Goal: Book appointment/travel/reservation

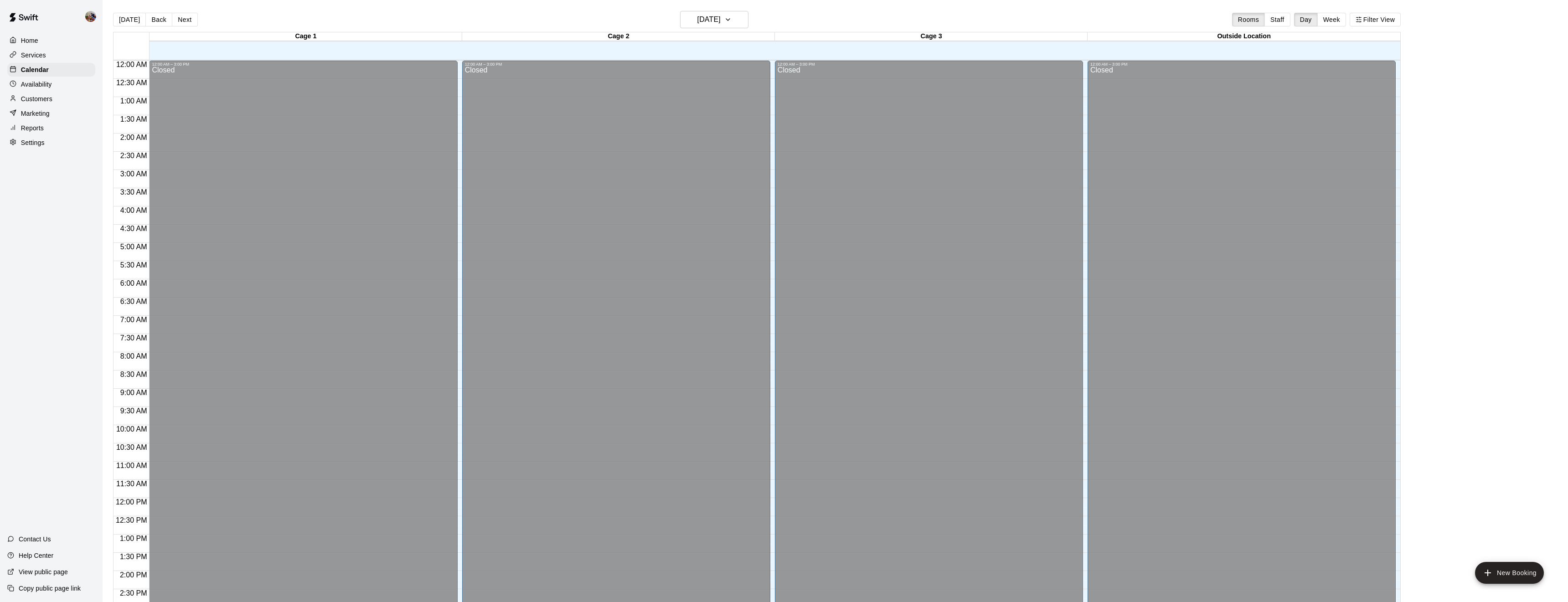
scroll to position [296, 0]
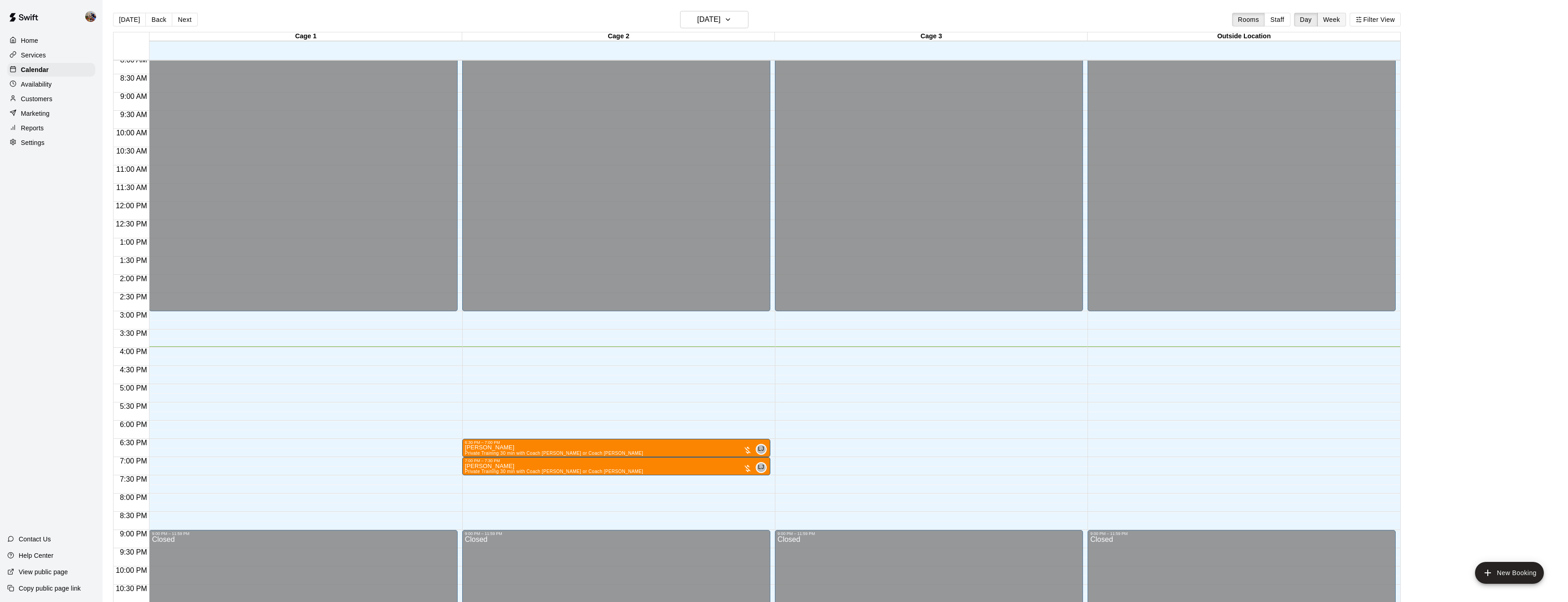
click at [1332, 20] on button "Week" at bounding box center [1332, 19] width 29 height 13
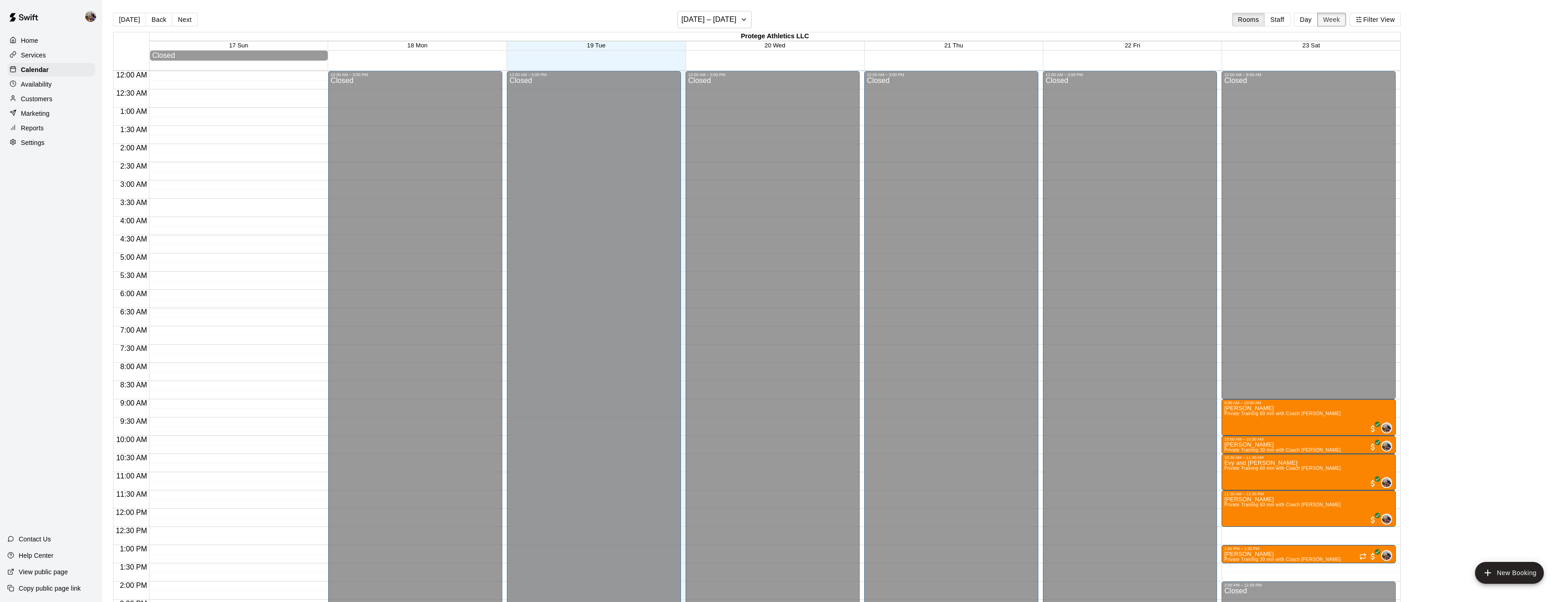
scroll to position [333, 0]
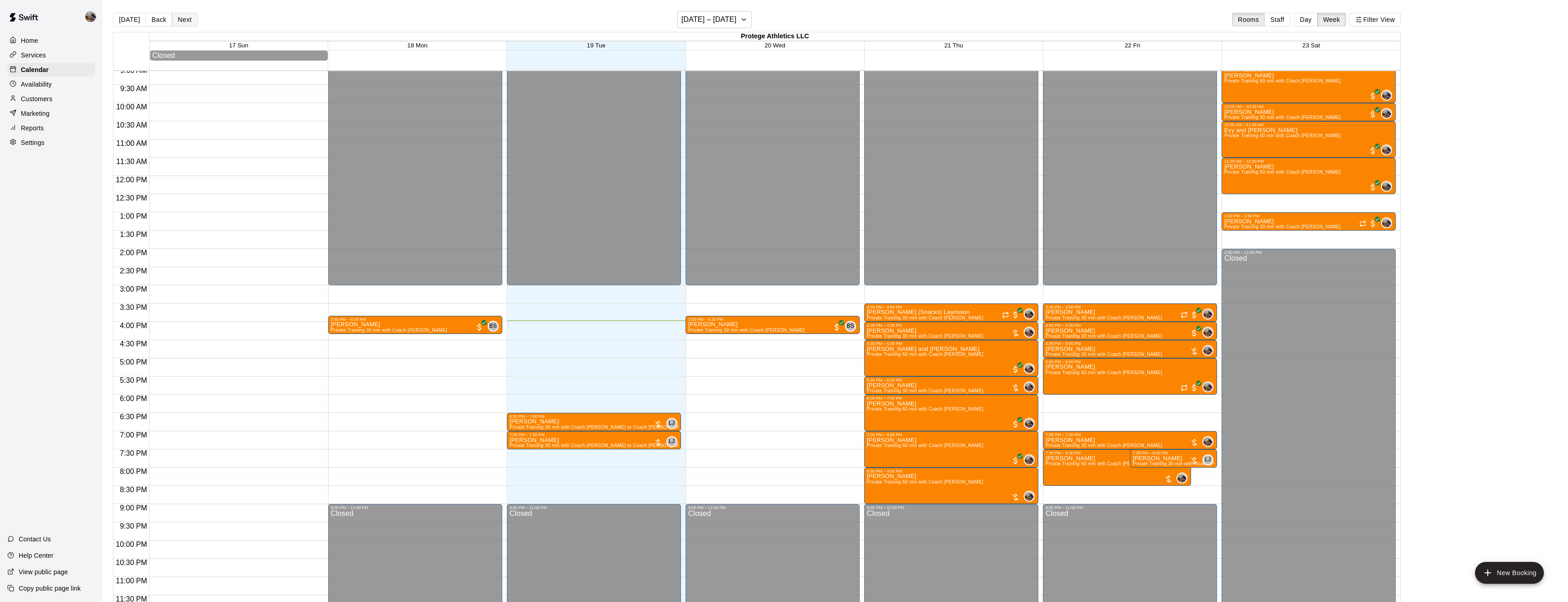
click at [189, 18] on button "Next" at bounding box center [185, 19] width 26 height 13
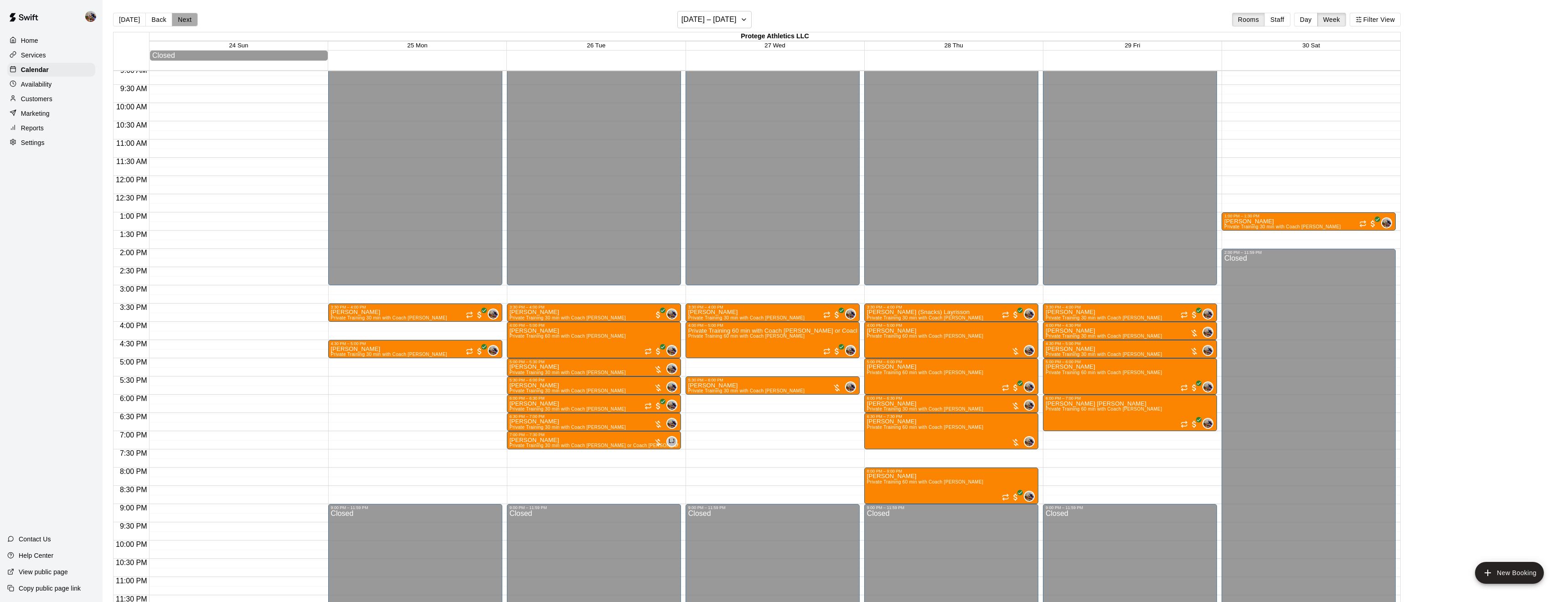
click at [186, 18] on button "Next" at bounding box center [185, 19] width 26 height 13
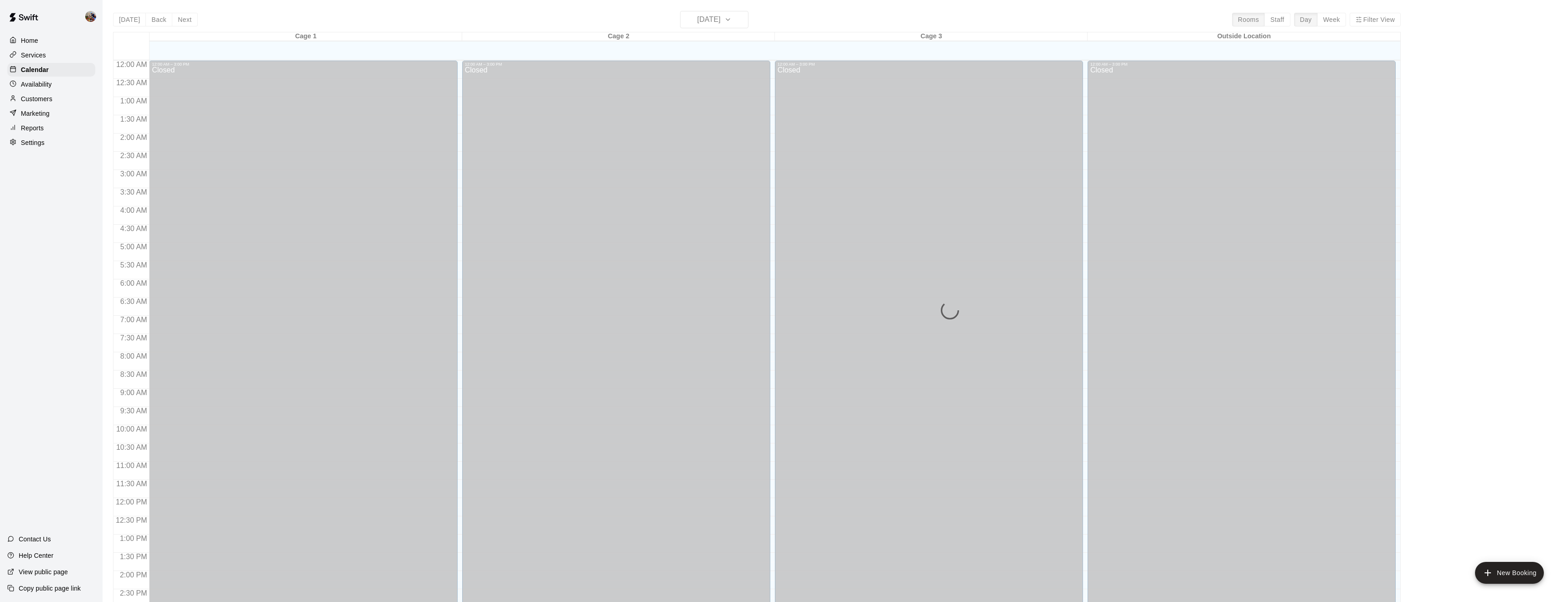
scroll to position [296, 0]
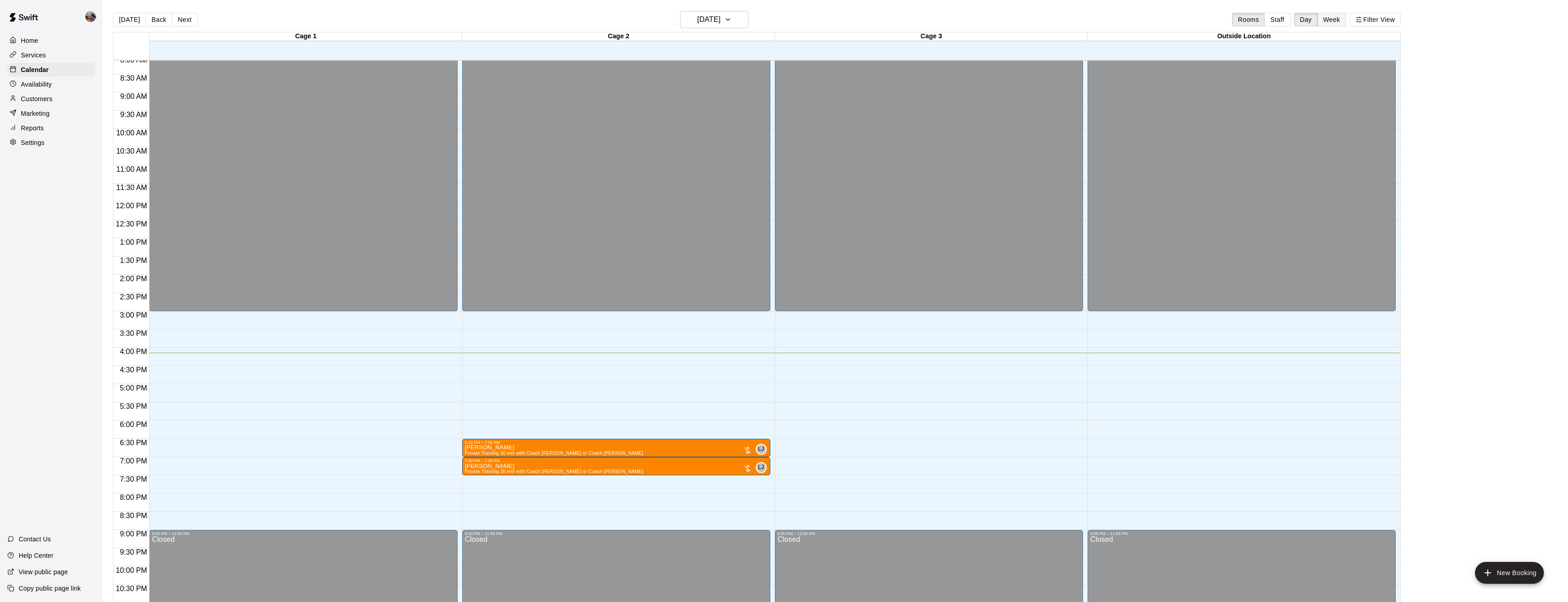
click at [1332, 16] on button "Week" at bounding box center [1332, 19] width 29 height 13
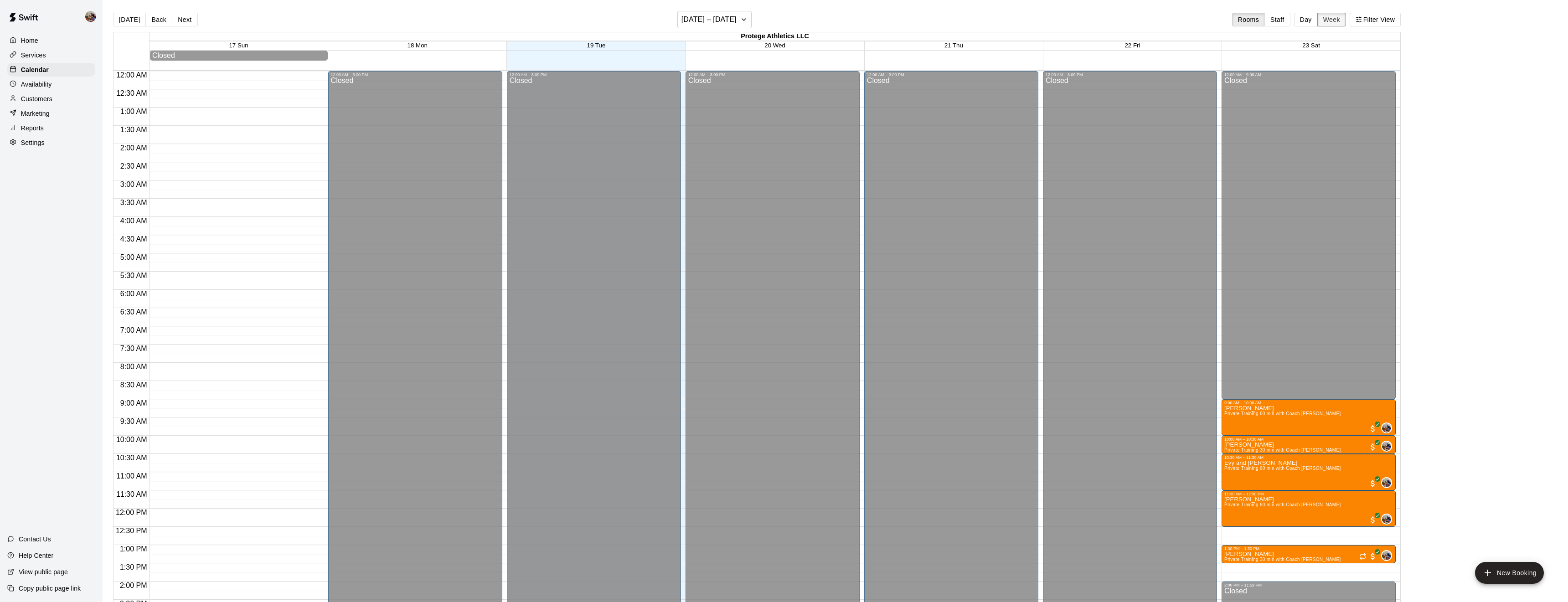
scroll to position [333, 0]
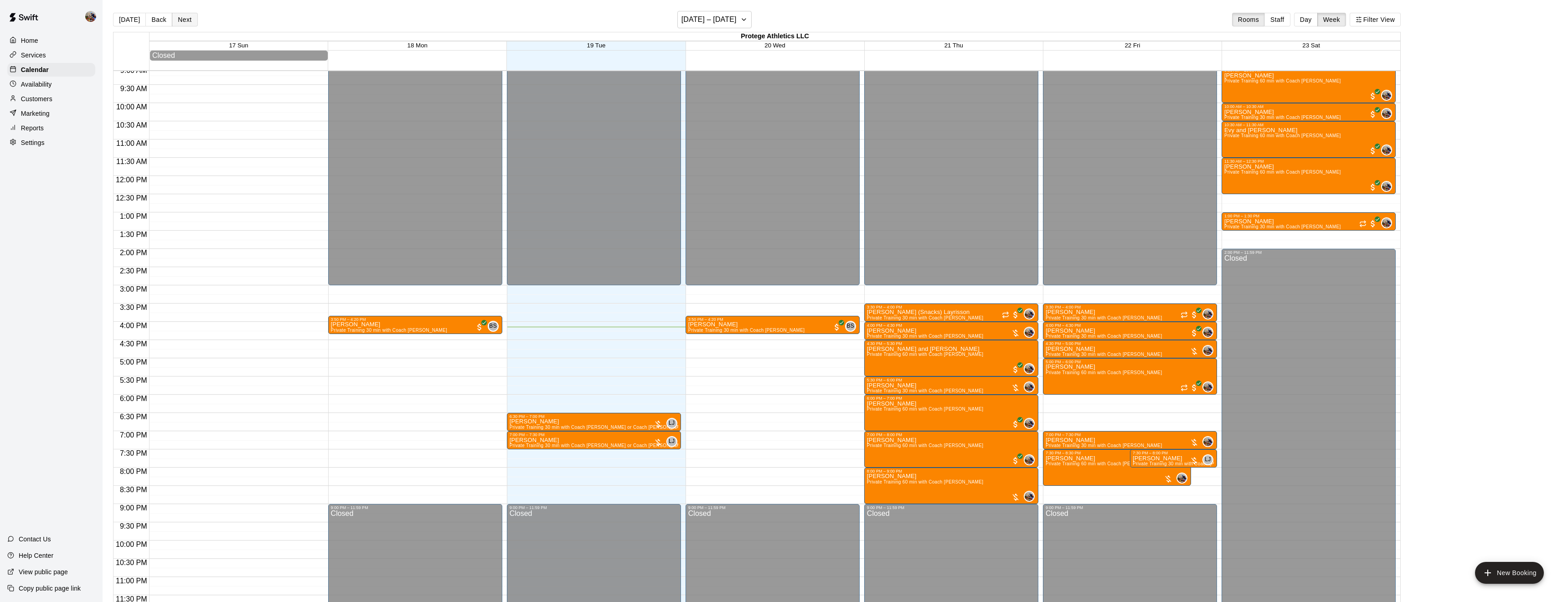
click at [181, 20] on button "Next" at bounding box center [185, 19] width 26 height 13
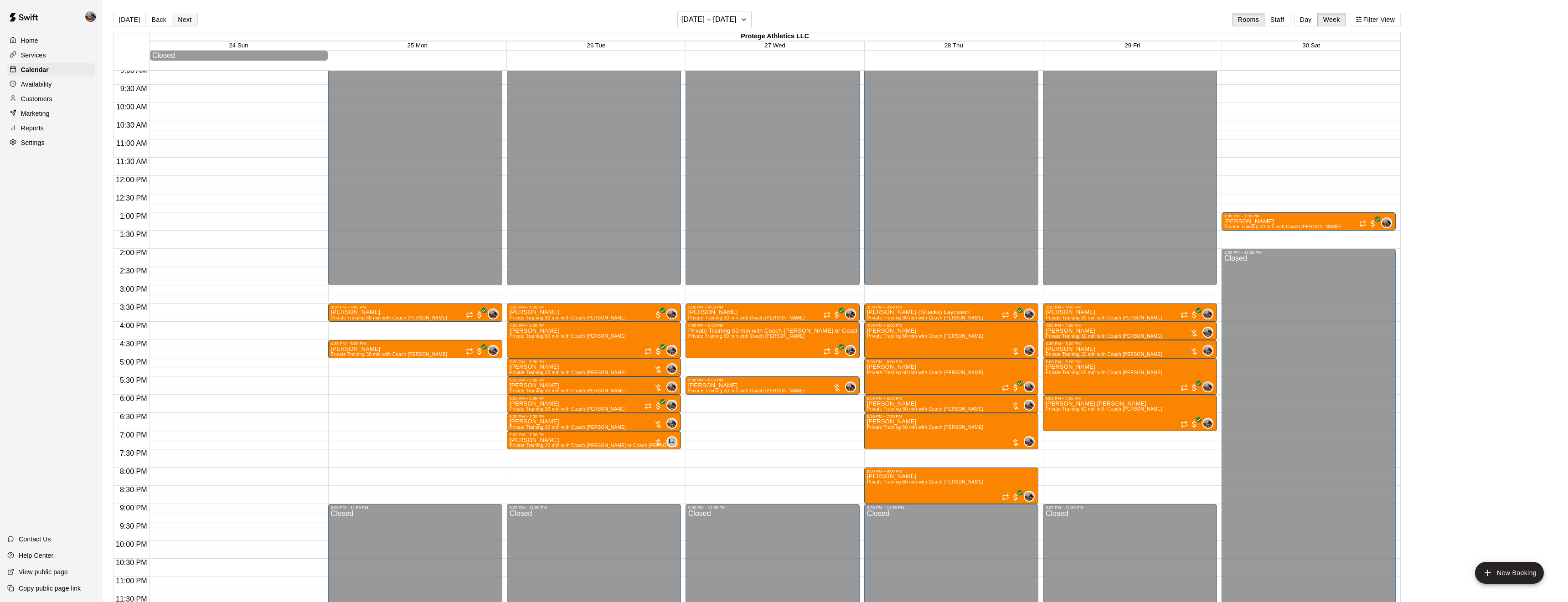
click at [181, 20] on button "Next" at bounding box center [185, 19] width 26 height 13
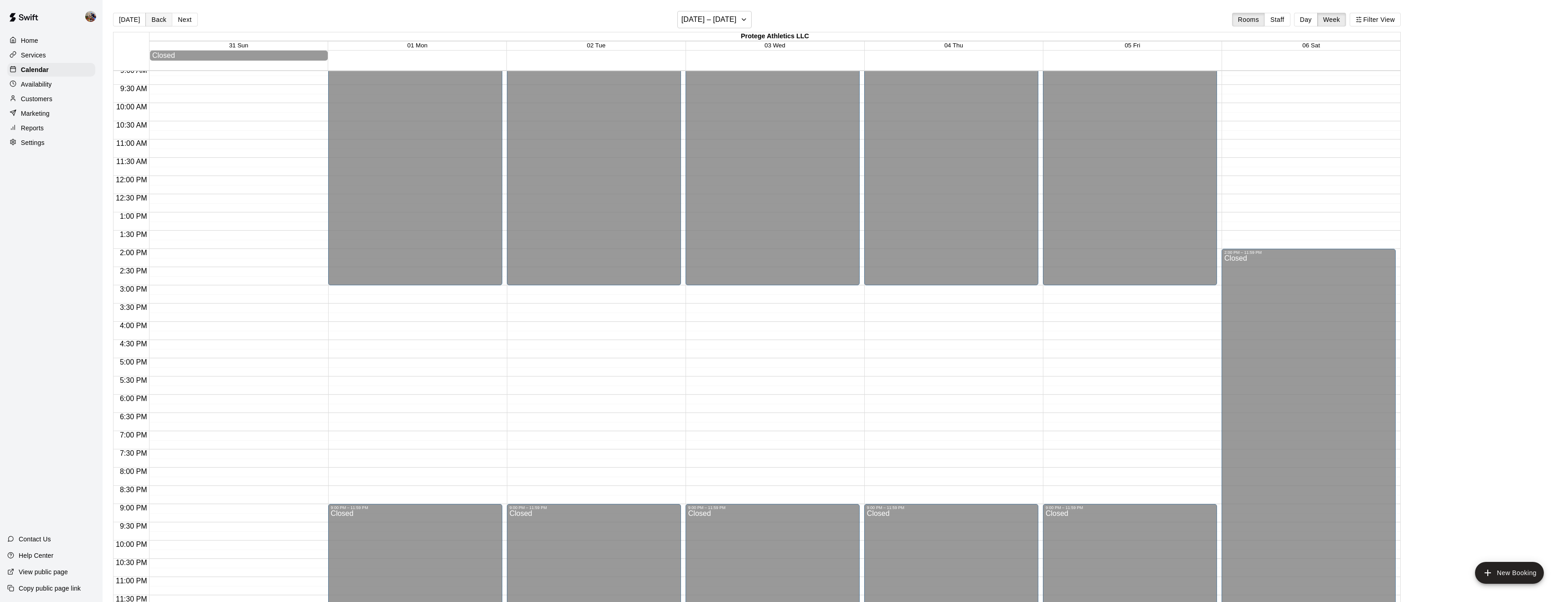
click at [157, 21] on button "Back" at bounding box center [159, 19] width 27 height 13
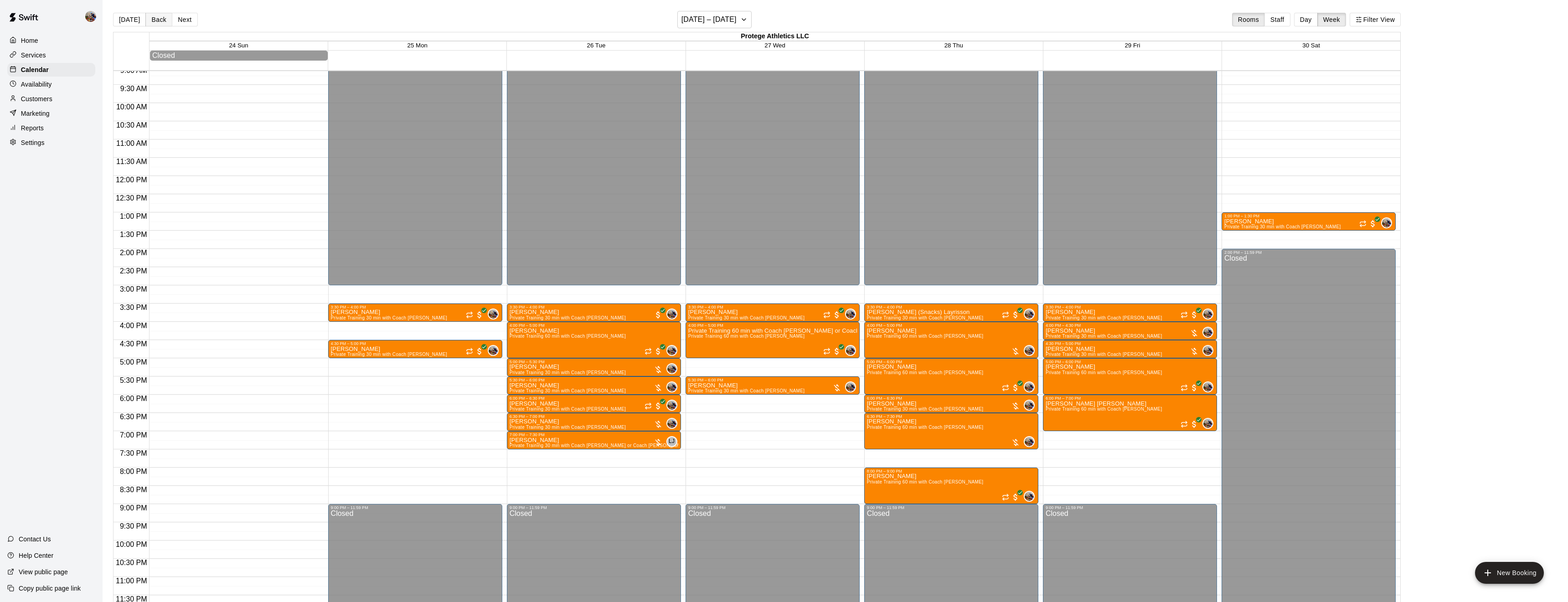
click at [157, 21] on button "Back" at bounding box center [159, 19] width 27 height 13
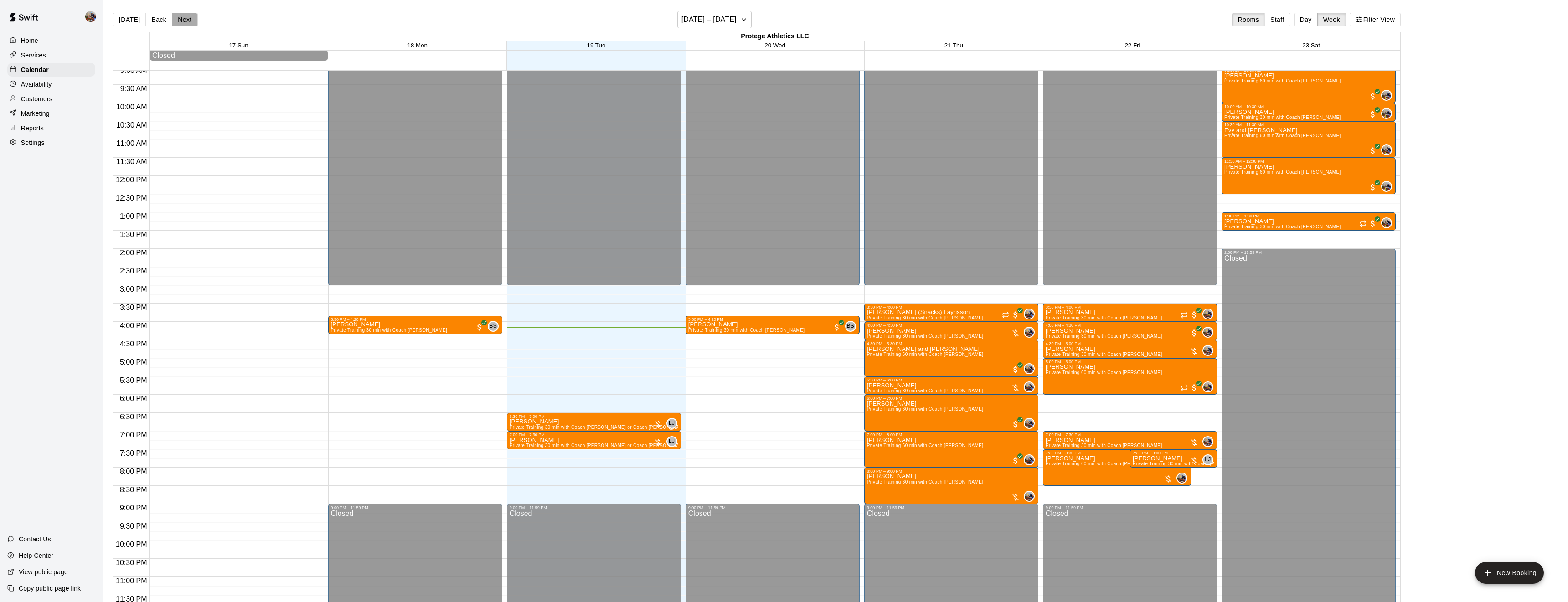
click at [186, 21] on button "Next" at bounding box center [185, 19] width 26 height 13
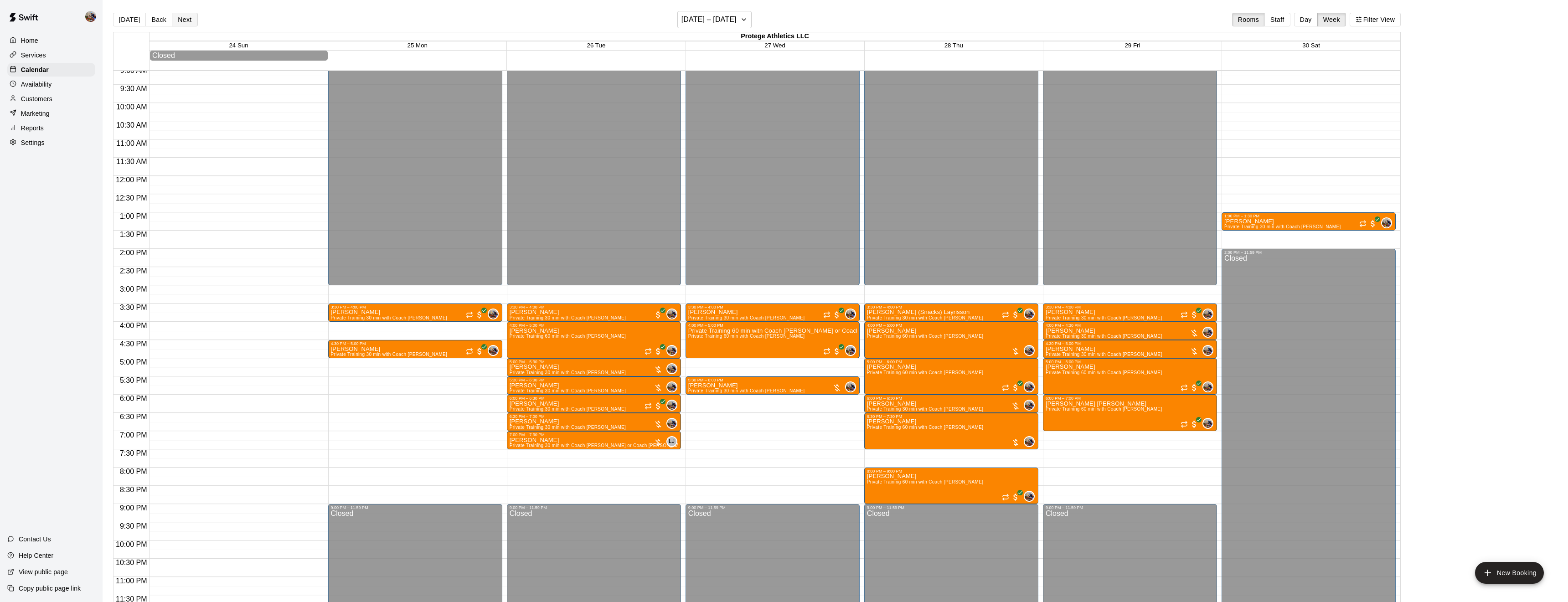
click at [186, 21] on button "Next" at bounding box center [185, 19] width 26 height 13
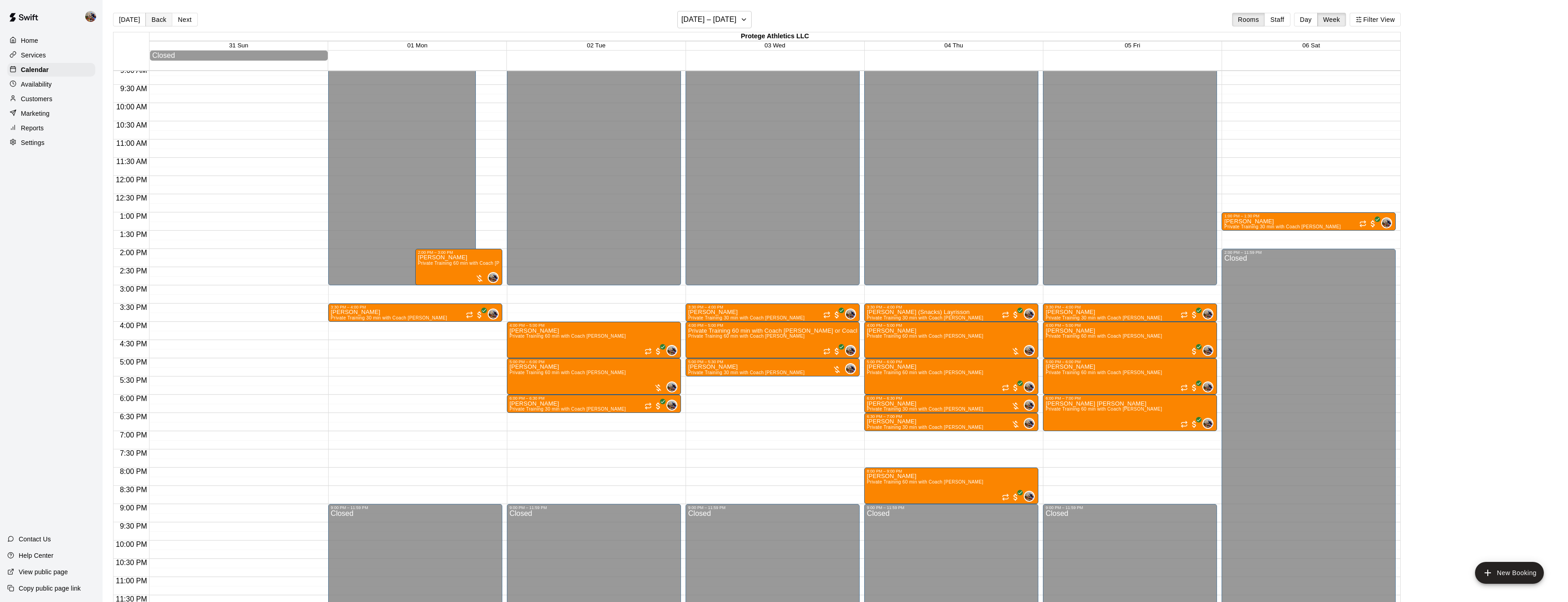
click at [156, 21] on button "Back" at bounding box center [159, 19] width 27 height 13
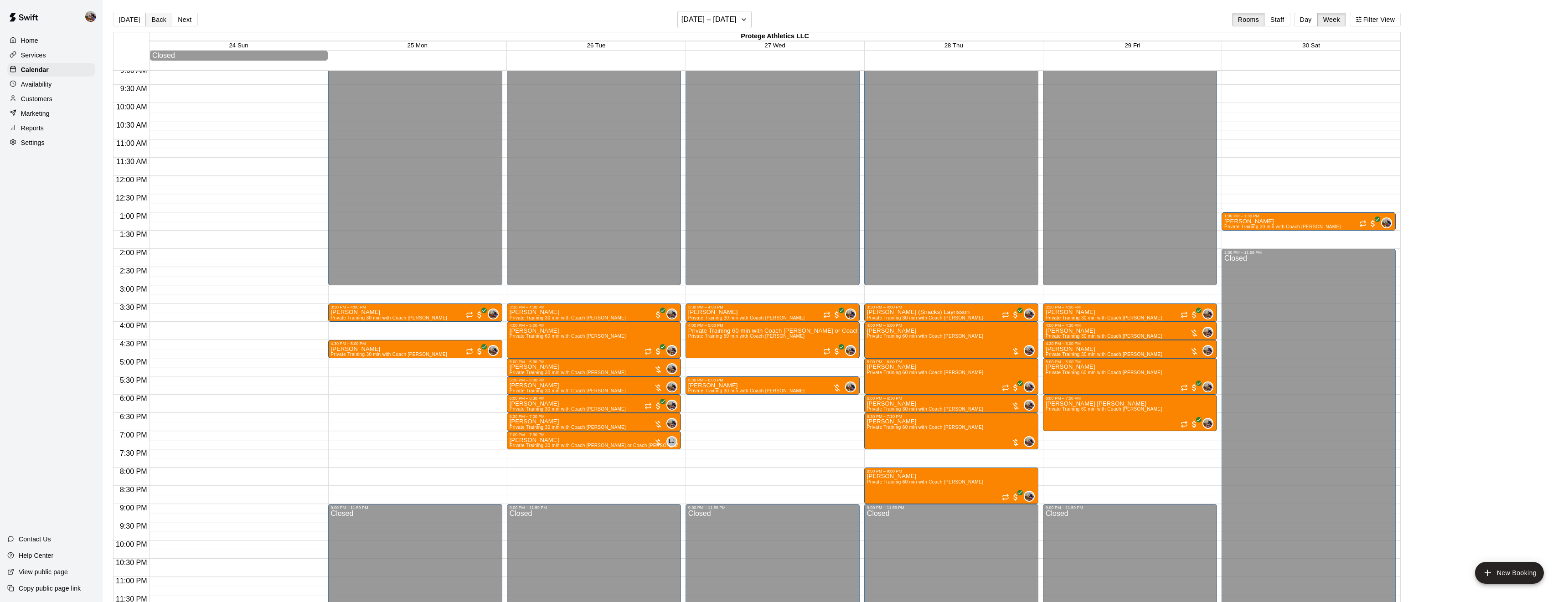
click at [156, 21] on button "Back" at bounding box center [159, 19] width 27 height 13
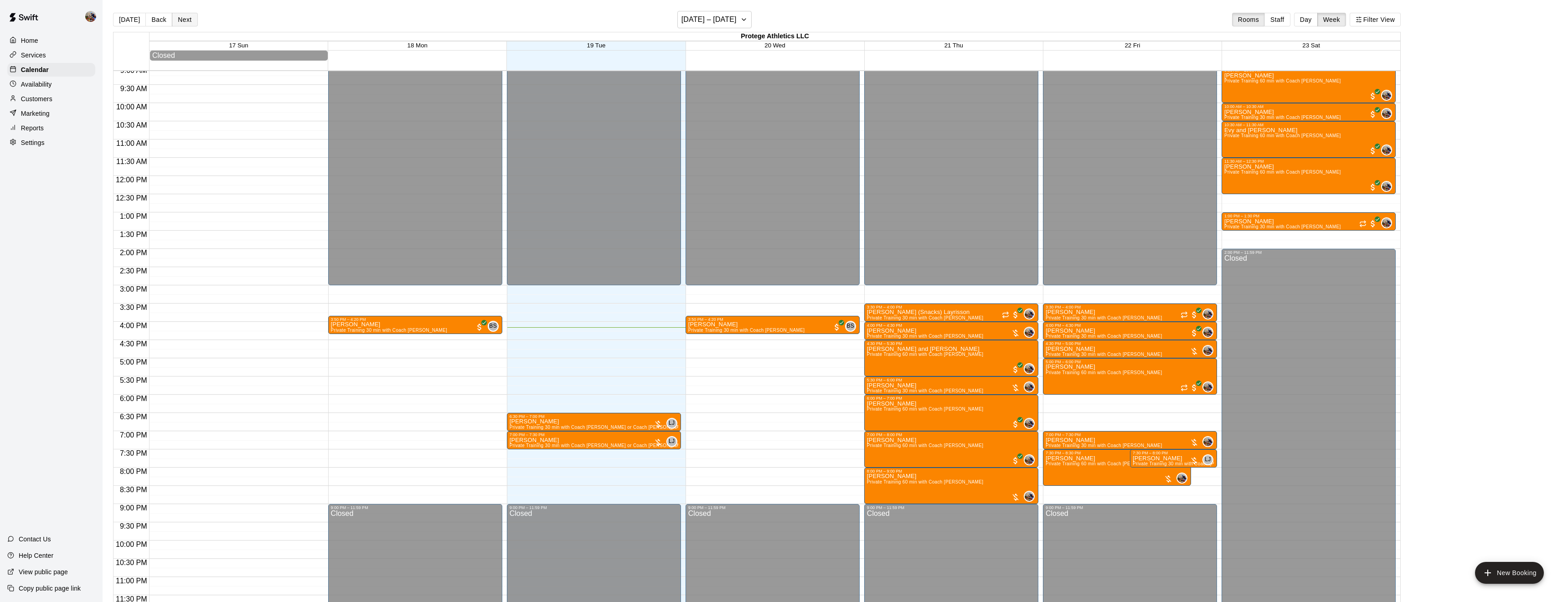
click at [191, 19] on button "Next" at bounding box center [185, 19] width 26 height 13
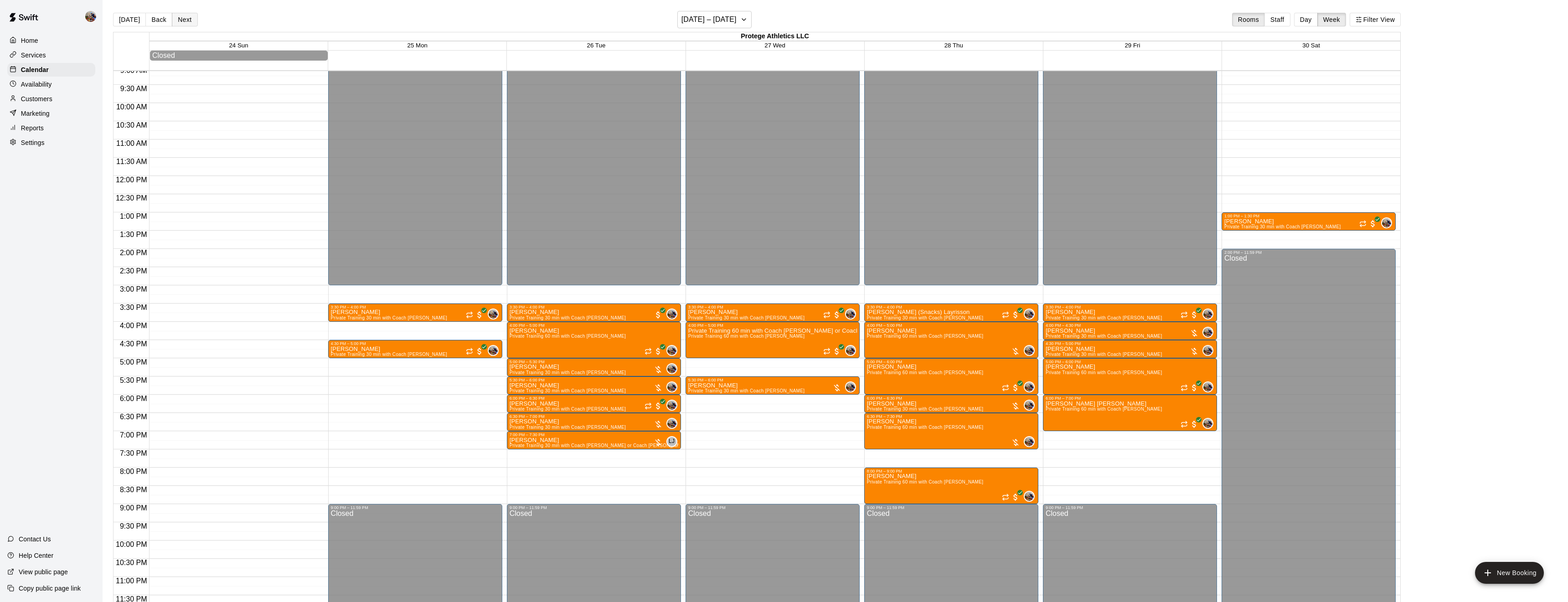
click at [191, 19] on button "Next" at bounding box center [185, 19] width 26 height 13
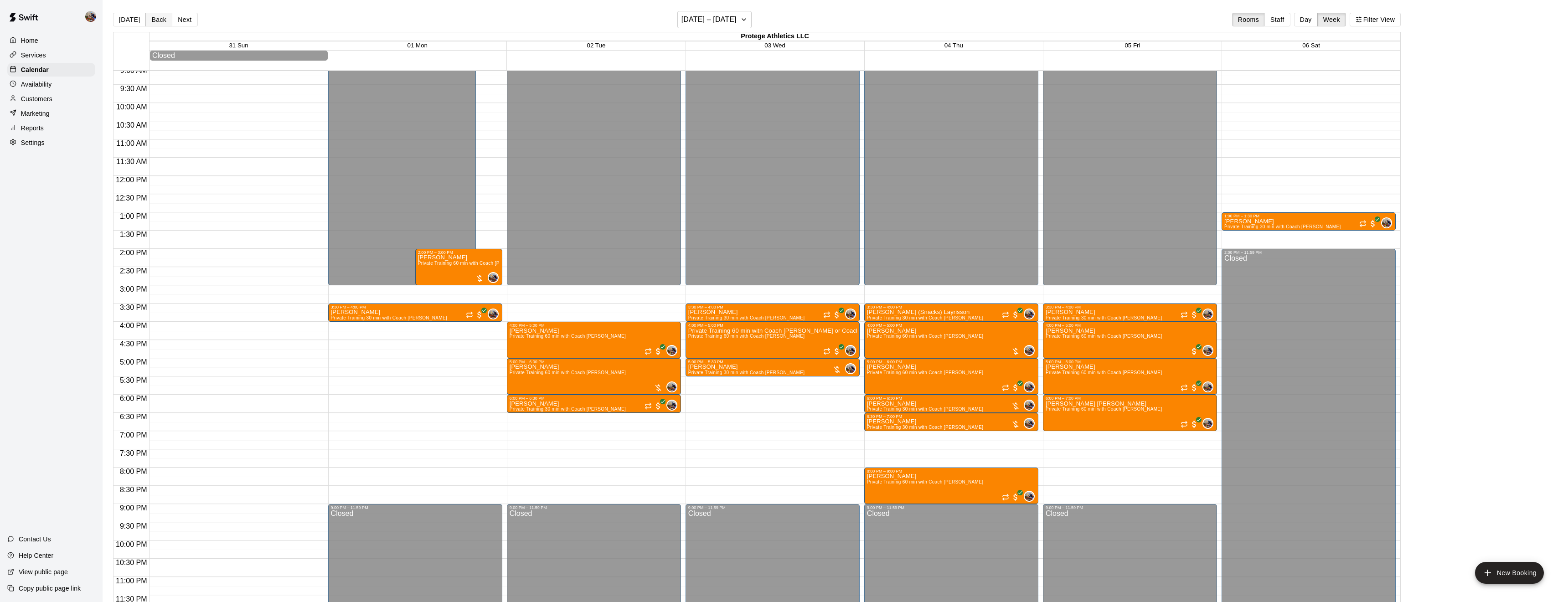
click at [156, 21] on button "Back" at bounding box center [159, 19] width 27 height 13
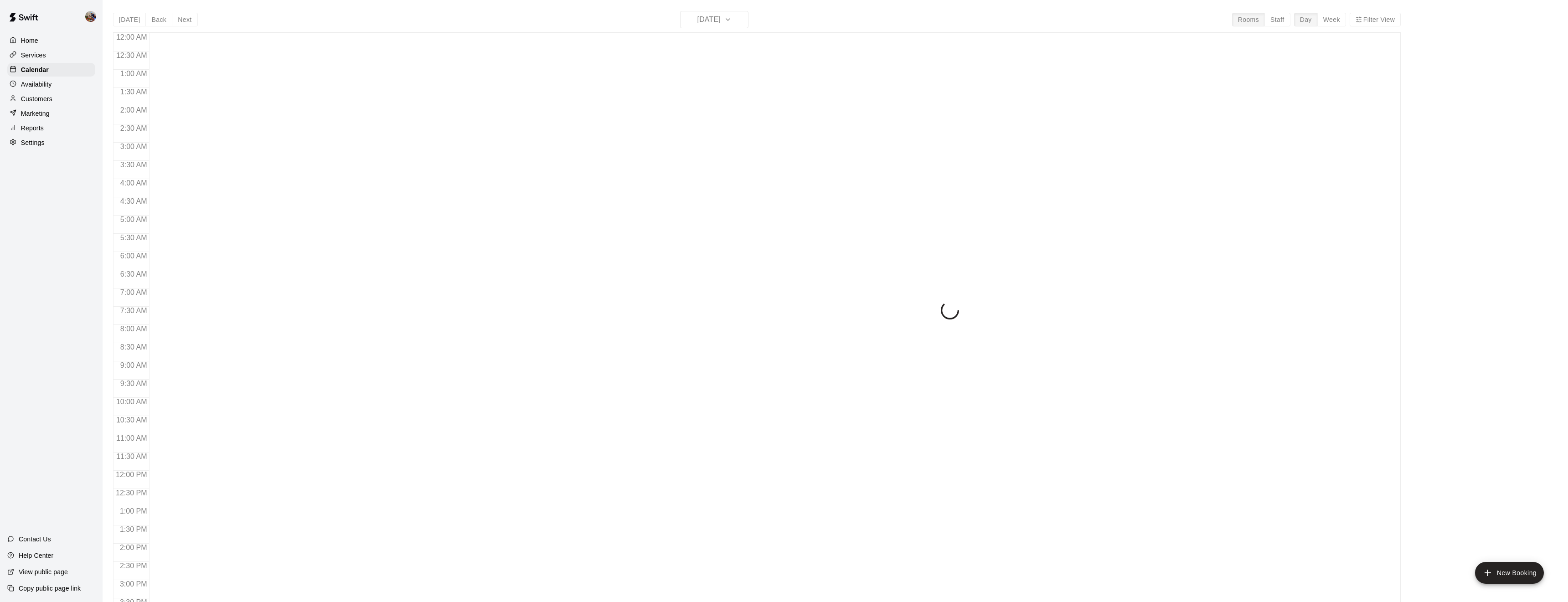
scroll to position [296, 0]
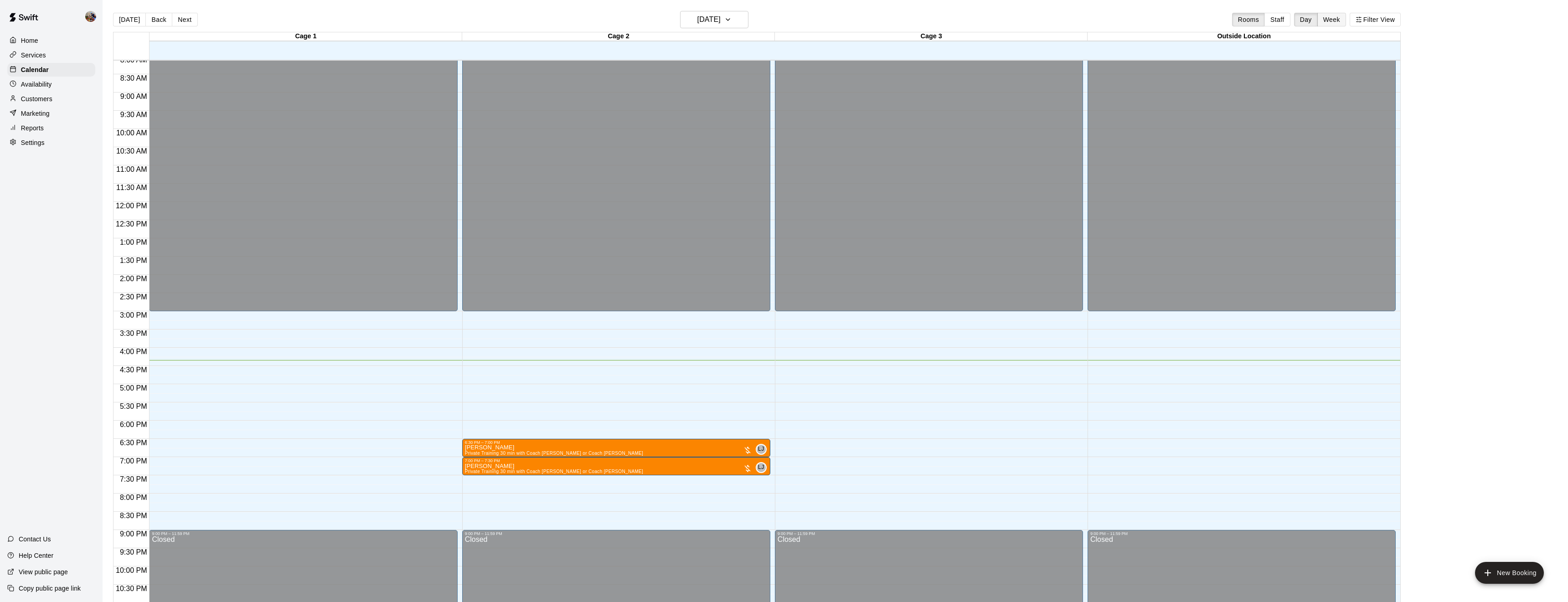
click at [1332, 15] on button "Week" at bounding box center [1332, 19] width 29 height 13
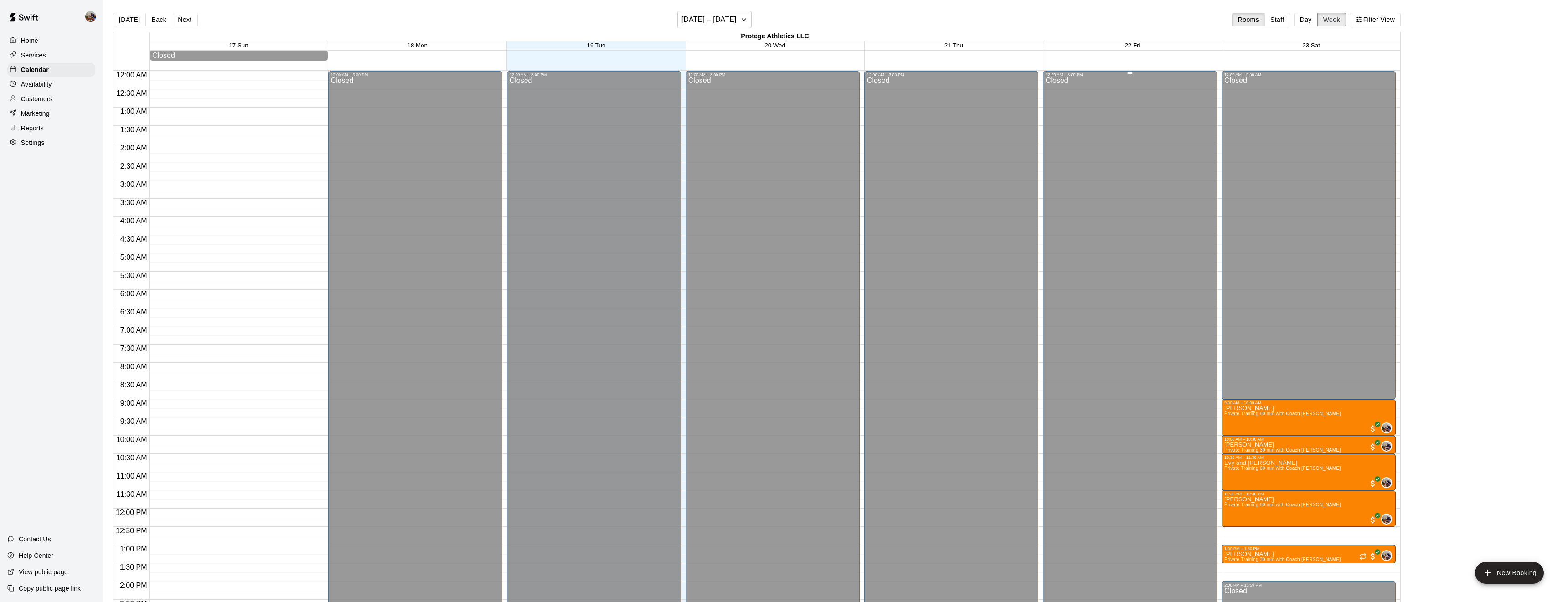
scroll to position [333, 0]
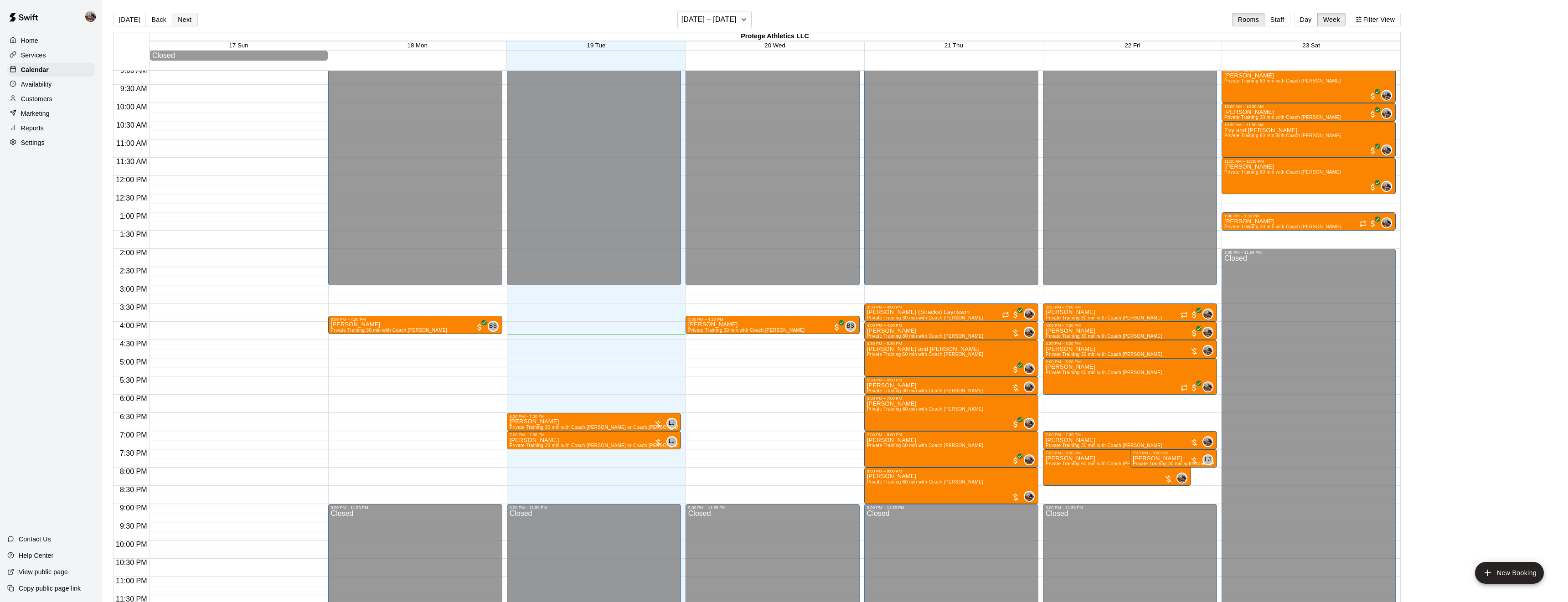
click at [181, 20] on button "Next" at bounding box center [185, 19] width 26 height 13
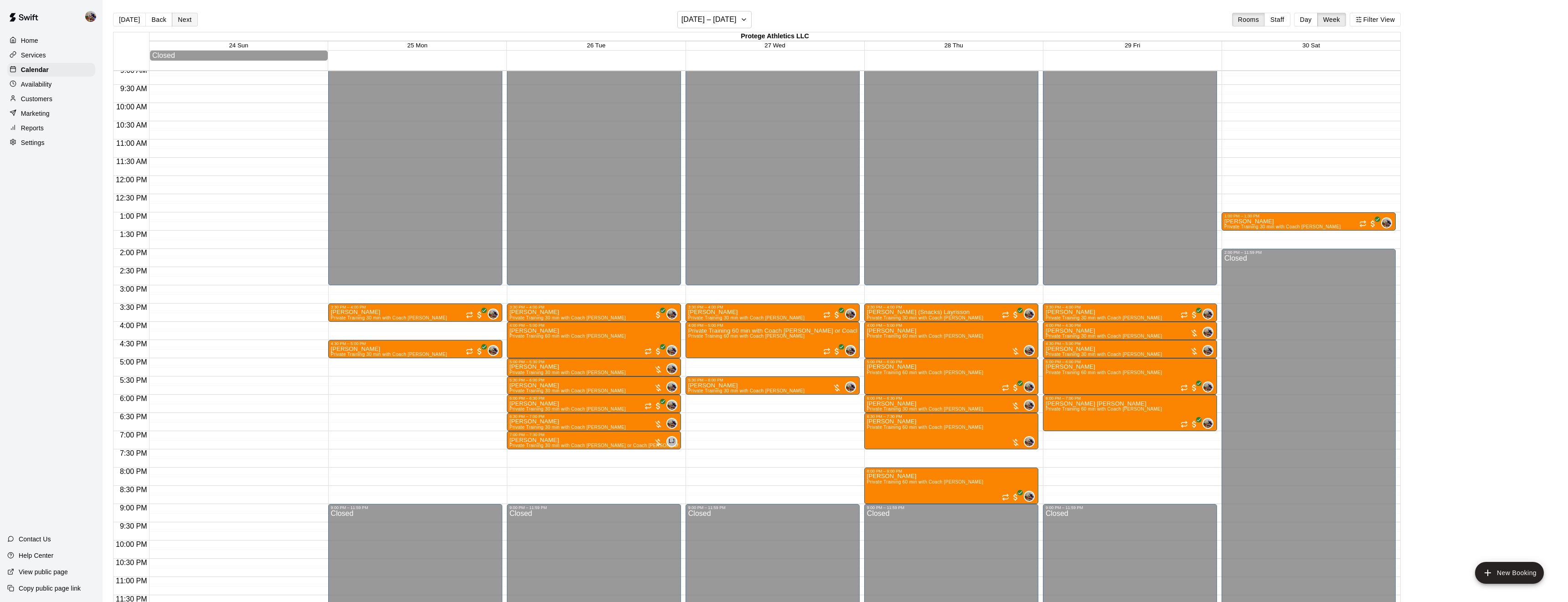
click at [181, 20] on button "Next" at bounding box center [185, 19] width 26 height 13
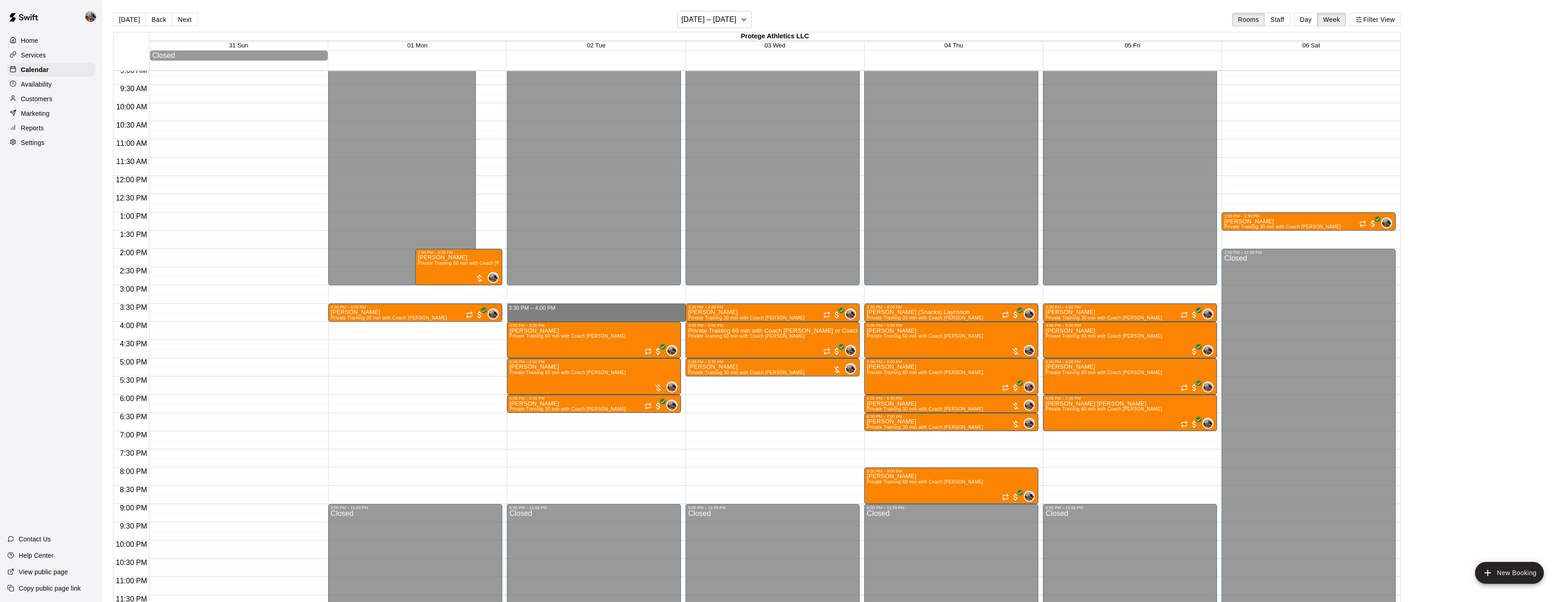
drag, startPoint x: 553, startPoint y: 308, endPoint x: 557, endPoint y: 317, distance: 9.8
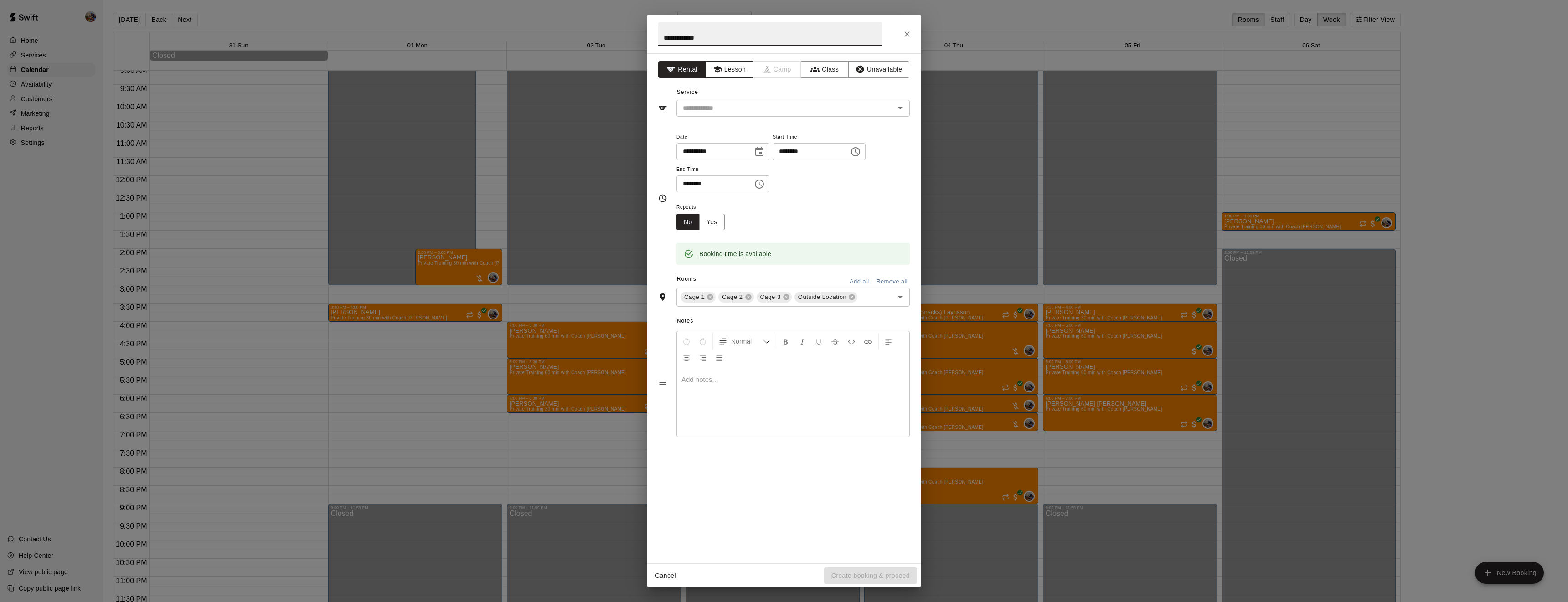
type input "**********"
click at [725, 78] on button "Lesson" at bounding box center [730, 69] width 48 height 17
click at [780, 103] on input "text" at bounding box center [779, 108] width 201 height 12
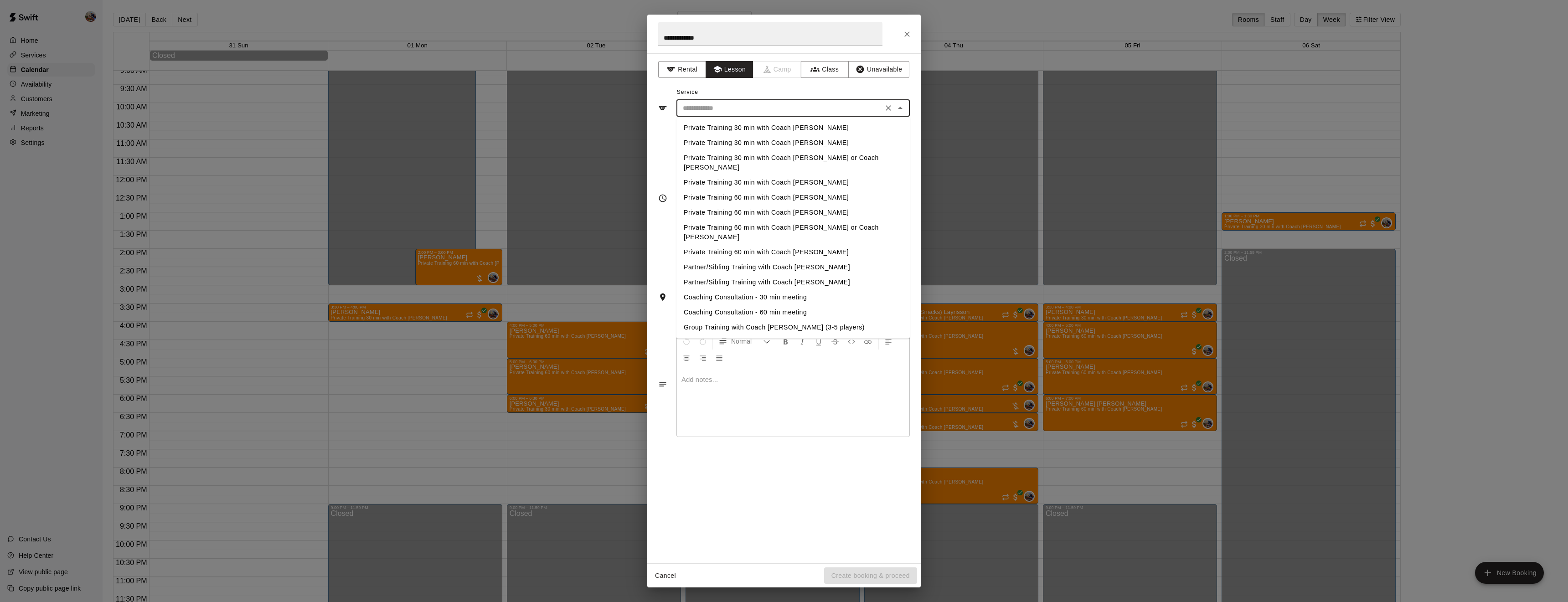
click at [778, 128] on li "Private Training 30 min with Coach [PERSON_NAME]" at bounding box center [793, 128] width 234 height 15
type input "**********"
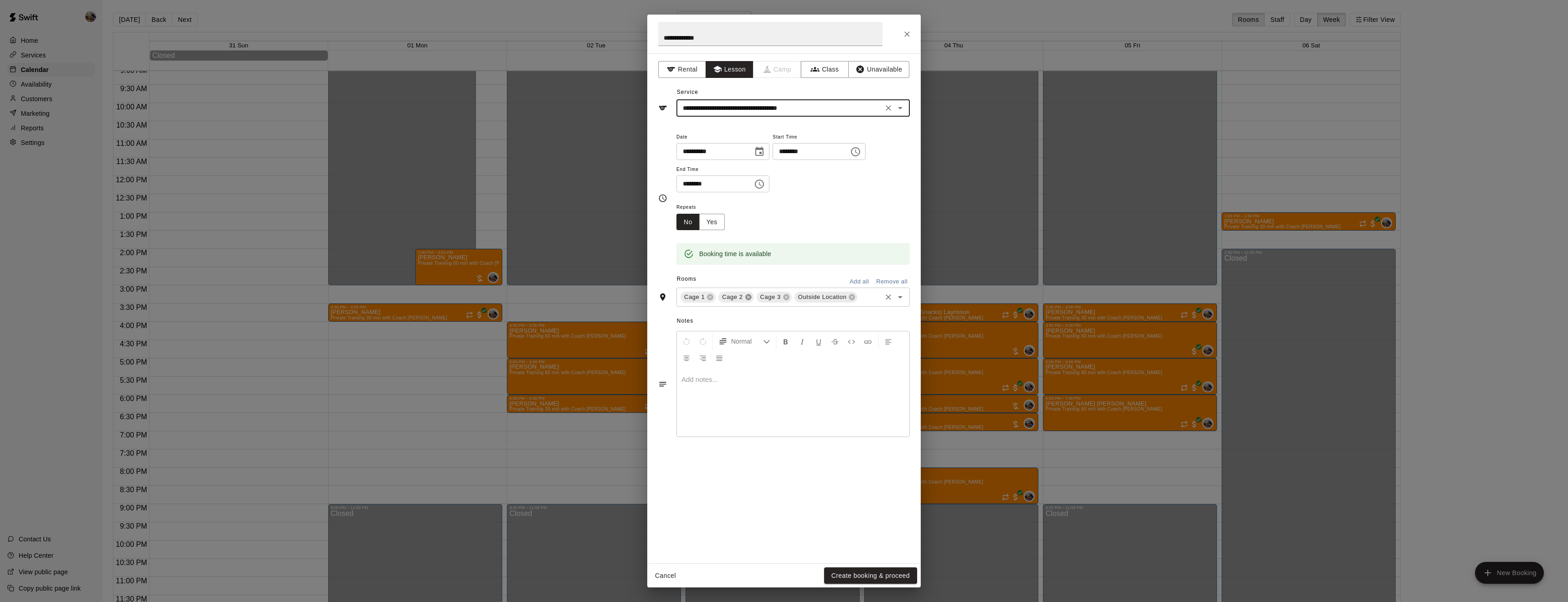
click at [746, 301] on icon at bounding box center [748, 297] width 6 height 6
click at [775, 301] on icon at bounding box center [776, 297] width 7 height 7
click at [715, 230] on button "Yes" at bounding box center [712, 222] width 26 height 17
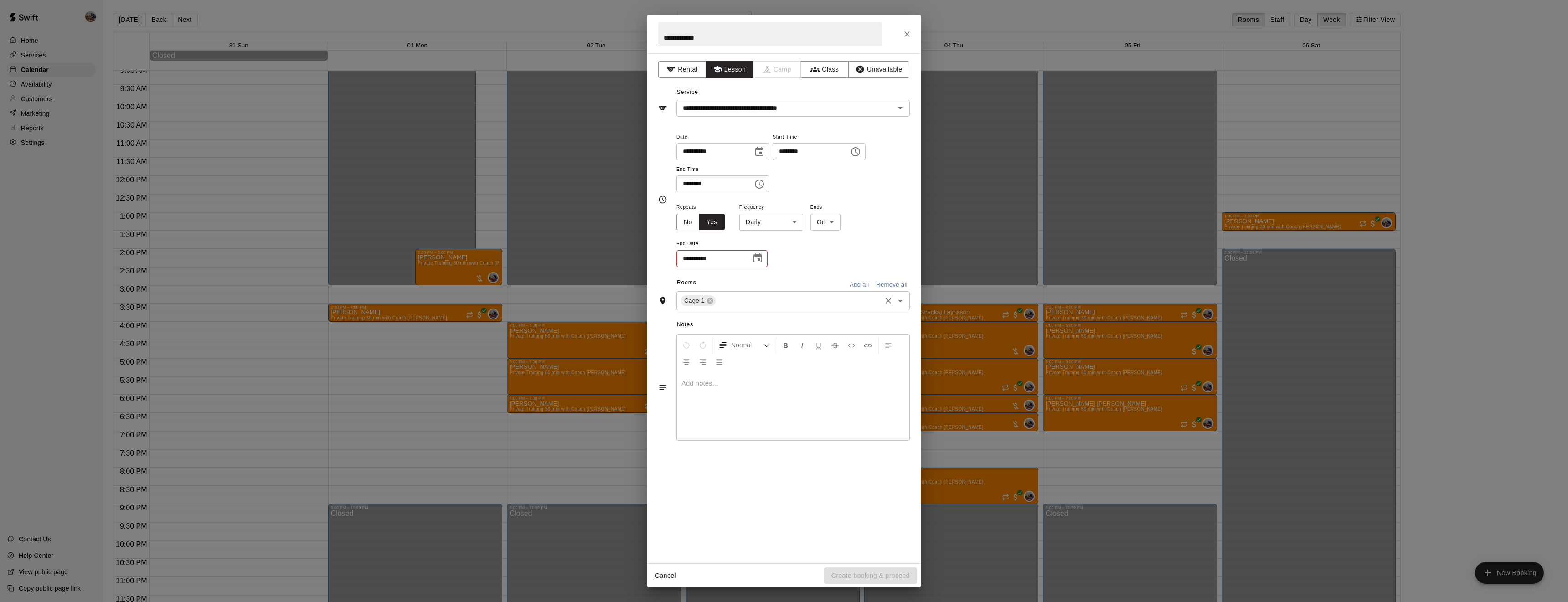
click at [772, 260] on body "Home Services Calendar Availability Customers Marketing Reports Settings Contac…" at bounding box center [784, 308] width 1568 height 616
click at [769, 288] on li "Weekly on Tuesday" at bounding box center [771, 289] width 114 height 15
type input "******"
click at [761, 262] on icon "Choose date" at bounding box center [757, 258] width 8 height 9
click at [806, 309] on icon "Next month" at bounding box center [808, 313] width 11 height 11
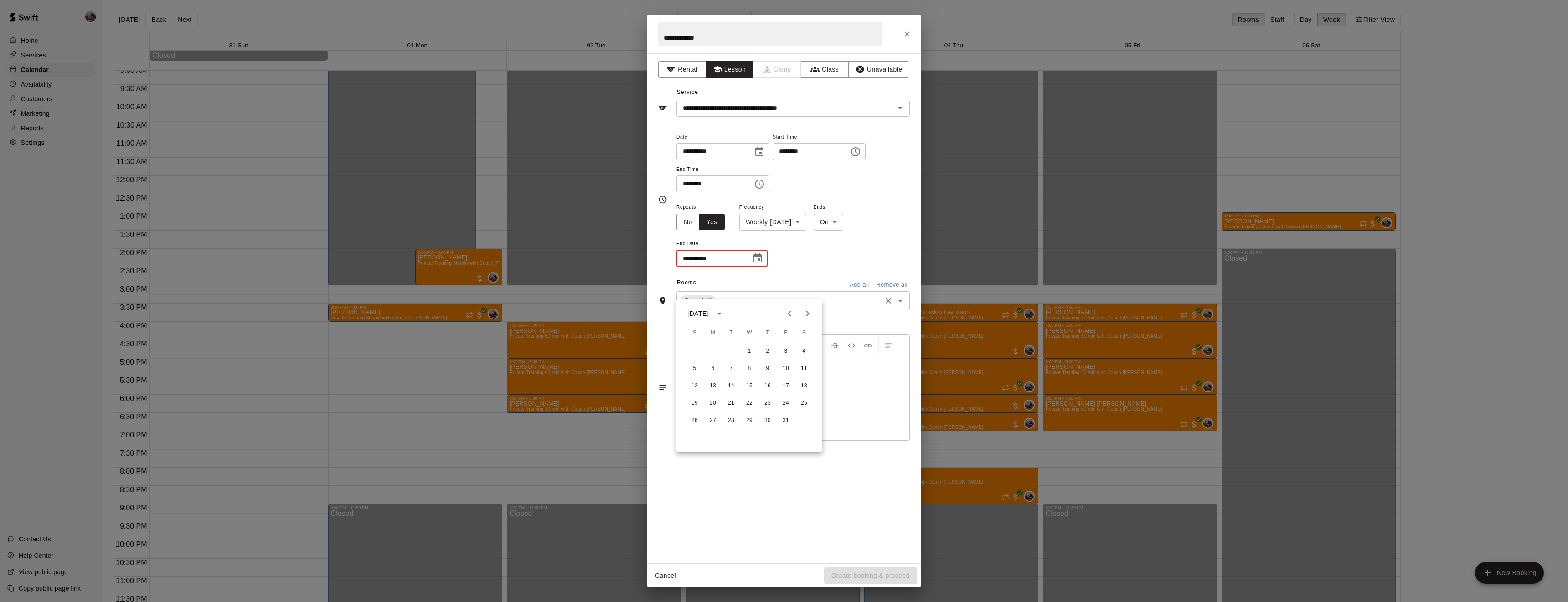
click at [806, 316] on icon "Next month" at bounding box center [808, 313] width 11 height 11
click at [732, 402] on button "18" at bounding box center [731, 403] width 16 height 16
type input "**********"
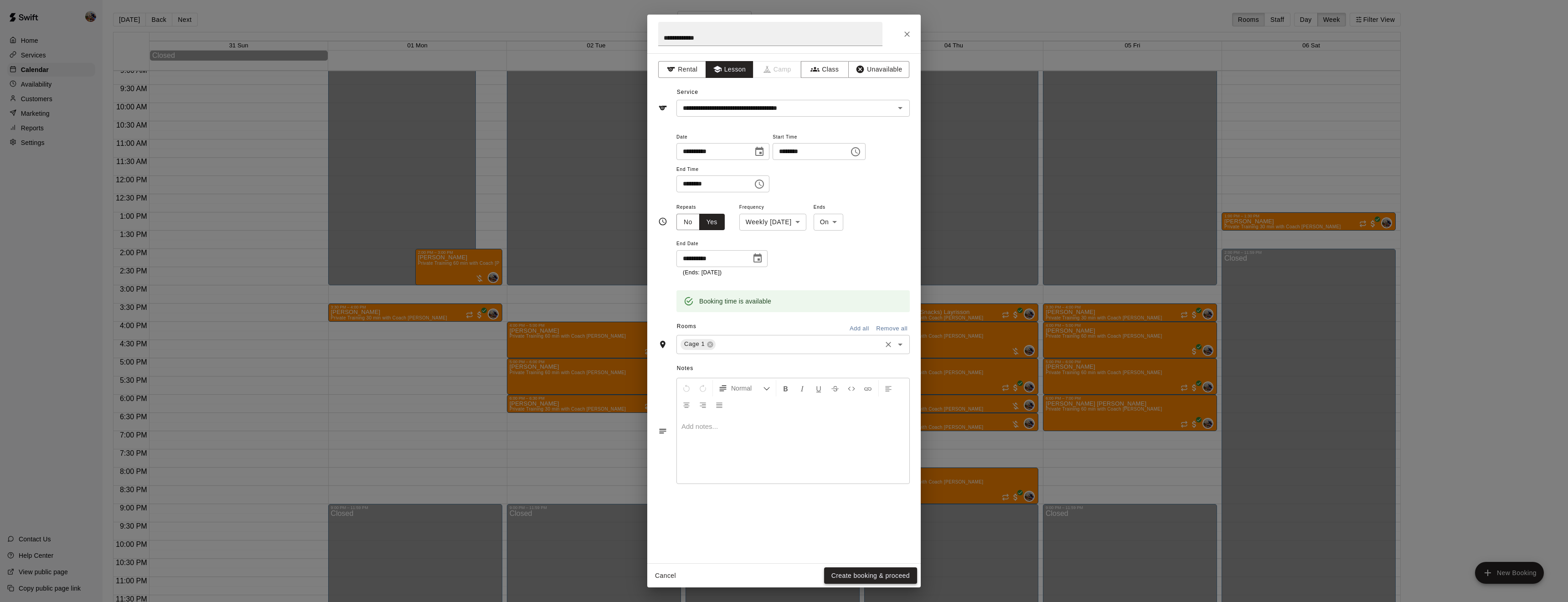
click at [867, 579] on button "Create booking & proceed" at bounding box center [871, 575] width 93 height 17
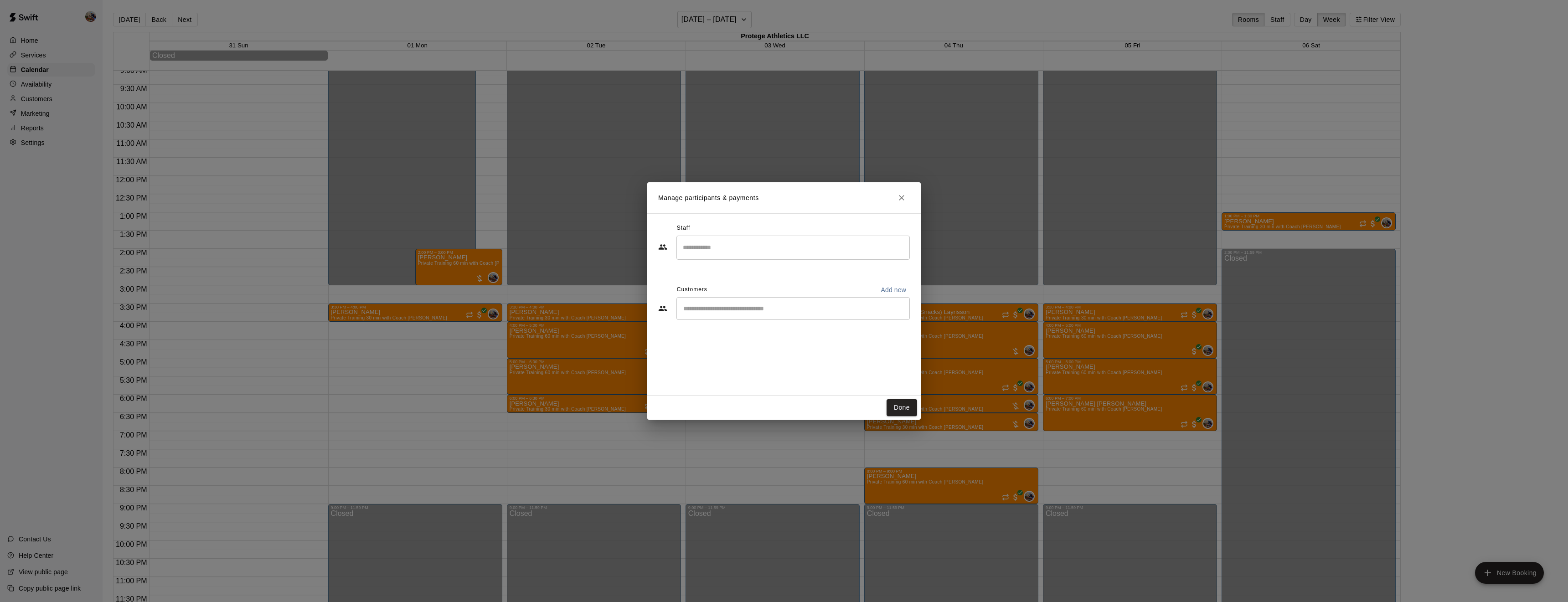
click at [730, 249] on input "Search staff" at bounding box center [793, 248] width 225 height 16
click at [732, 276] on p "Blaine Johnson" at bounding box center [727, 274] width 55 height 10
type input "******"
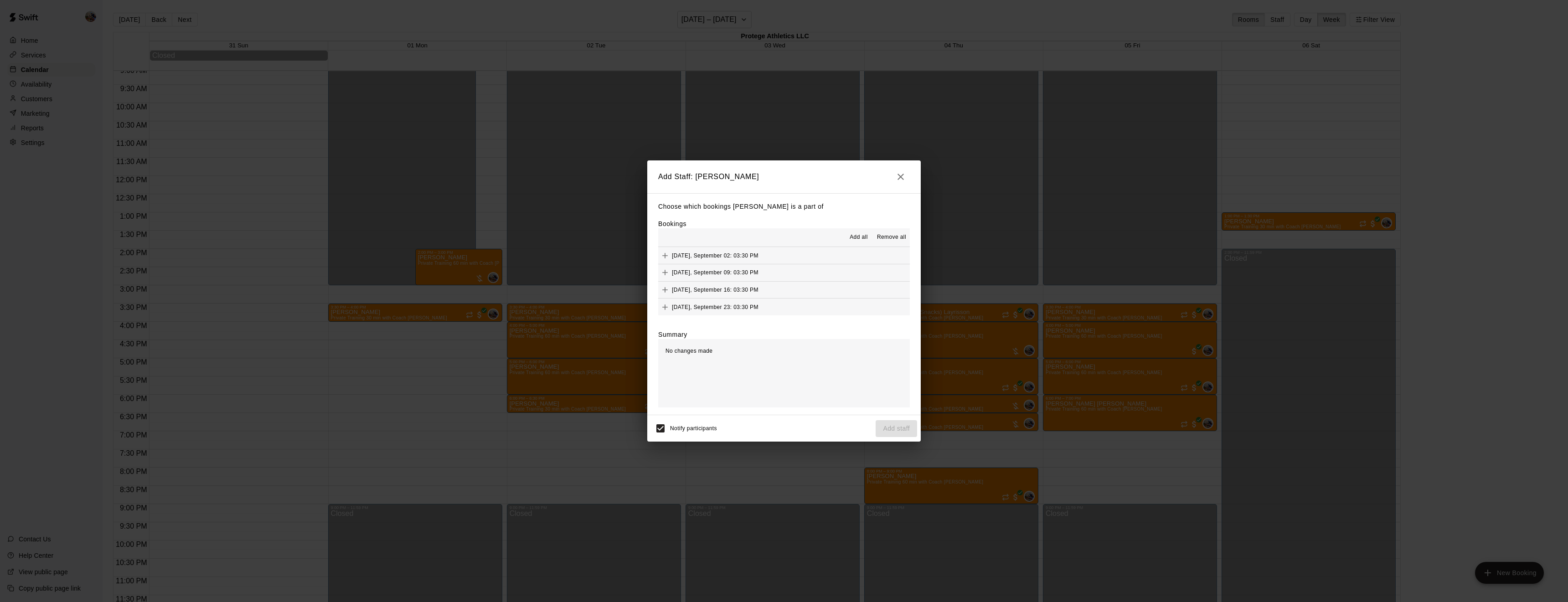
click at [863, 237] on span "Add all" at bounding box center [859, 237] width 18 height 9
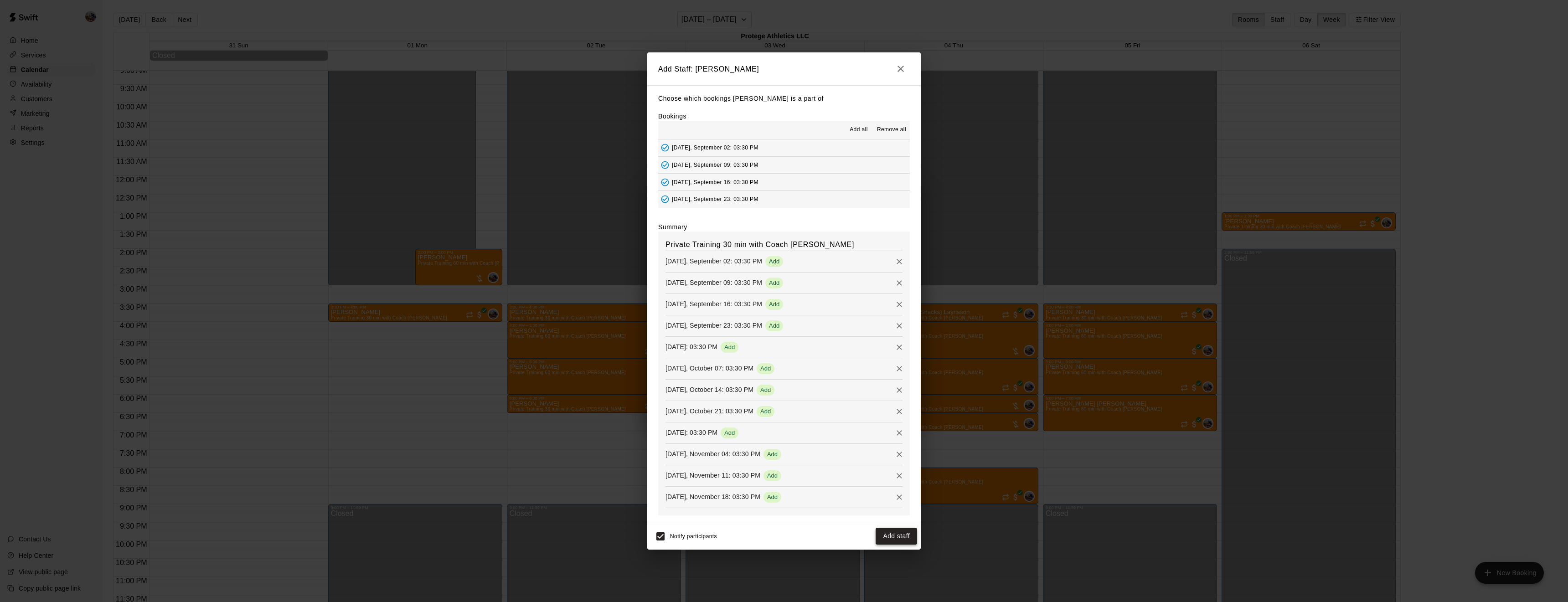
click at [903, 539] on button "Add staff" at bounding box center [896, 535] width 41 height 17
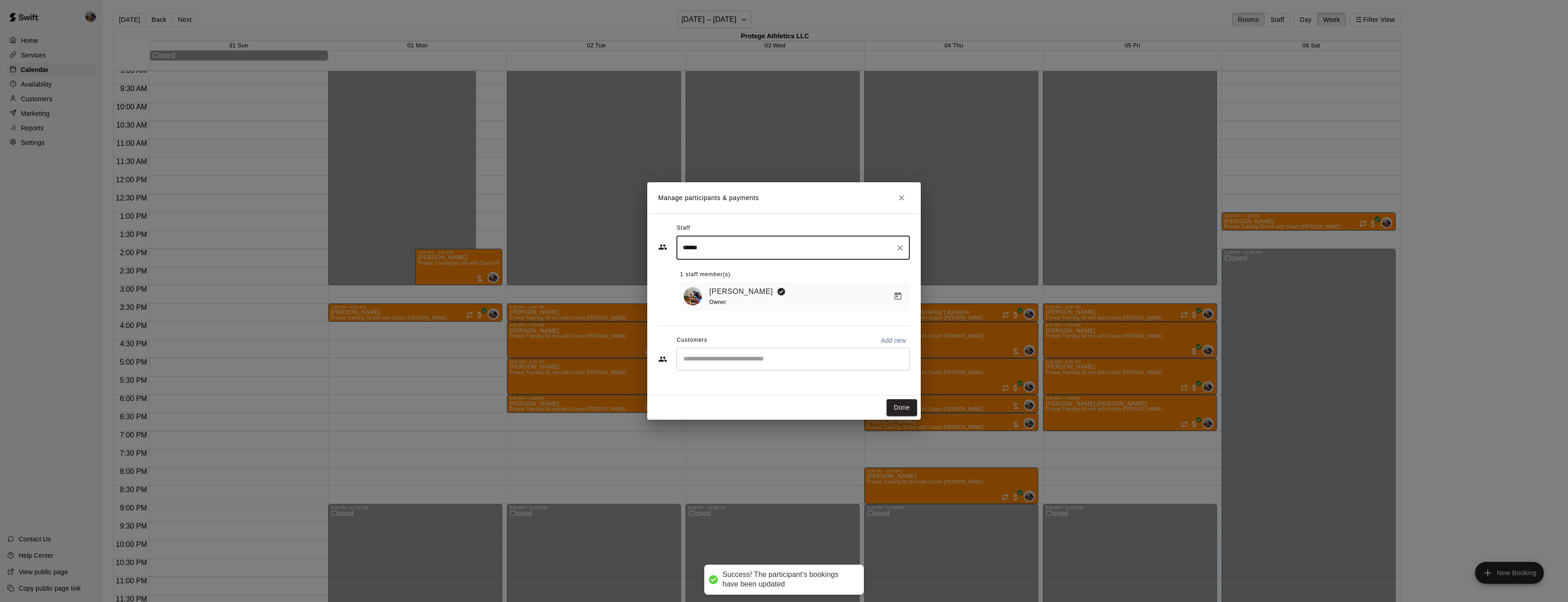
click at [737, 359] on input "Start typing to search customers..." at bounding box center [793, 359] width 225 height 9
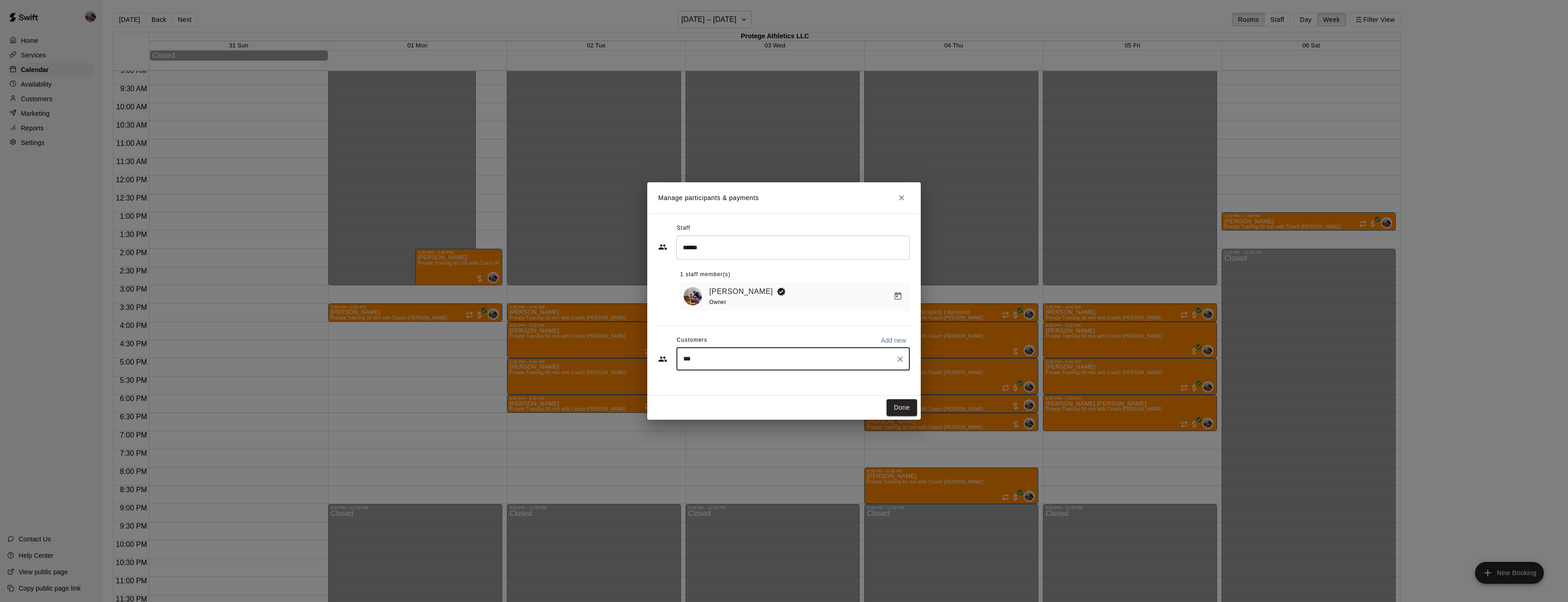
type input "****"
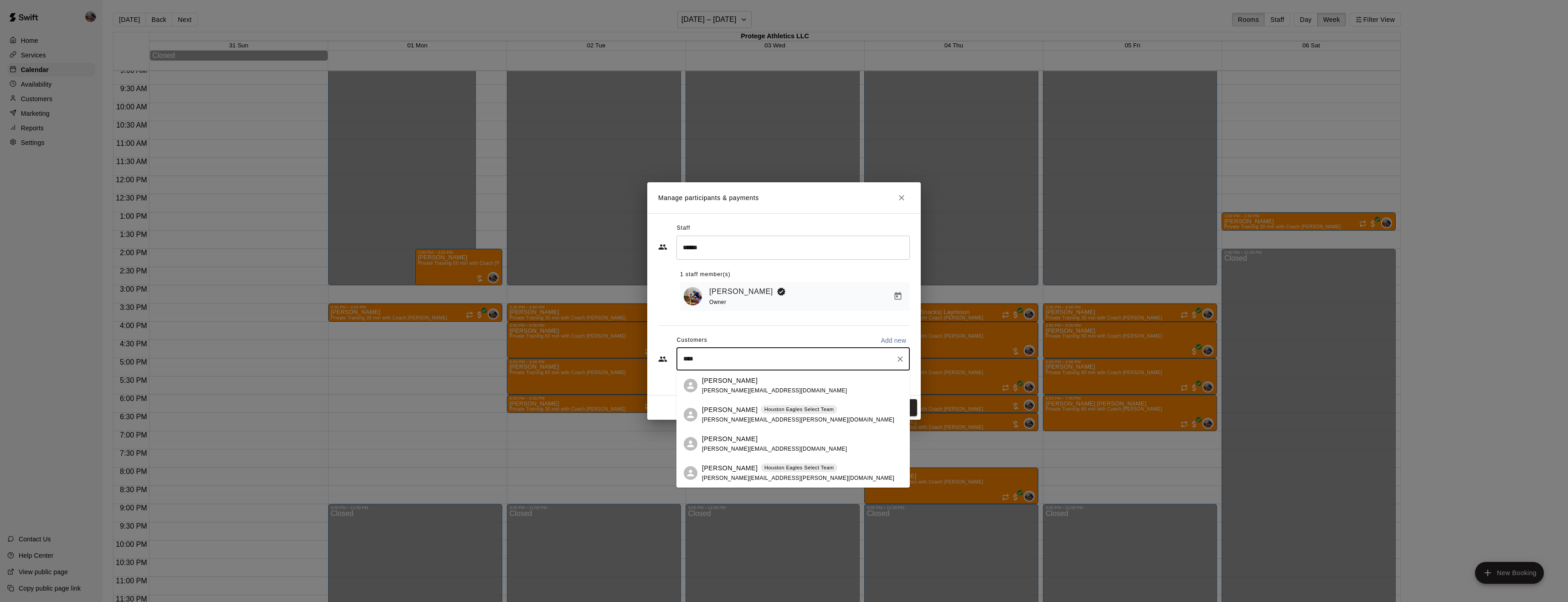
click at [743, 390] on span "niemczak@postoakenergy.com" at bounding box center [775, 390] width 145 height 6
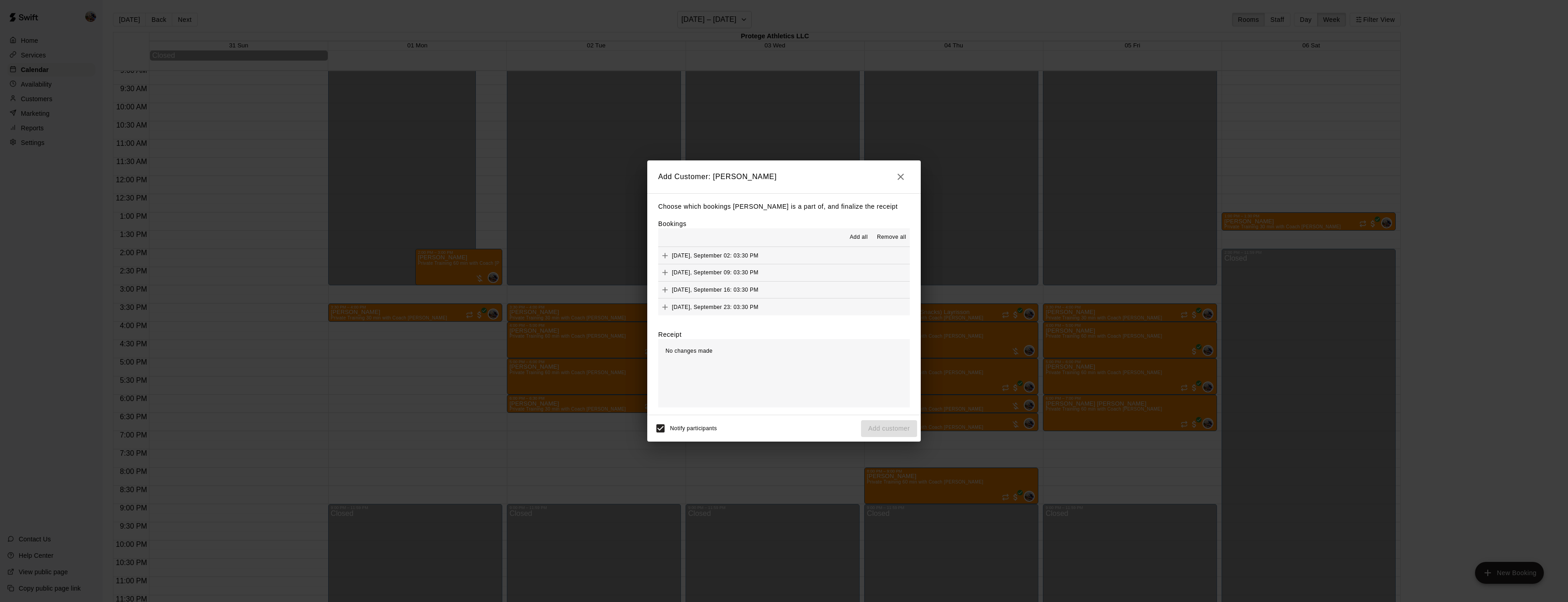
click at [863, 237] on span "Add all" at bounding box center [859, 237] width 18 height 9
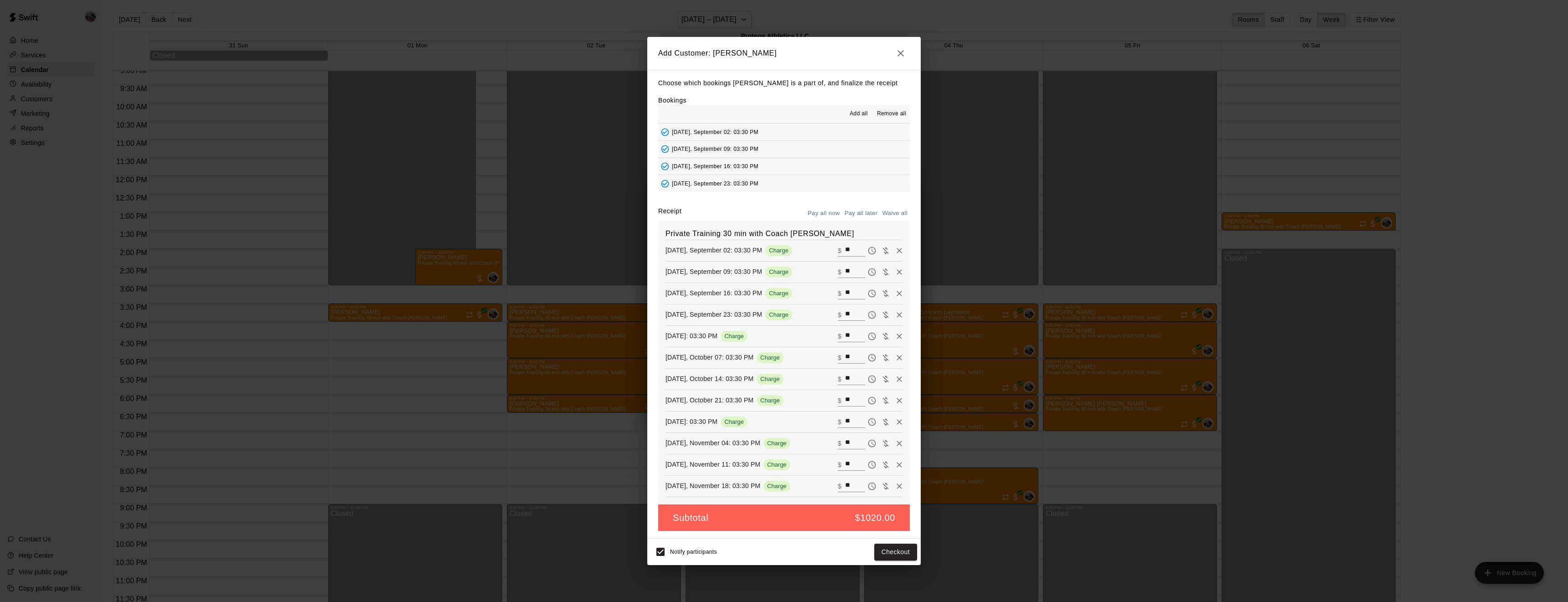
click at [901, 215] on button "Waive all" at bounding box center [895, 213] width 30 height 14
type input "*"
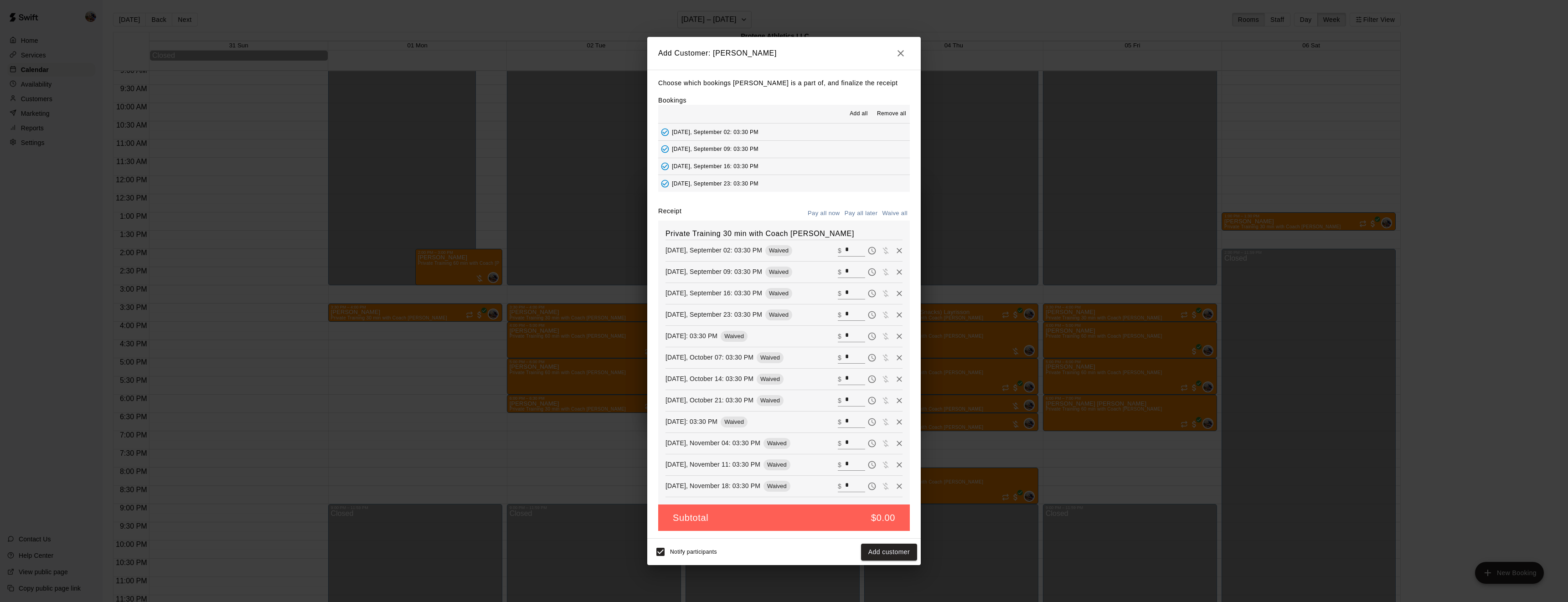
type input "*"
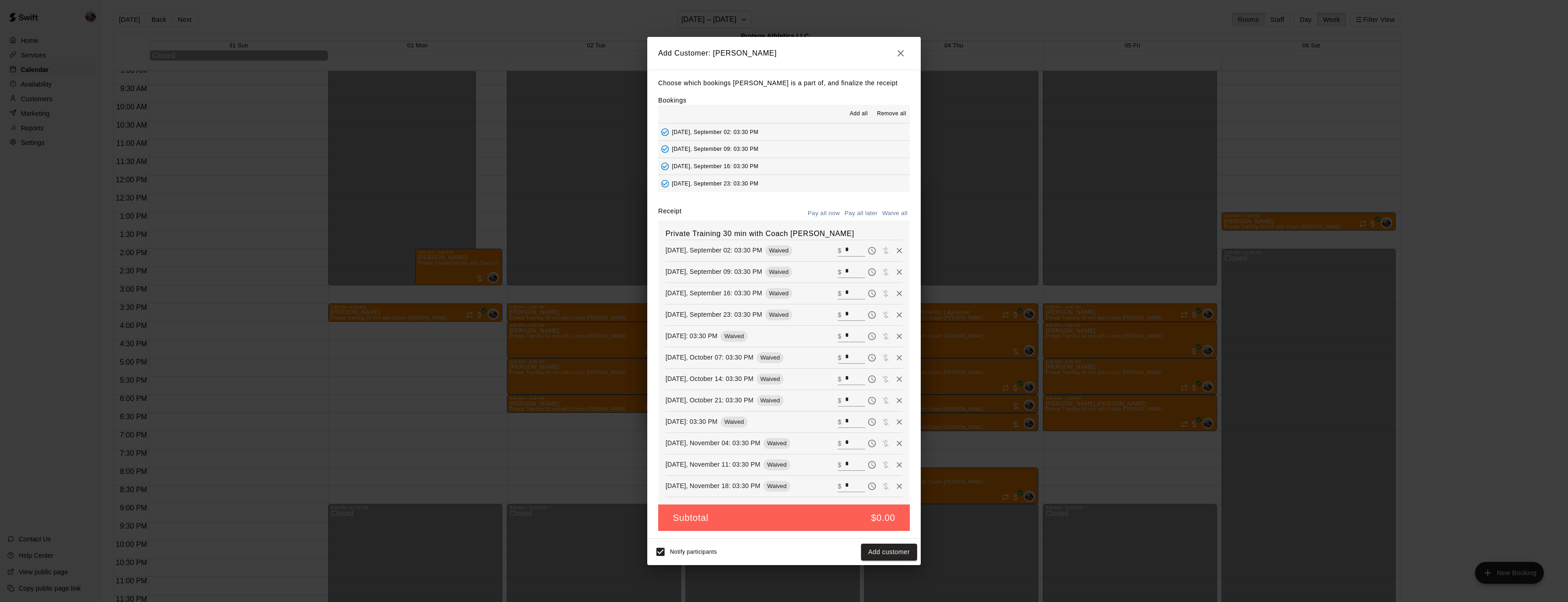
type input "*"
click at [892, 550] on button "Add customer" at bounding box center [889, 551] width 56 height 17
click at [892, 550] on div "Notify participants Add customer" at bounding box center [784, 551] width 266 height 19
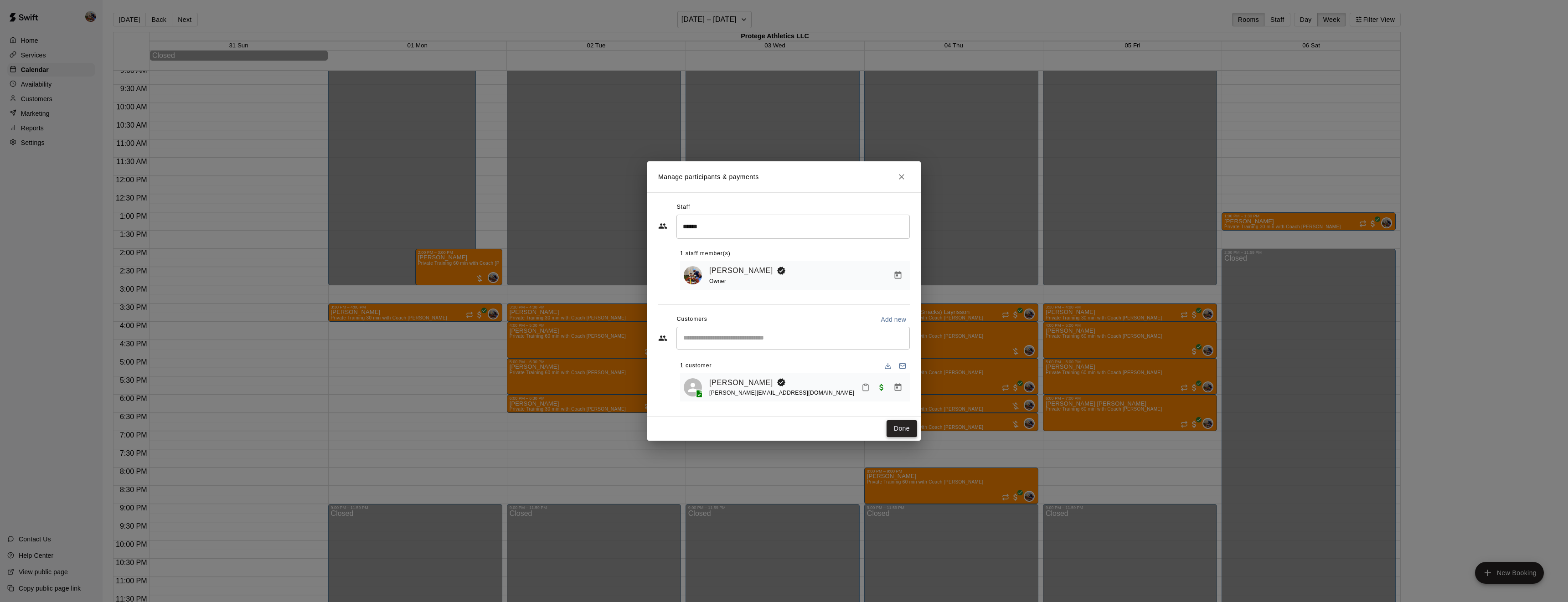
click at [901, 427] on button "Done" at bounding box center [901, 428] width 30 height 17
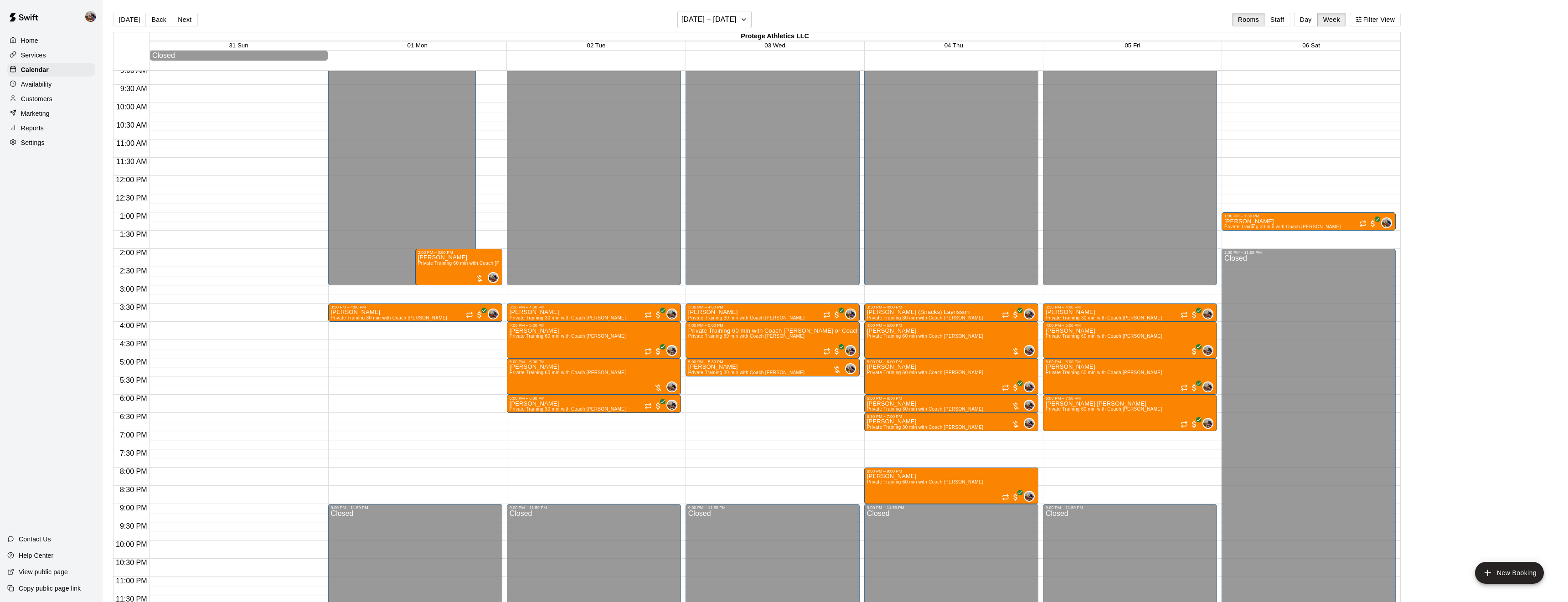
click at [682, 308] on div at bounding box center [597, 308] width 178 height 9
drag, startPoint x: 682, startPoint y: 308, endPoint x: 684, endPoint y: 322, distance: 14.1
drag, startPoint x: 682, startPoint y: 306, endPoint x: 684, endPoint y: 323, distance: 17.1
drag, startPoint x: 657, startPoint y: 419, endPoint x: 660, endPoint y: 445, distance: 26.2
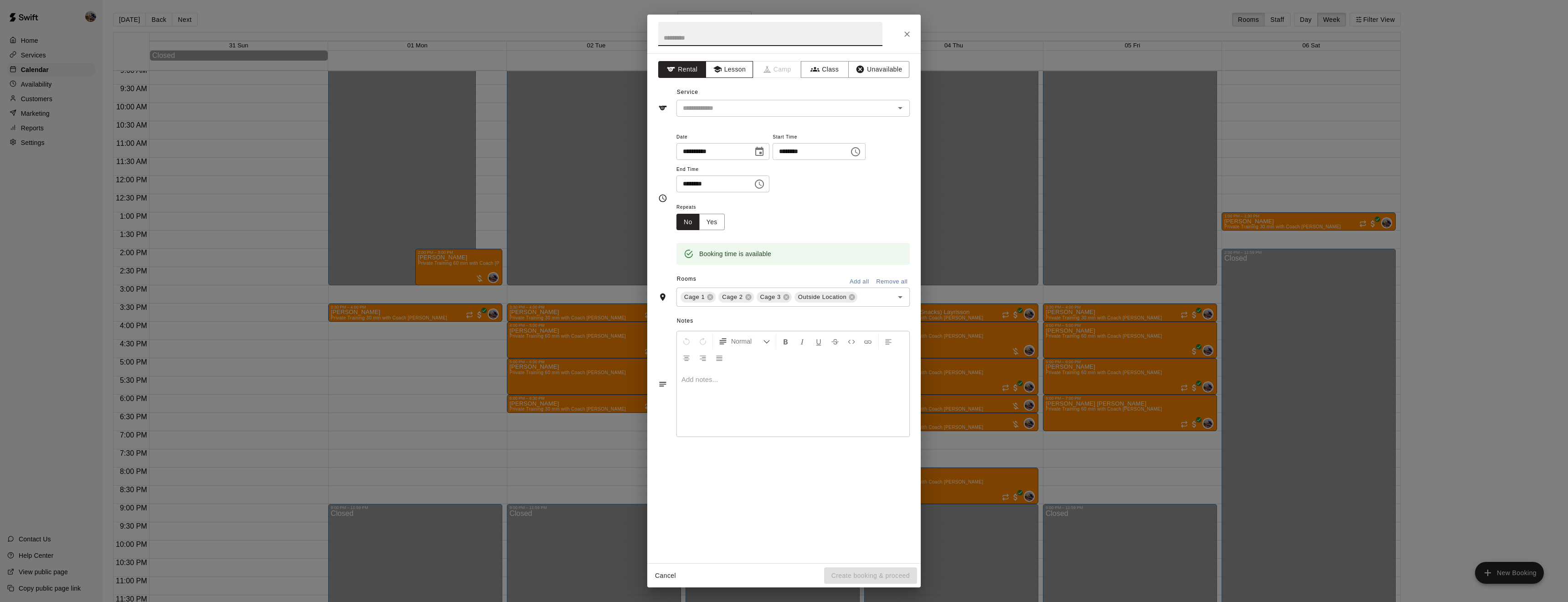
click at [732, 67] on button "Lesson" at bounding box center [730, 69] width 48 height 17
click at [713, 42] on input "text" at bounding box center [770, 34] width 224 height 24
type input "**********"
click at [750, 104] on input "text" at bounding box center [779, 108] width 201 height 12
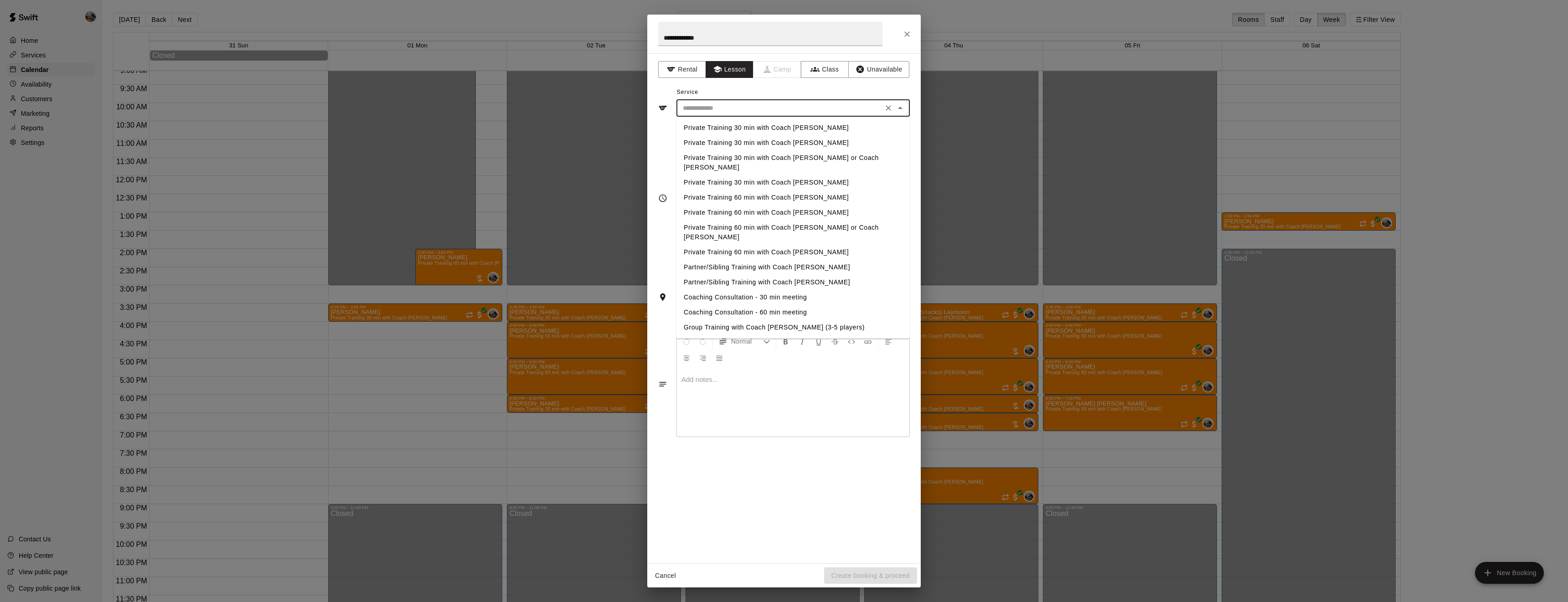
click at [767, 175] on li "Private Training 30 min with Coach [PERSON_NAME]" at bounding box center [793, 182] width 234 height 15
type input "**********"
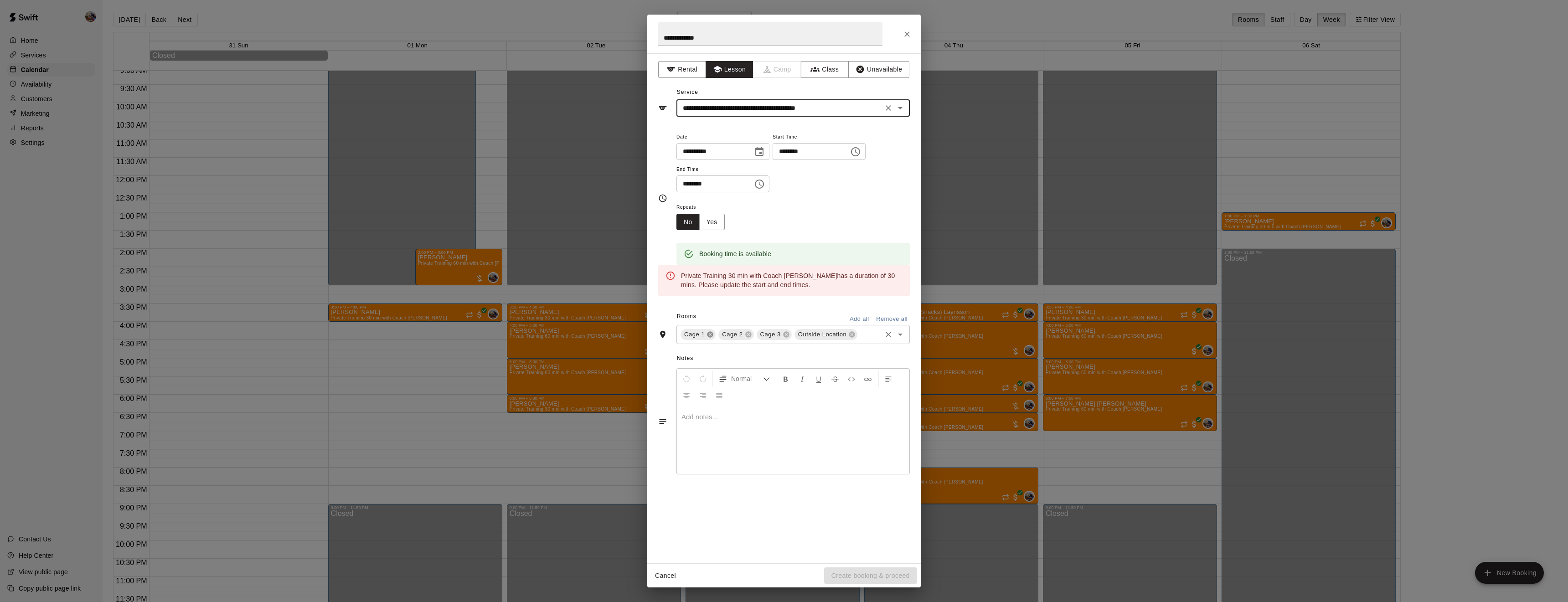
click at [708, 337] on icon at bounding box center [710, 334] width 6 height 6
click at [775, 337] on icon at bounding box center [776, 334] width 6 height 6
click at [850, 157] on icon "Choose time, selected time is 6:30 PM" at bounding box center [856, 152] width 11 height 11
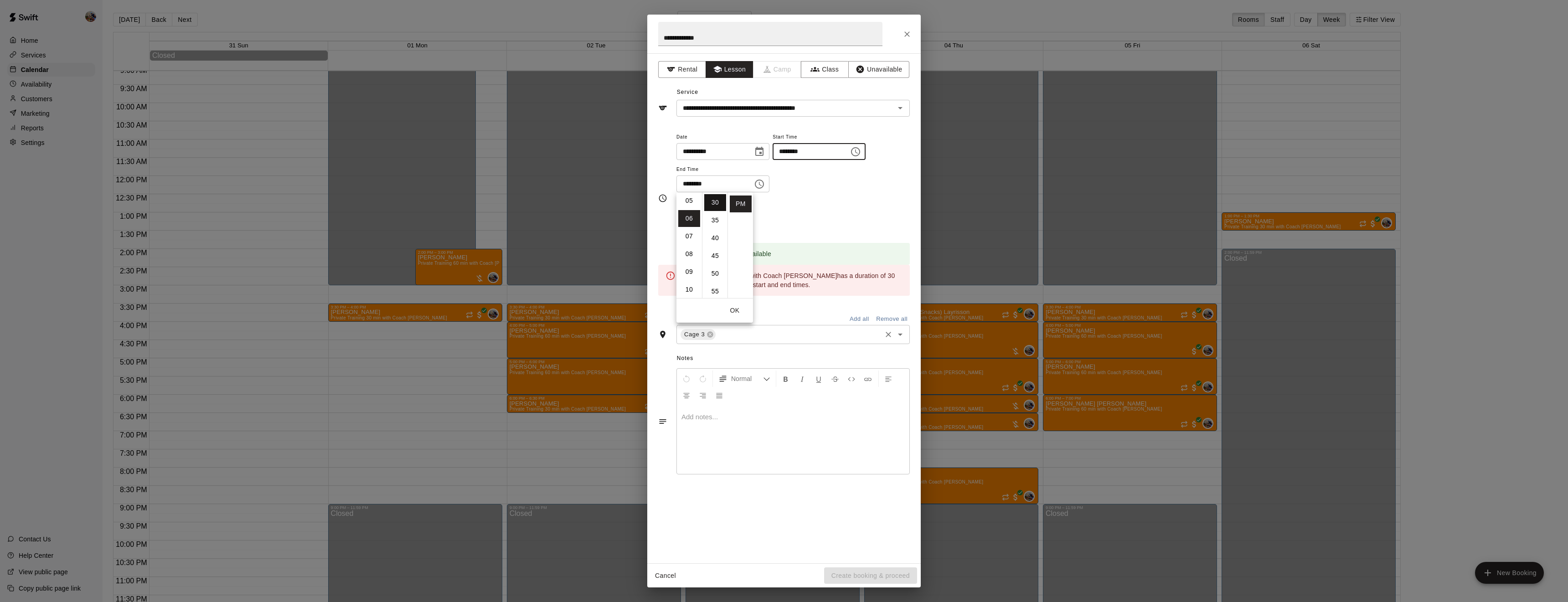
scroll to position [38, 0]
click at [692, 217] on li "03" at bounding box center [689, 217] width 22 height 17
type input "********"
click at [873, 190] on div "**********" at bounding box center [793, 161] width 234 height 62
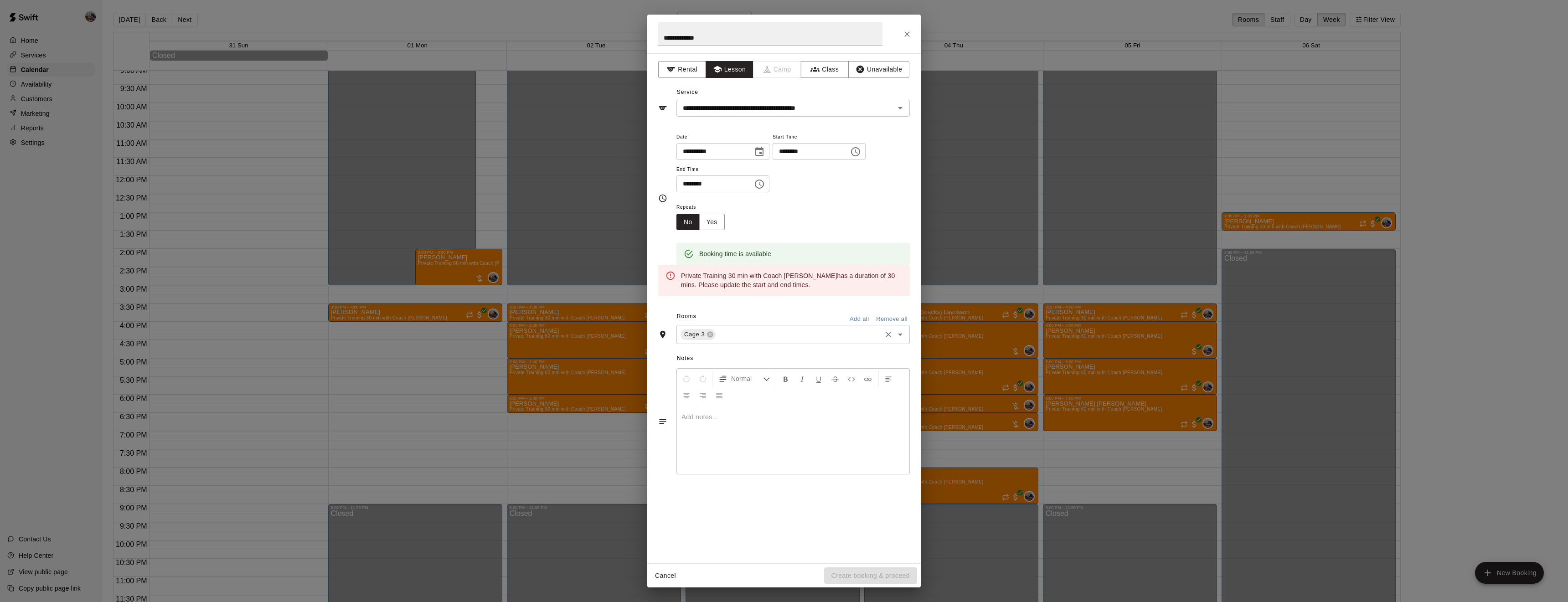
click at [687, 193] on input "********" at bounding box center [711, 184] width 71 height 17
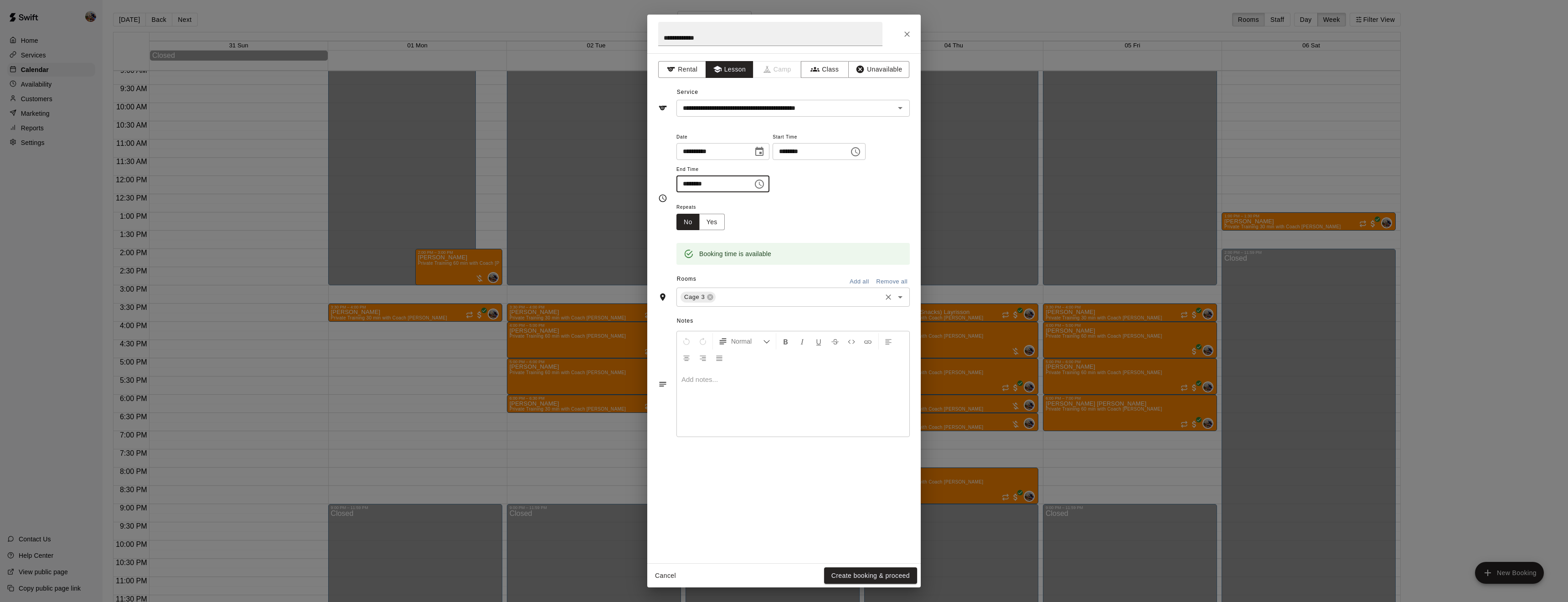
type input "********"
click at [853, 193] on div "**********" at bounding box center [793, 161] width 234 height 62
click at [710, 230] on button "Yes" at bounding box center [712, 222] width 26 height 17
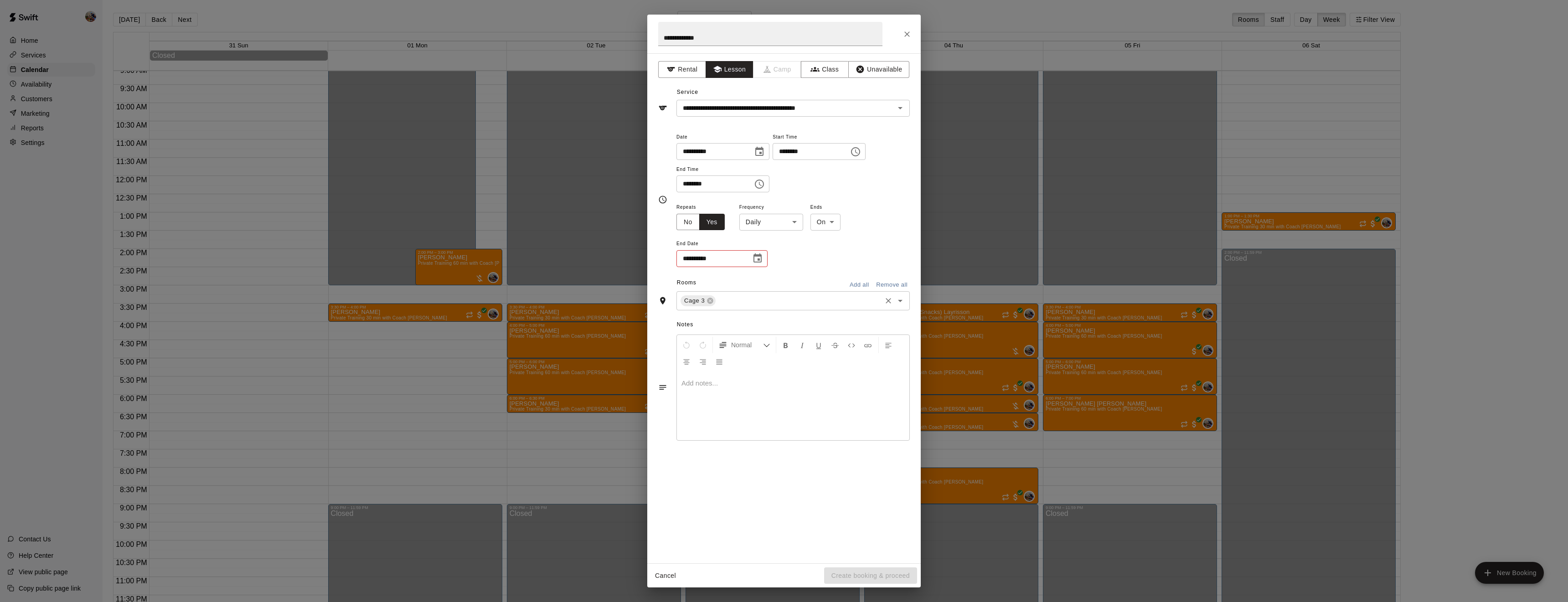
click at [777, 256] on body "Home Services Calendar Availability Customers Marketing Reports Settings Contac…" at bounding box center [784, 308] width 1568 height 616
click at [767, 286] on li "Weekly on Tuesday" at bounding box center [771, 289] width 114 height 15
type input "******"
click at [757, 264] on icon "Choose date" at bounding box center [758, 258] width 11 height 11
click at [809, 317] on icon "Next month" at bounding box center [808, 313] width 11 height 11
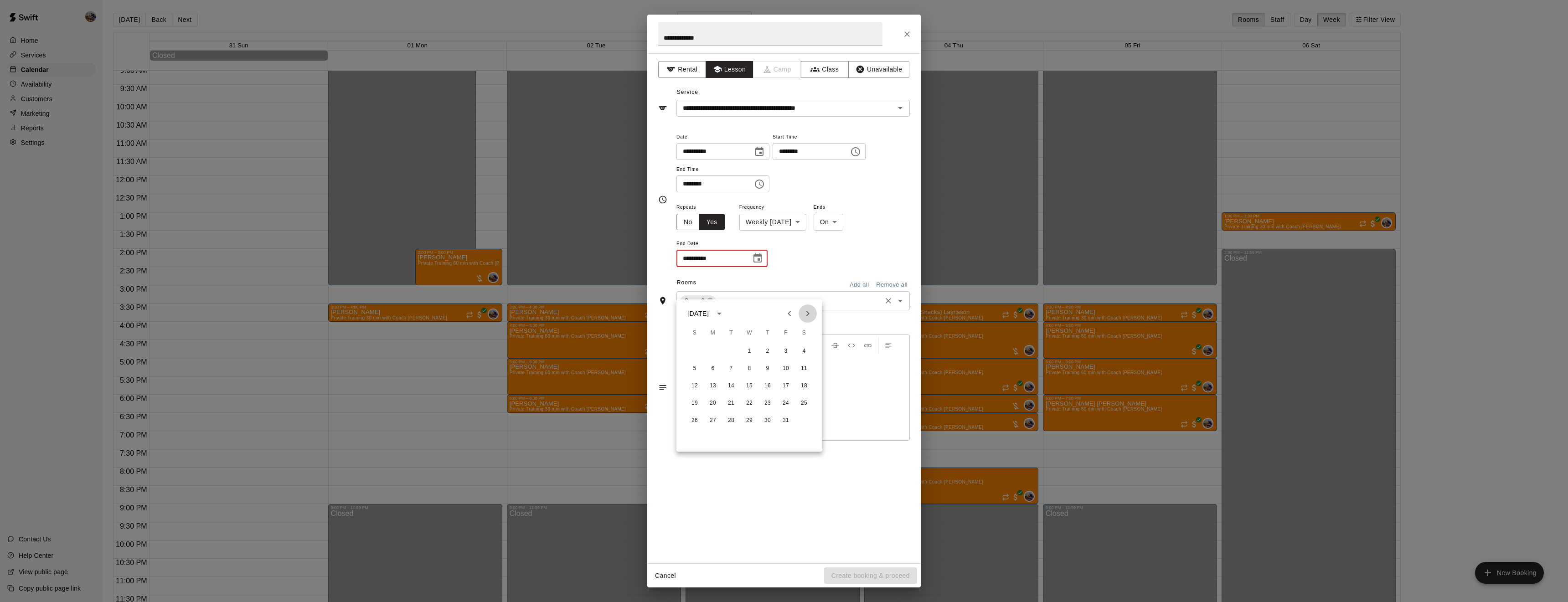
click at [809, 317] on icon "Next month" at bounding box center [808, 313] width 11 height 11
click at [729, 422] on button "25" at bounding box center [731, 420] width 16 height 16
type input "**********"
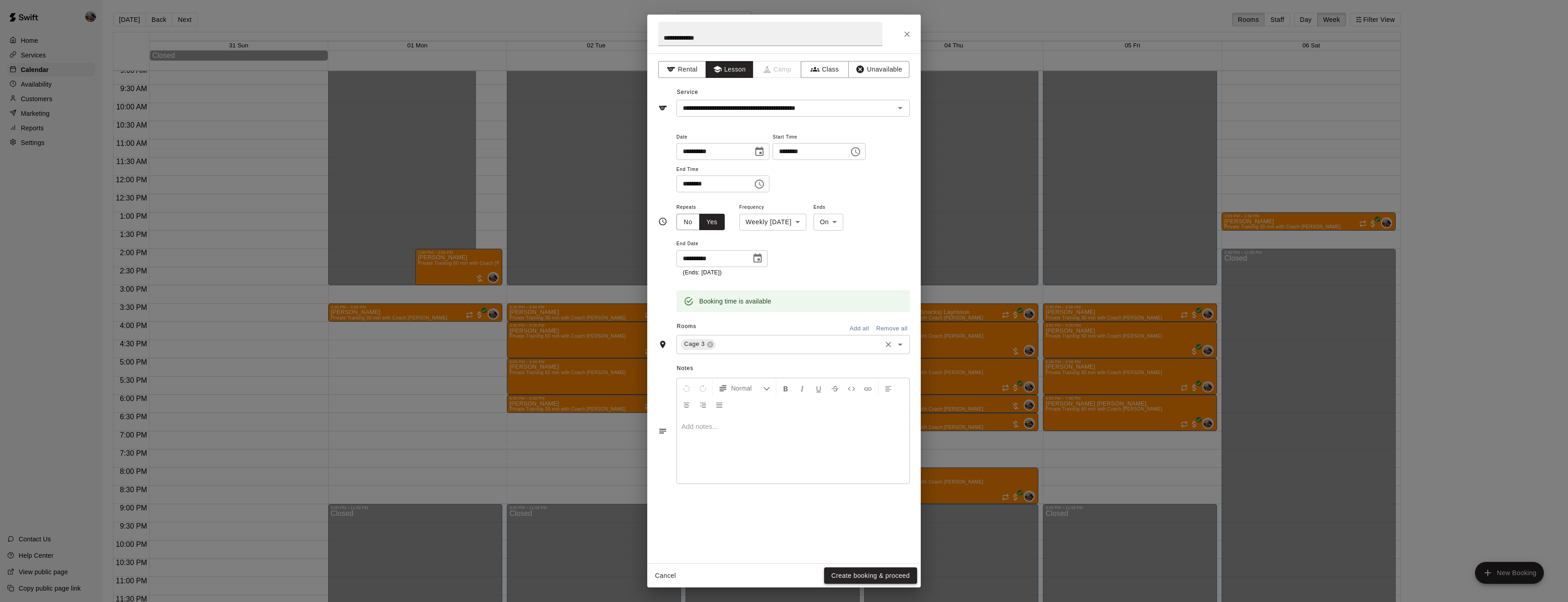
click at [862, 575] on button "Create booking & proceed" at bounding box center [871, 575] width 93 height 17
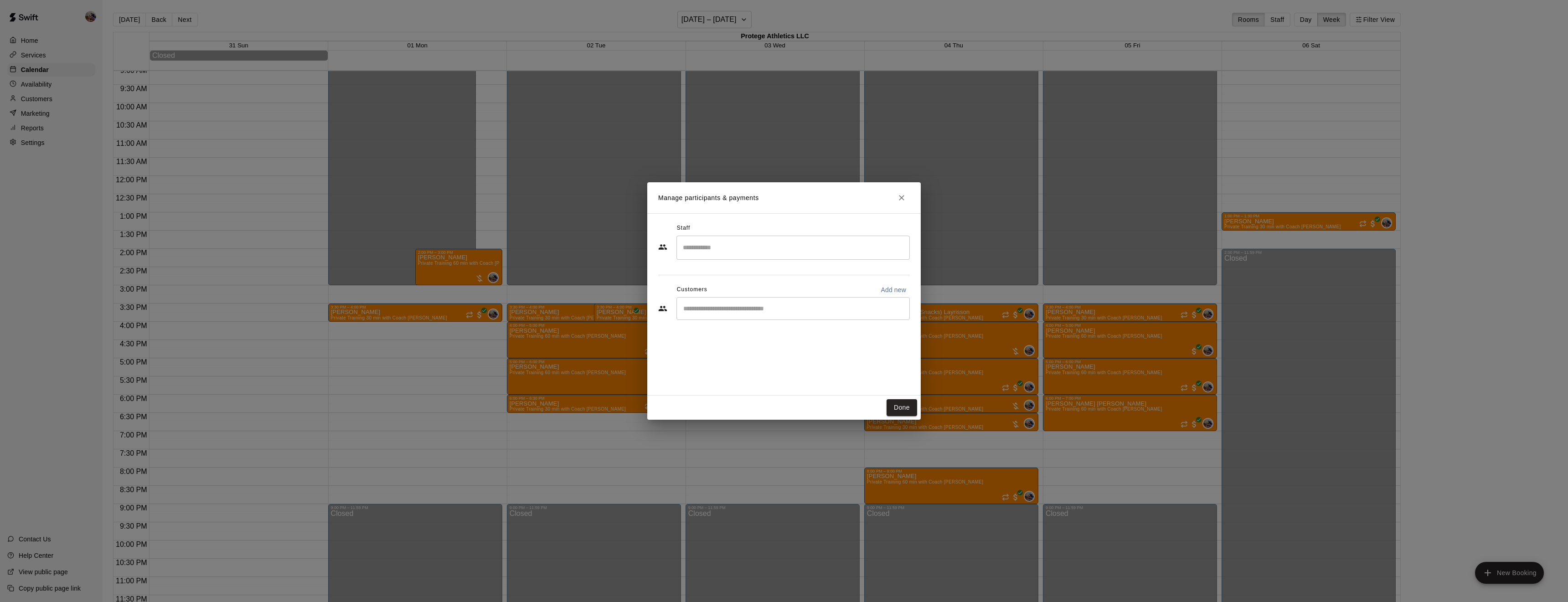
click at [746, 248] on input "Search staff" at bounding box center [793, 248] width 225 height 16
click at [737, 272] on p "Bryson Spriggs" at bounding box center [727, 274] width 55 height 10
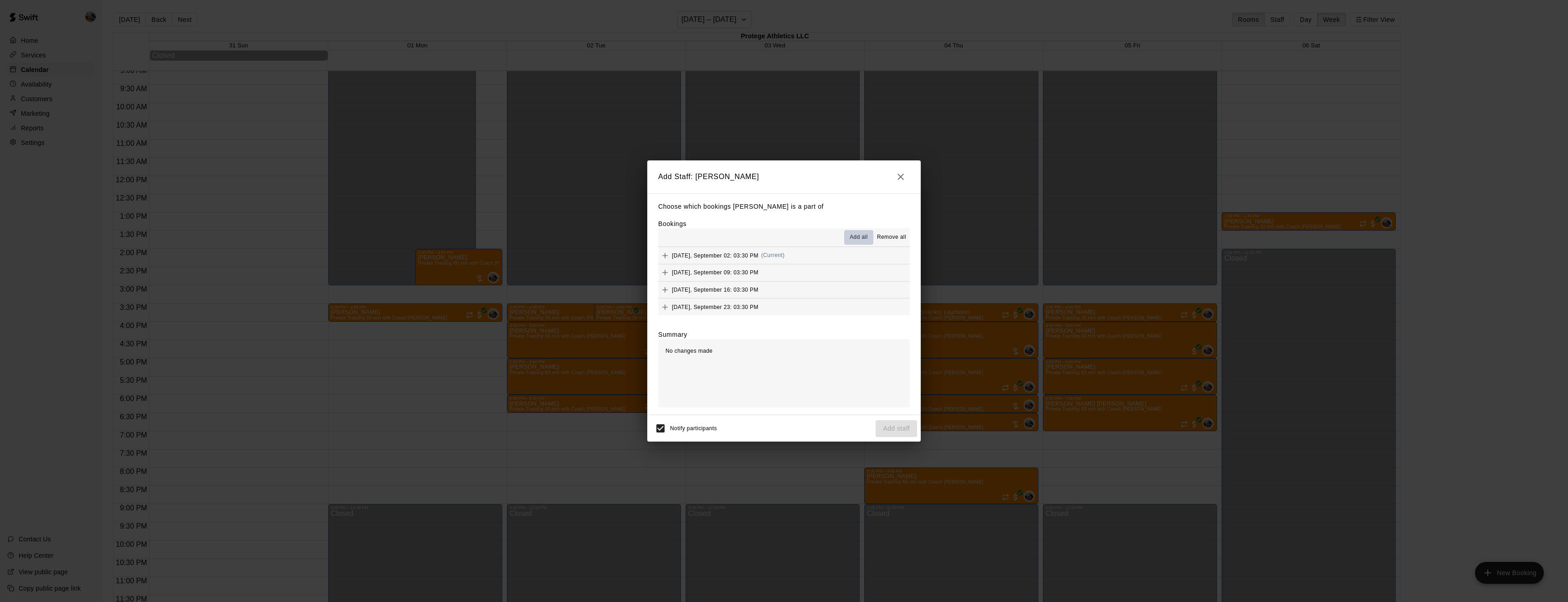
click at [859, 235] on span "Add all" at bounding box center [859, 237] width 18 height 9
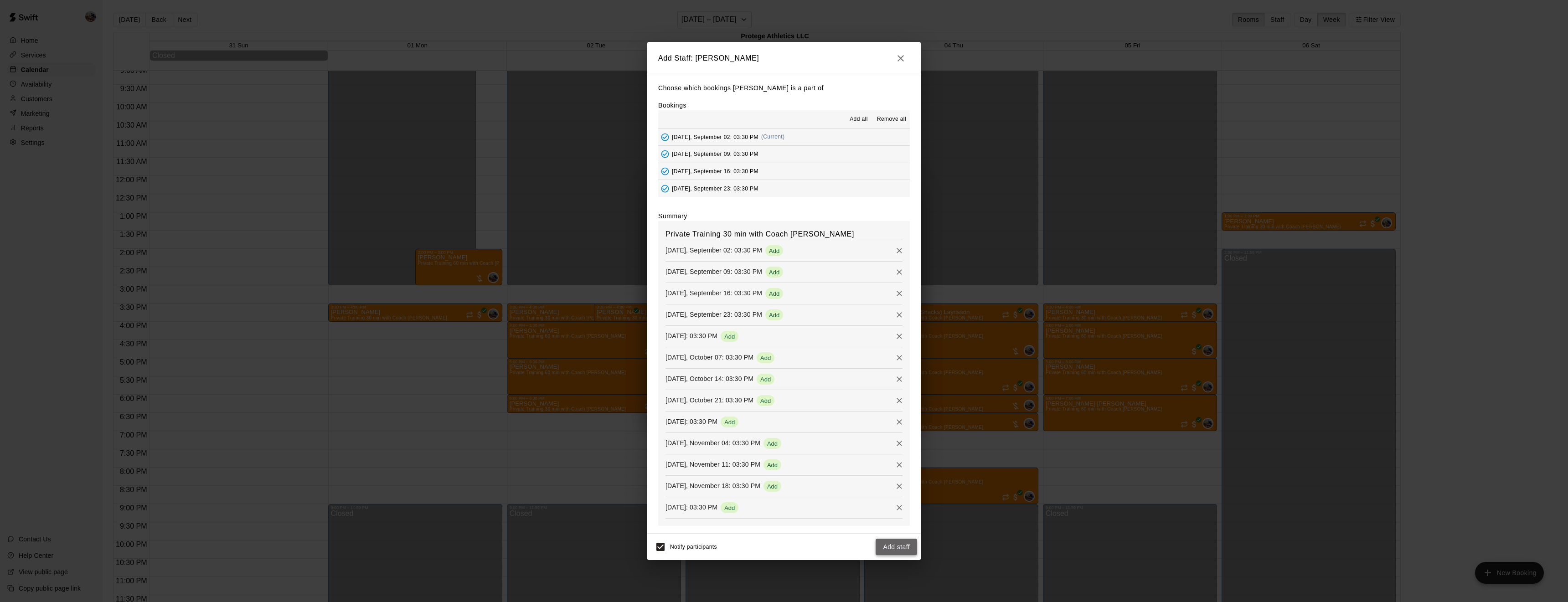
click at [903, 543] on button "Add staff" at bounding box center [896, 547] width 41 height 17
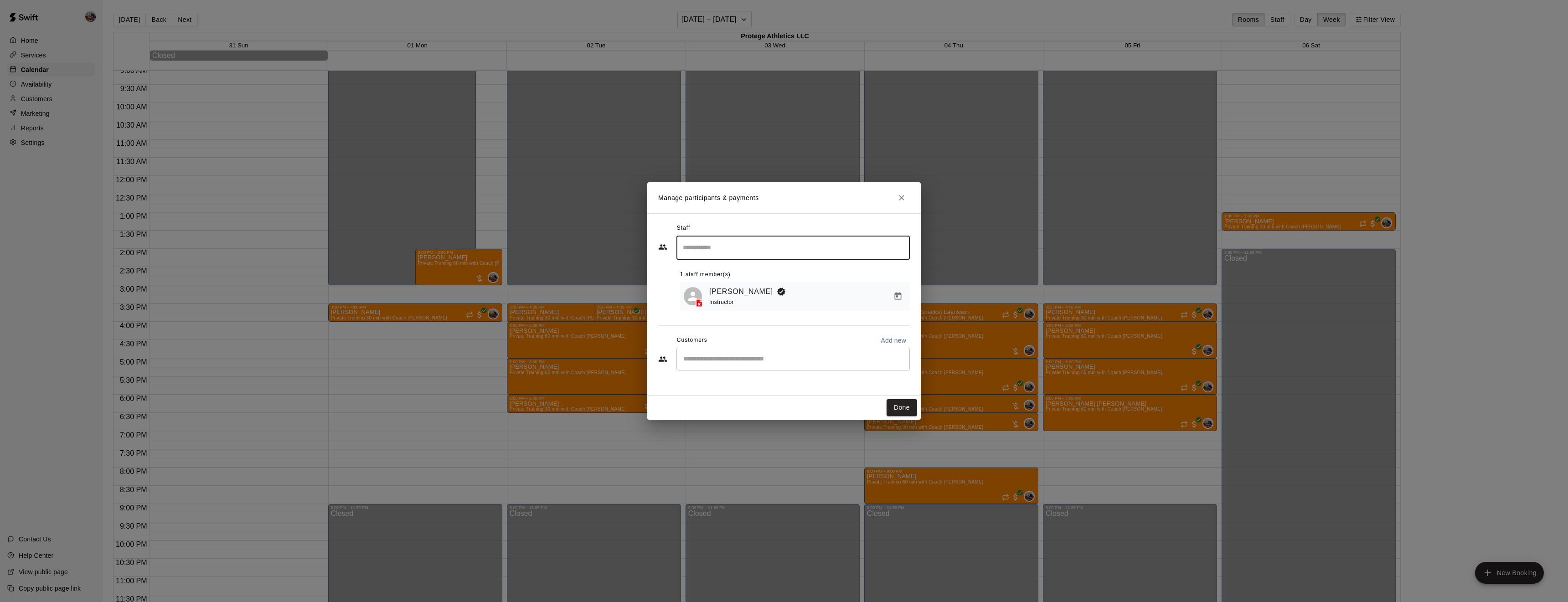
click at [739, 357] on input "Start typing to search customers..." at bounding box center [793, 359] width 225 height 9
type input "***"
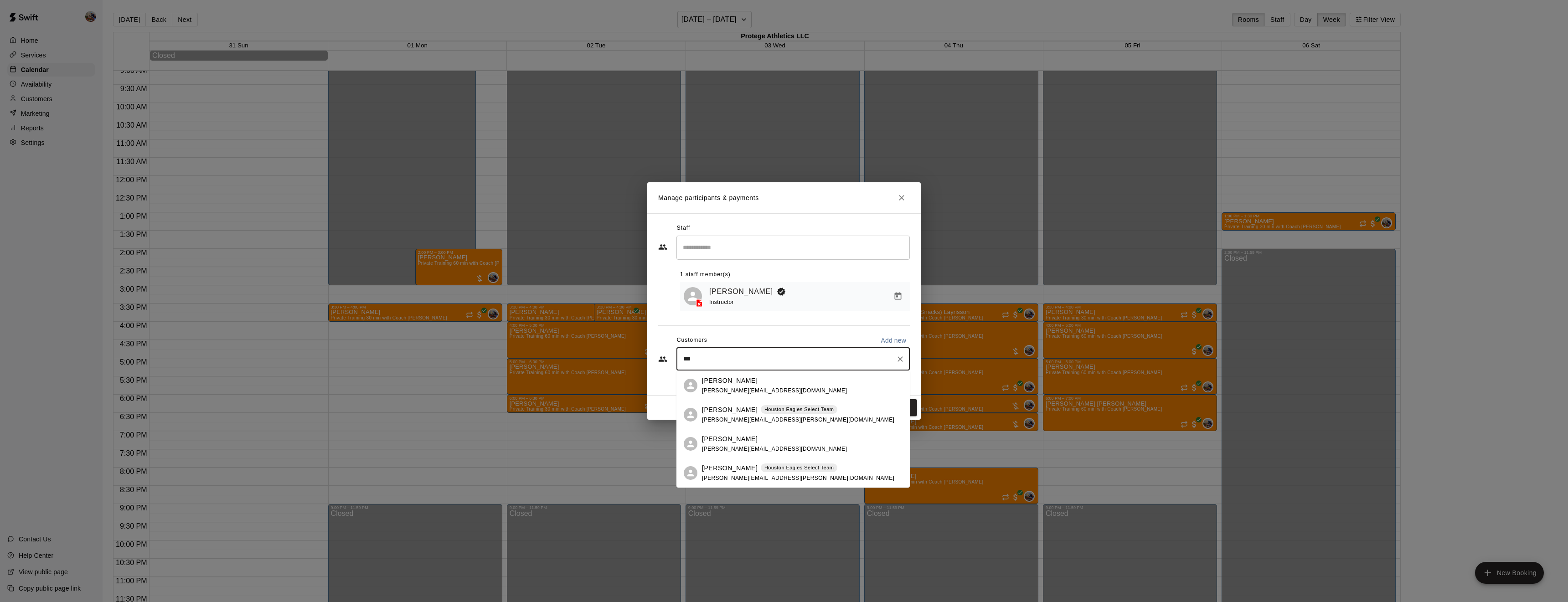
click at [750, 388] on span "niemczak@postoakenergy.com" at bounding box center [775, 390] width 145 height 6
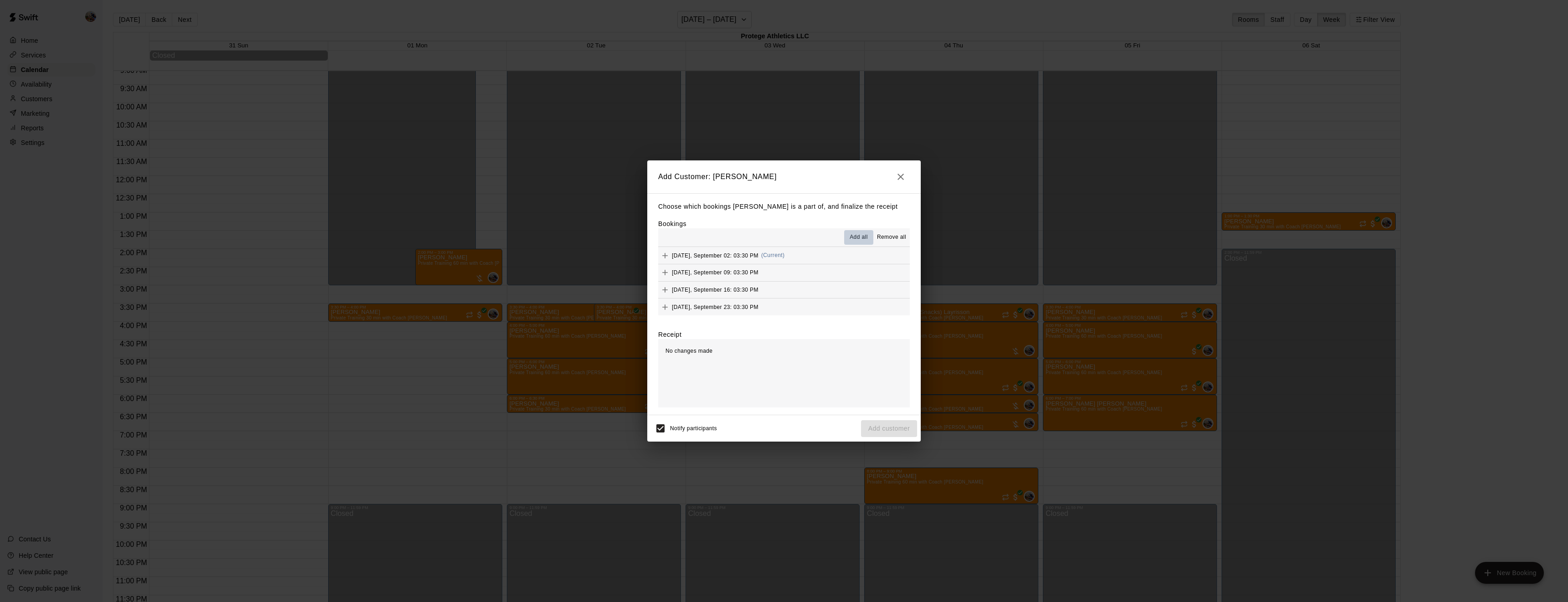
click at [861, 235] on span "Add all" at bounding box center [859, 237] width 18 height 9
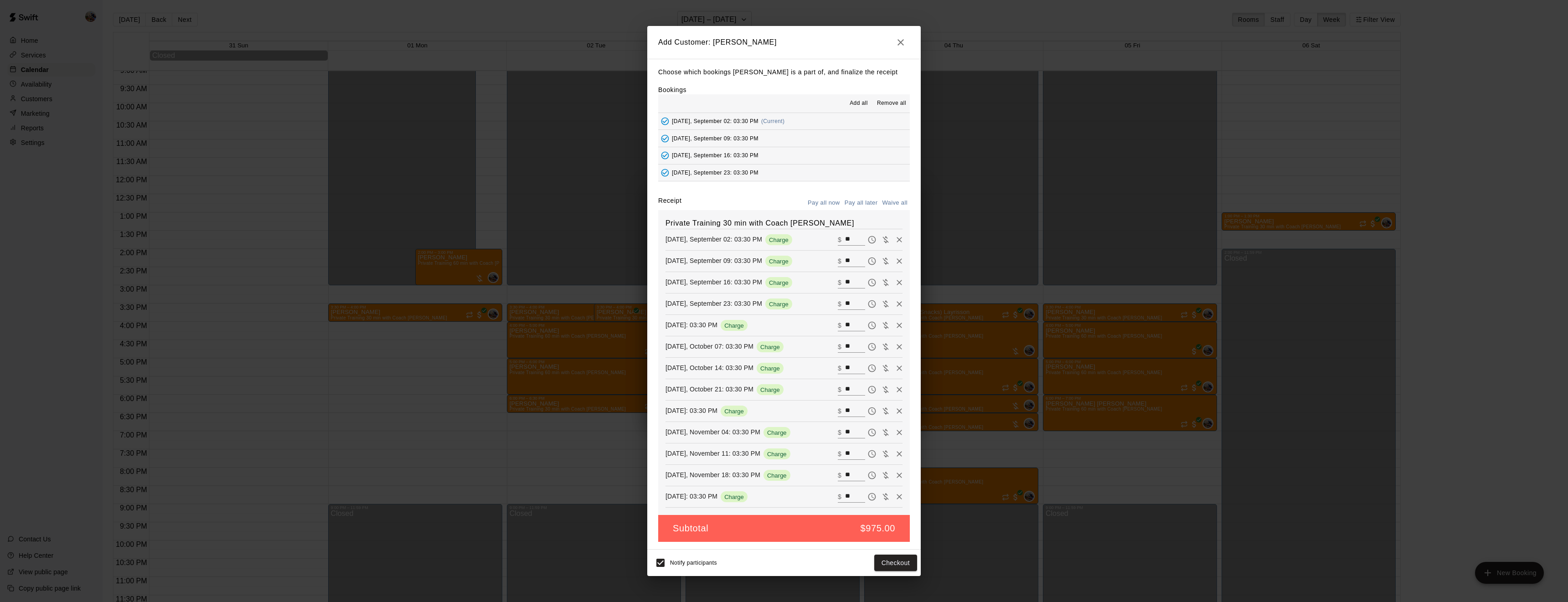
click at [894, 202] on button "Waive all" at bounding box center [895, 203] width 30 height 14
type input "*"
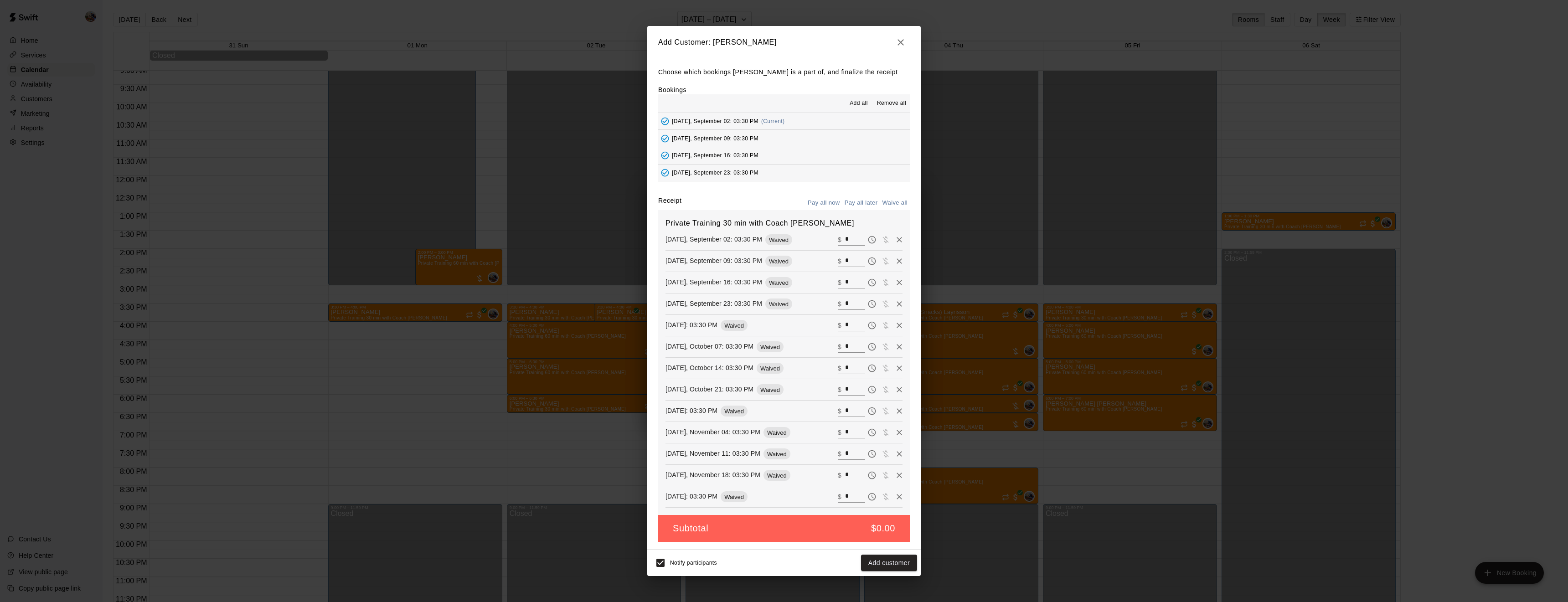
type input "*"
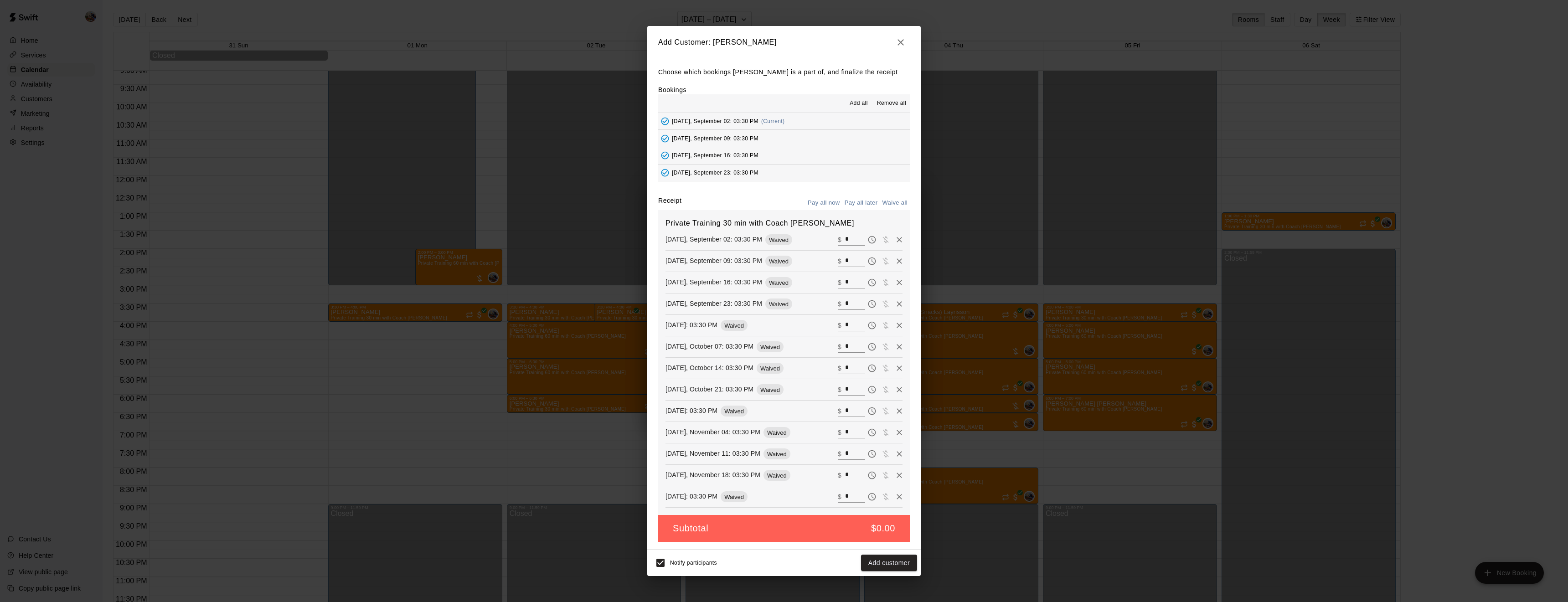
type input "*"
click at [892, 561] on button "Add customer" at bounding box center [889, 563] width 56 height 17
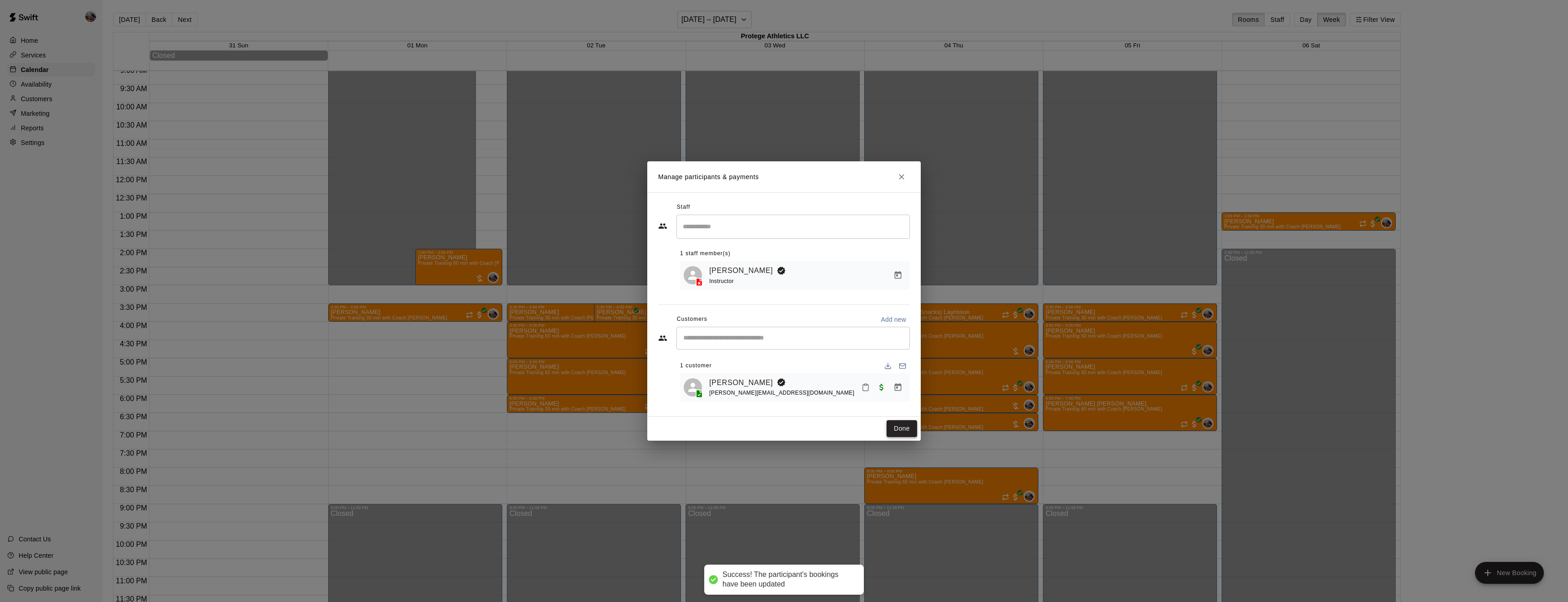
click at [900, 426] on button "Done" at bounding box center [901, 428] width 30 height 17
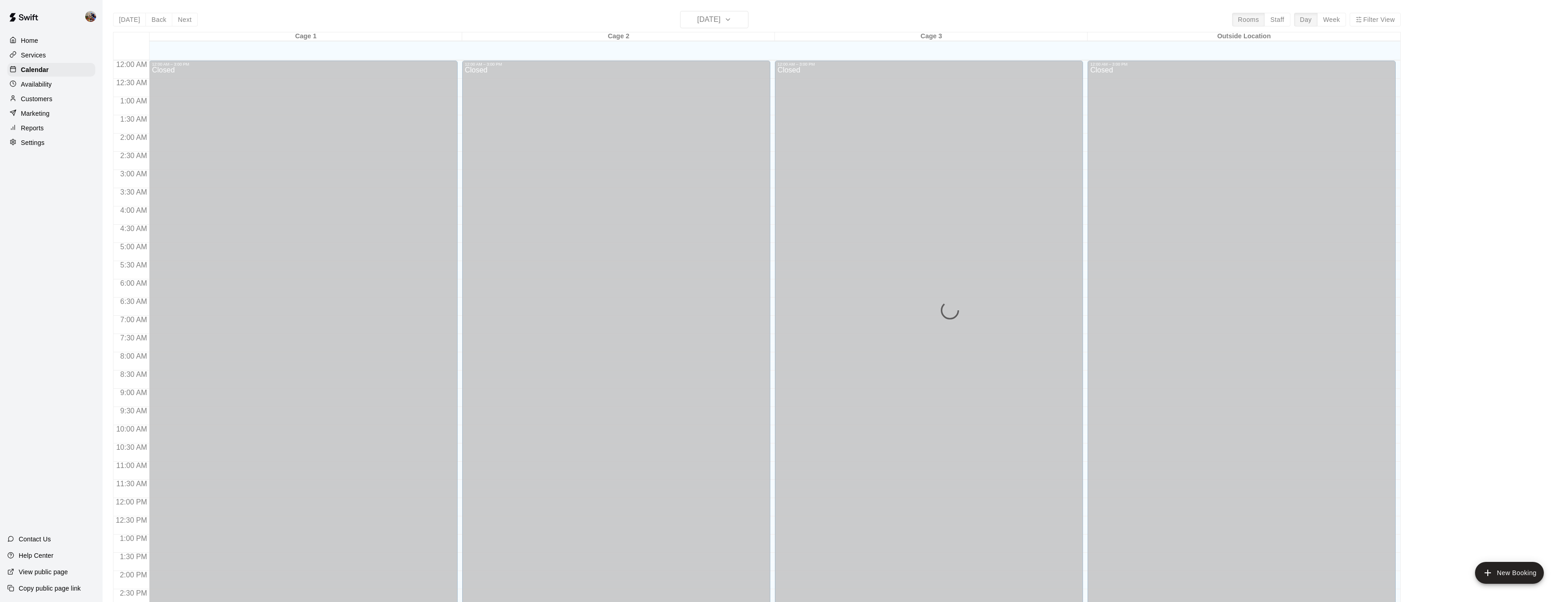
scroll to position [296, 0]
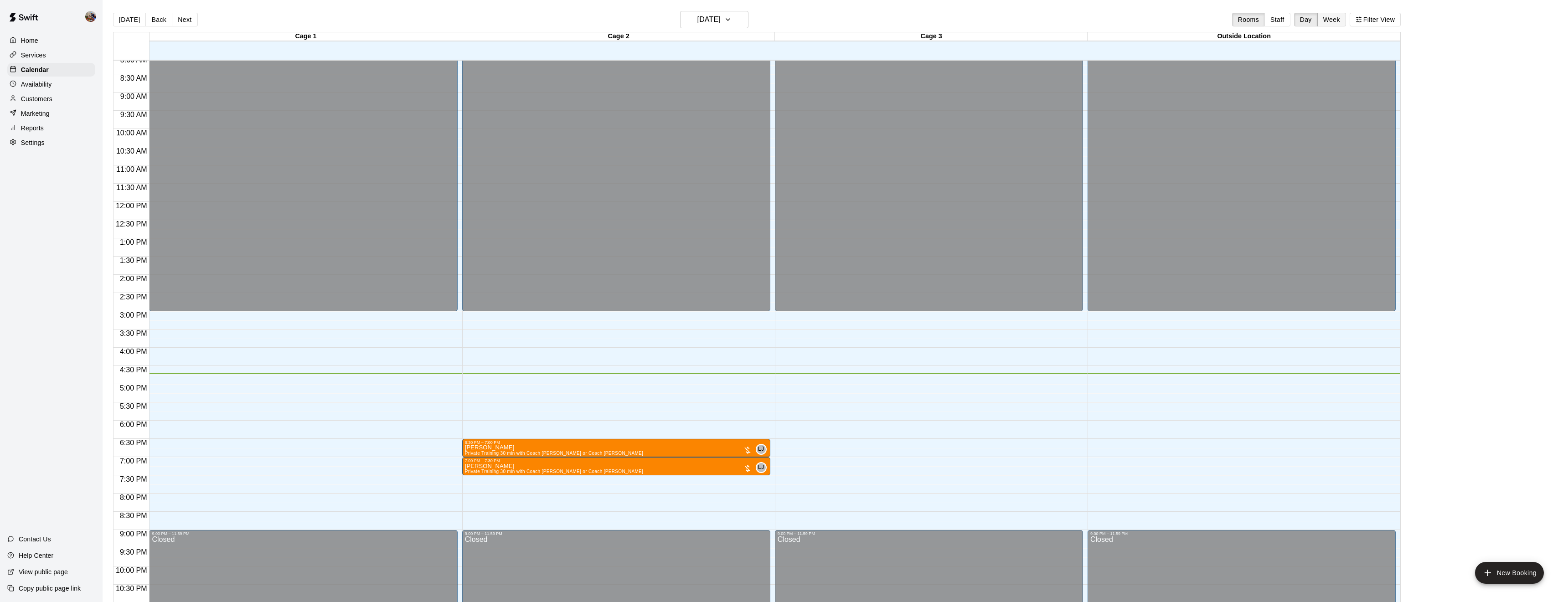
click at [1322, 18] on button "Week" at bounding box center [1332, 19] width 29 height 13
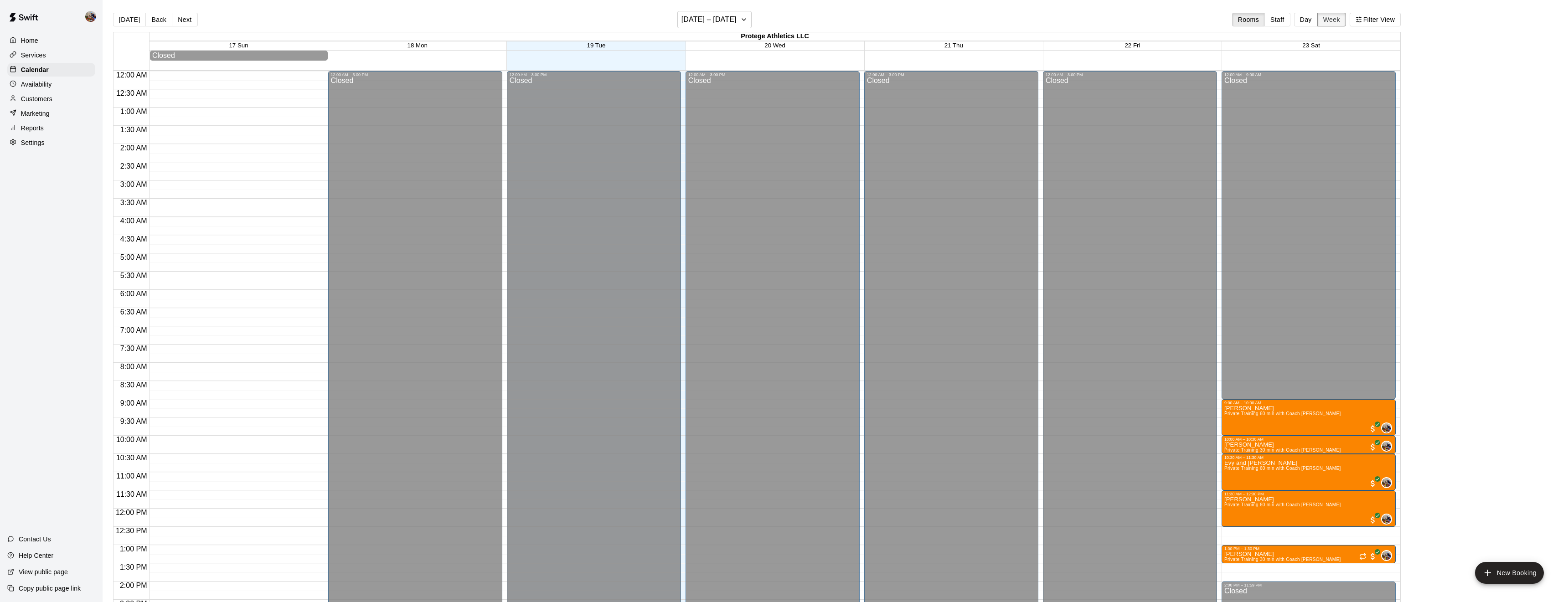
scroll to position [333, 0]
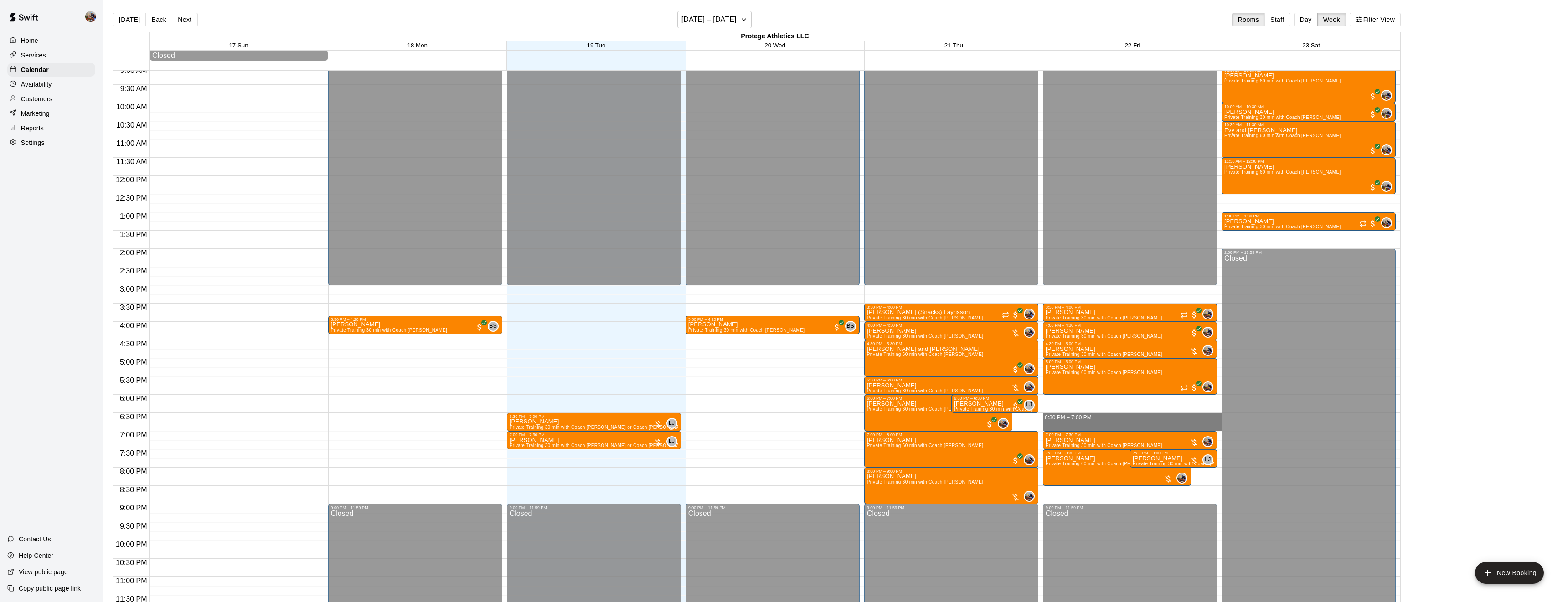
drag, startPoint x: 1108, startPoint y: 415, endPoint x: 1112, endPoint y: 429, distance: 14.6
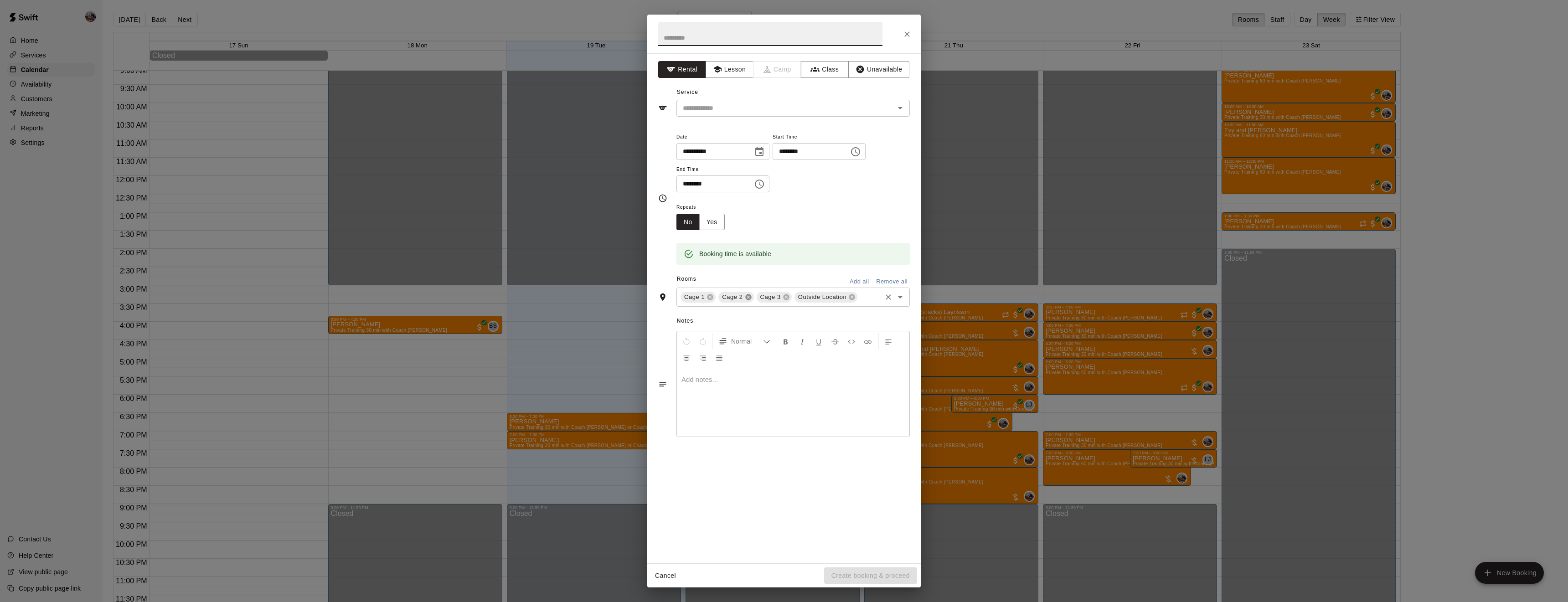
click at [746, 301] on icon at bounding box center [749, 297] width 7 height 7
click at [775, 301] on icon at bounding box center [776, 297] width 6 height 6
type input "**********"
click at [739, 68] on button "Lesson" at bounding box center [730, 69] width 48 height 17
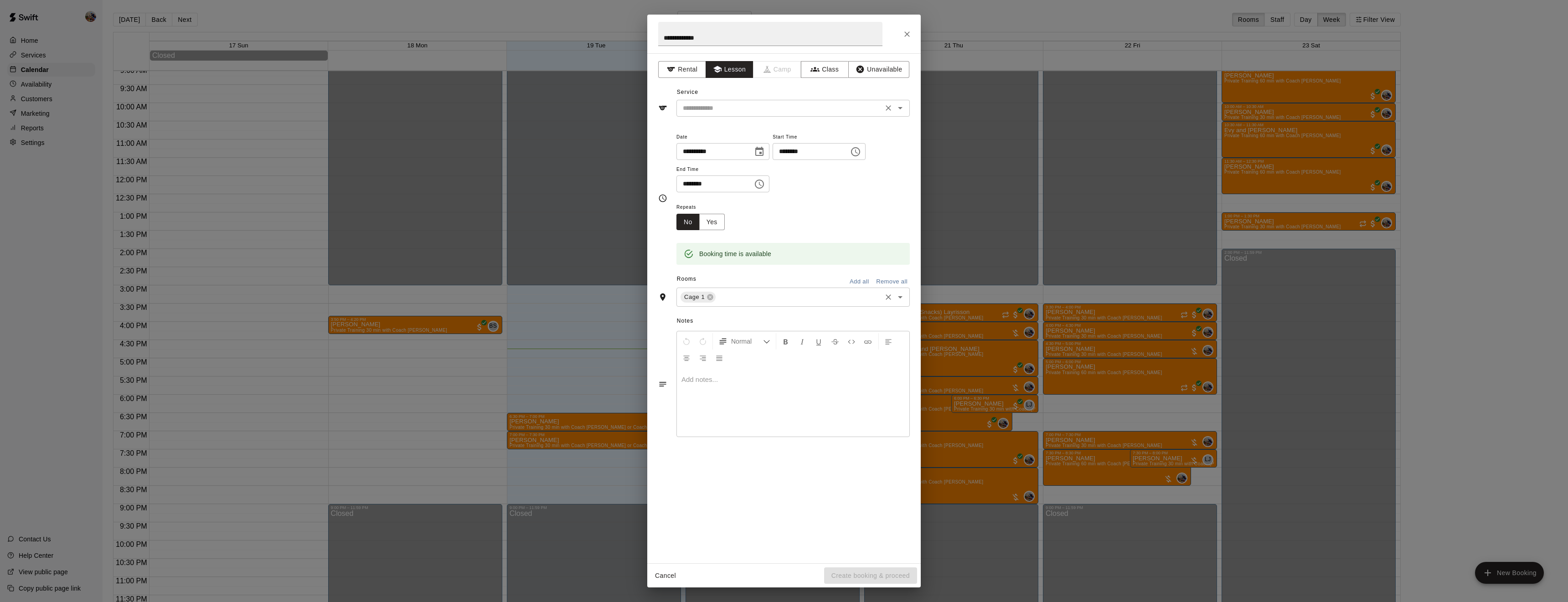
click at [751, 110] on input "text" at bounding box center [779, 108] width 201 height 12
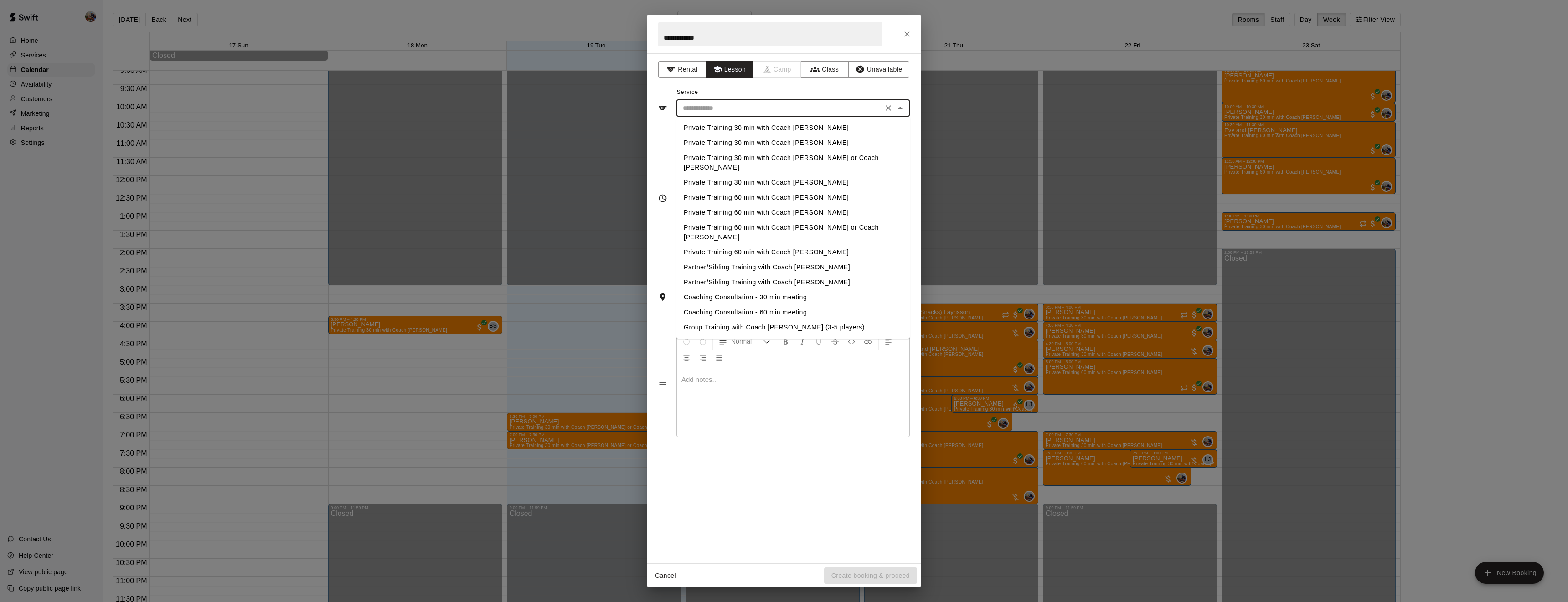
click at [757, 130] on li "Private Training 30 min with Coach [PERSON_NAME]" at bounding box center [793, 128] width 234 height 15
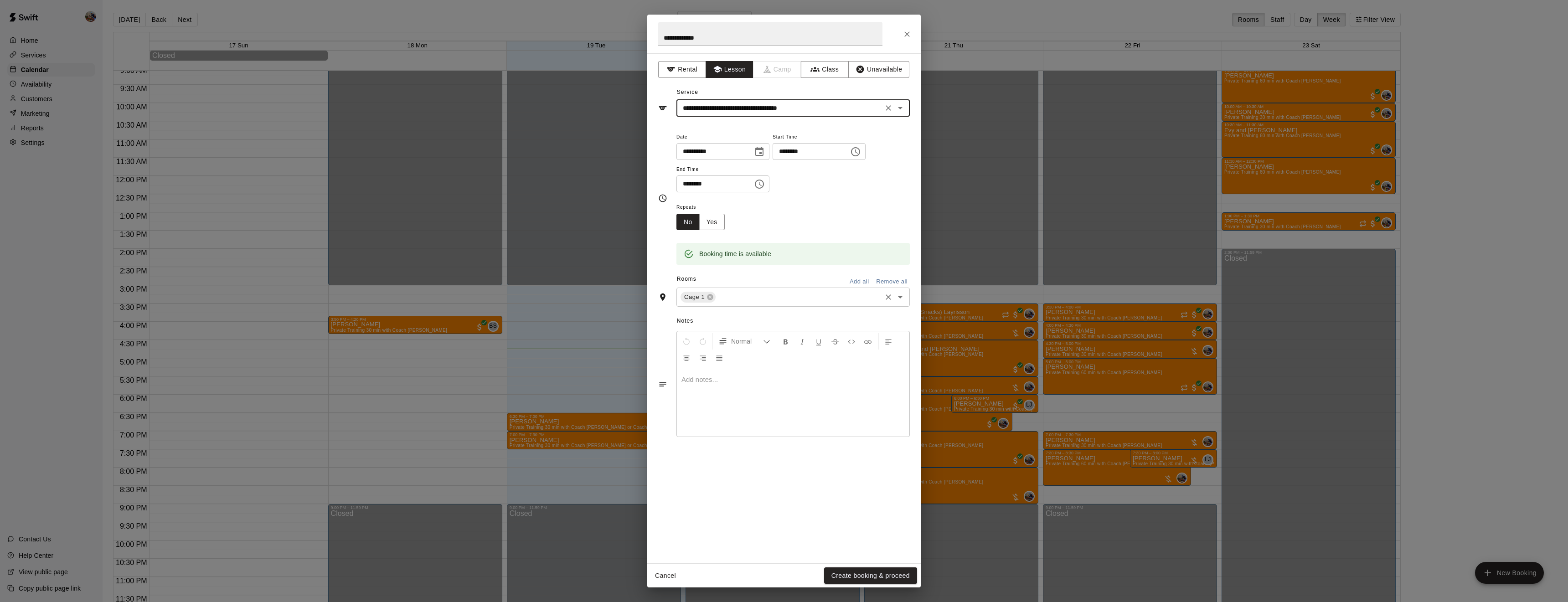
type input "**********"
click at [716, 230] on button "Yes" at bounding box center [712, 222] width 26 height 17
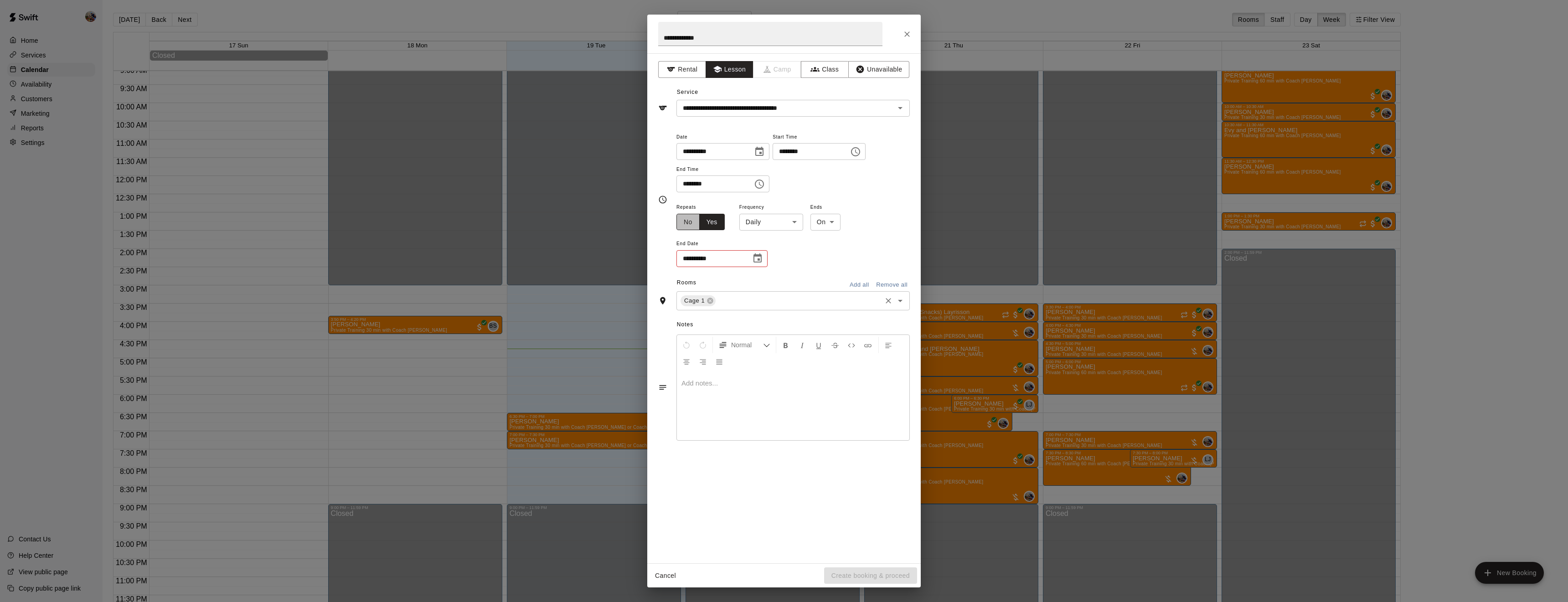
click at [691, 230] on button "No" at bounding box center [688, 222] width 23 height 17
click at [903, 577] on button "Create booking & proceed" at bounding box center [871, 575] width 93 height 17
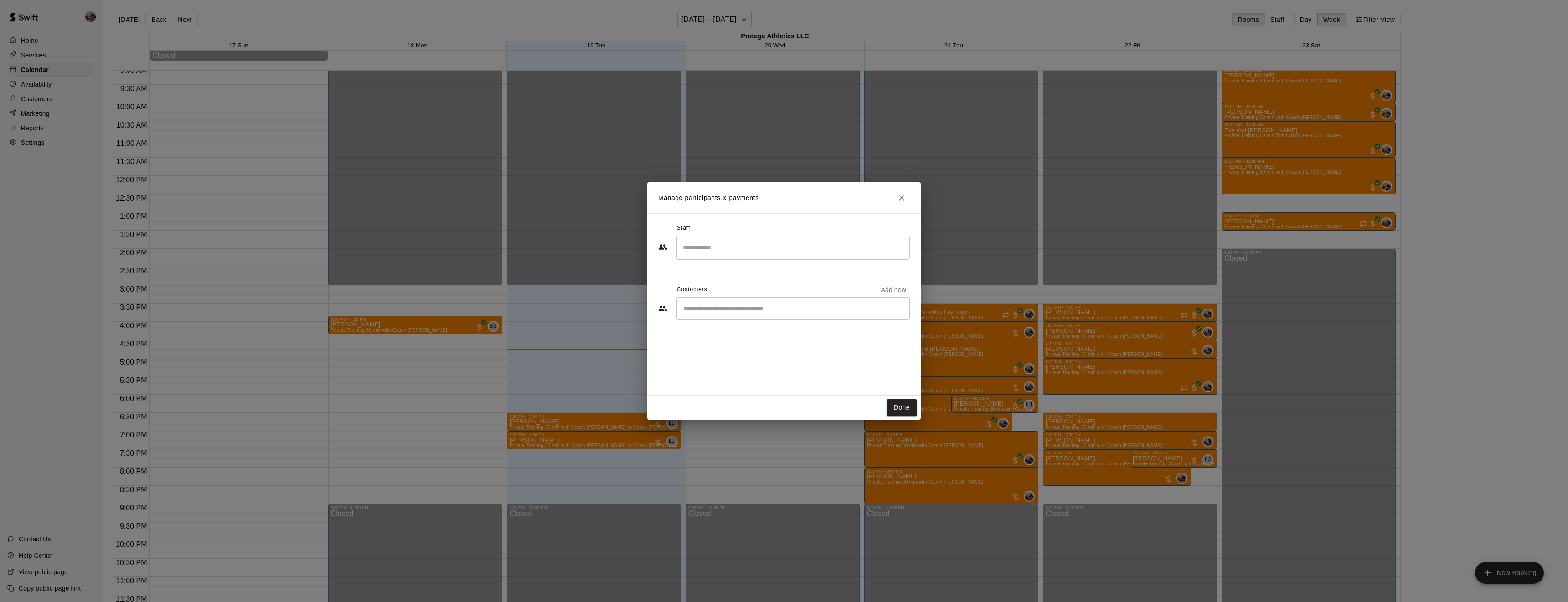
click at [724, 250] on input "Search staff" at bounding box center [793, 248] width 225 height 16
click at [735, 387] on div "Blaine Johnson Owner" at bounding box center [727, 383] width 55 height 18
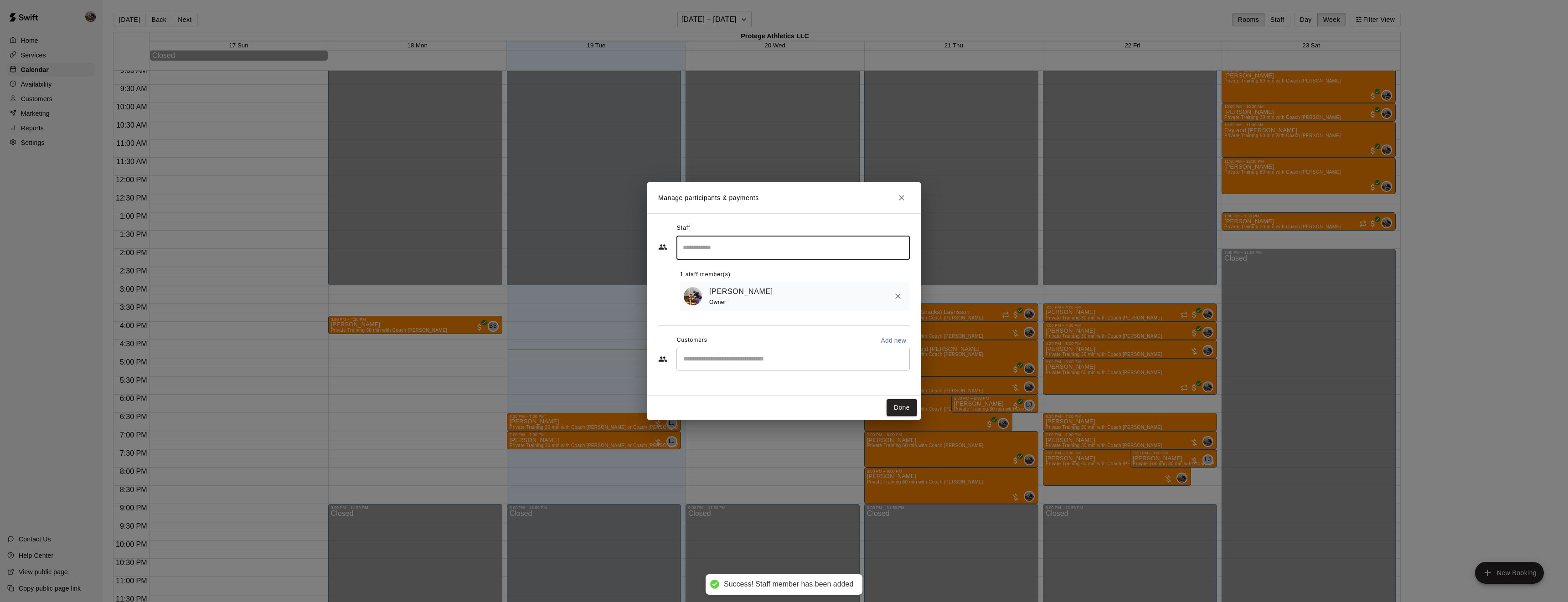
click at [731, 365] on div "​" at bounding box center [793, 359] width 234 height 23
type input "*****"
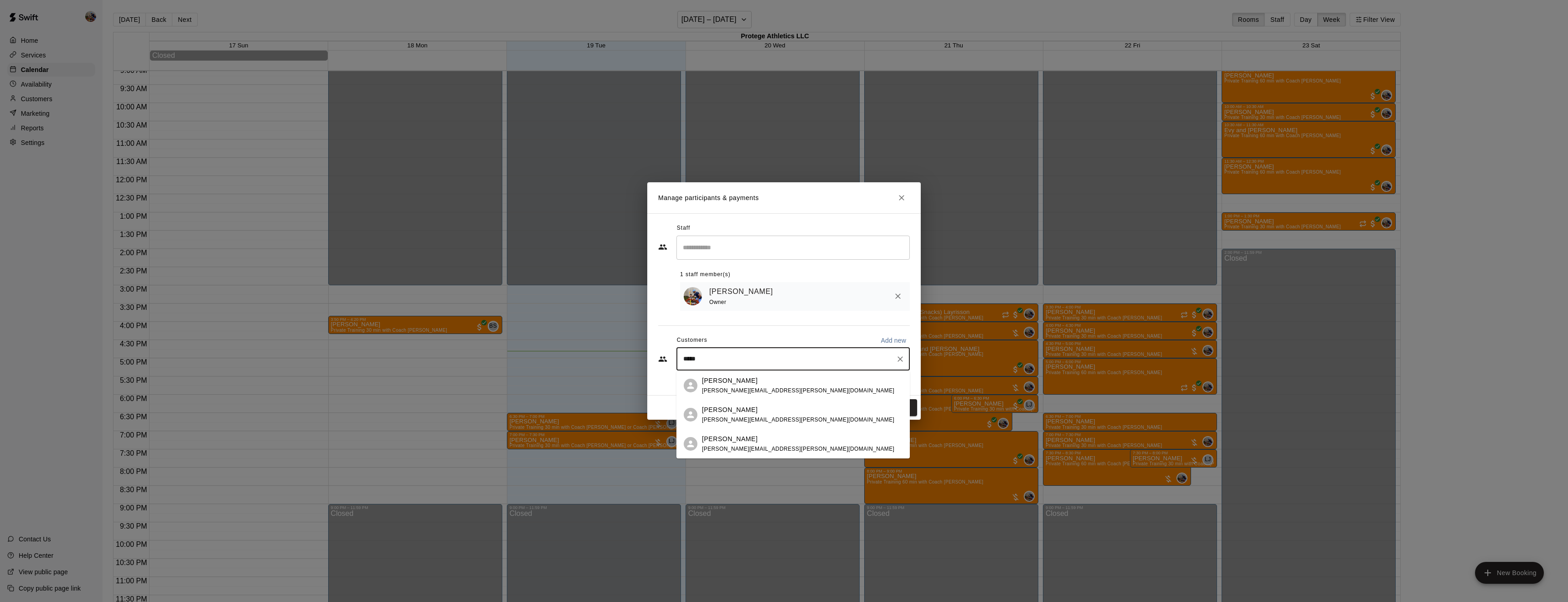
click at [743, 413] on div "Wyatt Woods" at bounding box center [799, 409] width 193 height 10
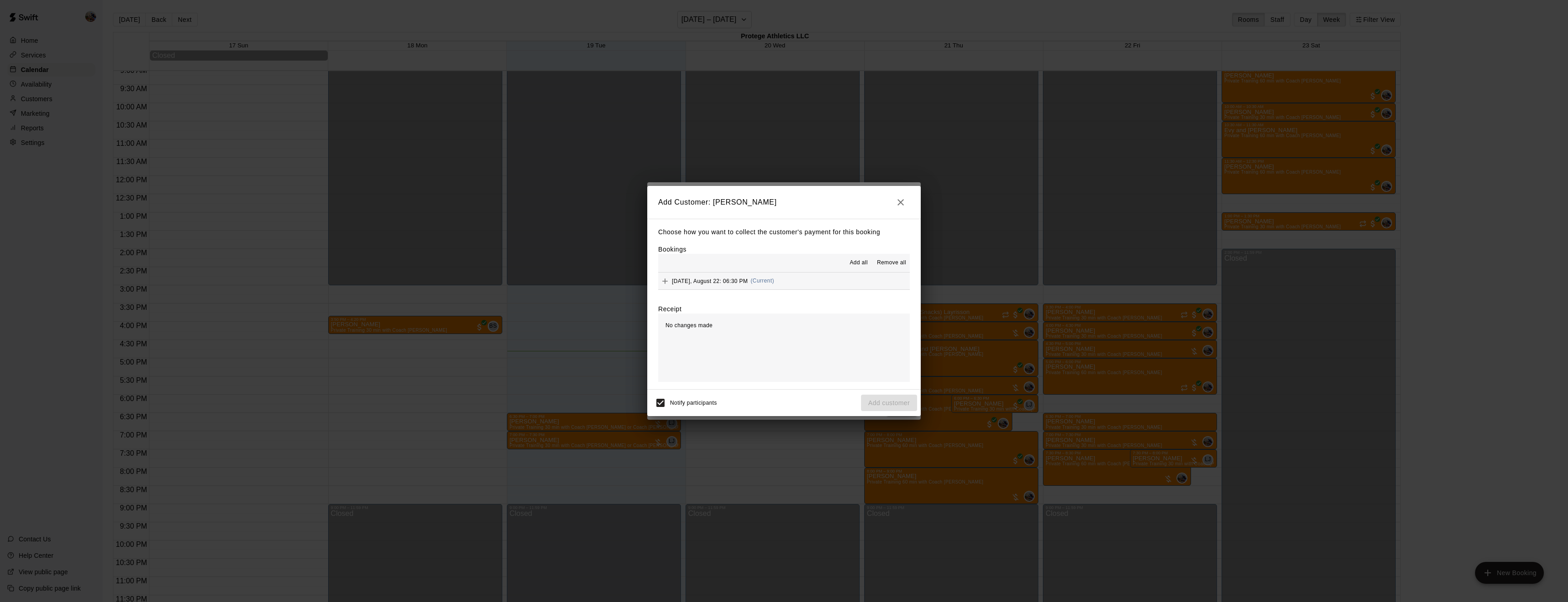
click at [862, 267] on span "Add all" at bounding box center [859, 263] width 18 height 9
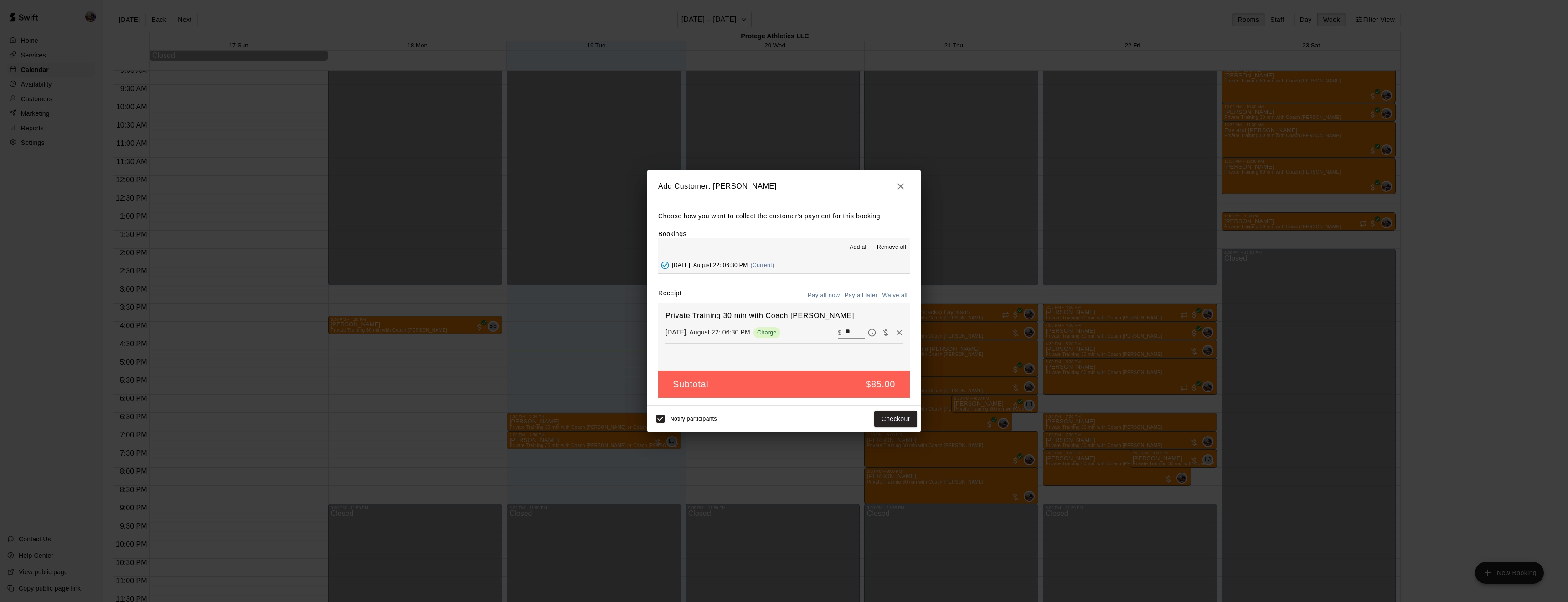
click at [892, 297] on button "Waive all" at bounding box center [895, 295] width 30 height 14
type input "*"
click at [885, 418] on button "Add customer" at bounding box center [889, 418] width 56 height 17
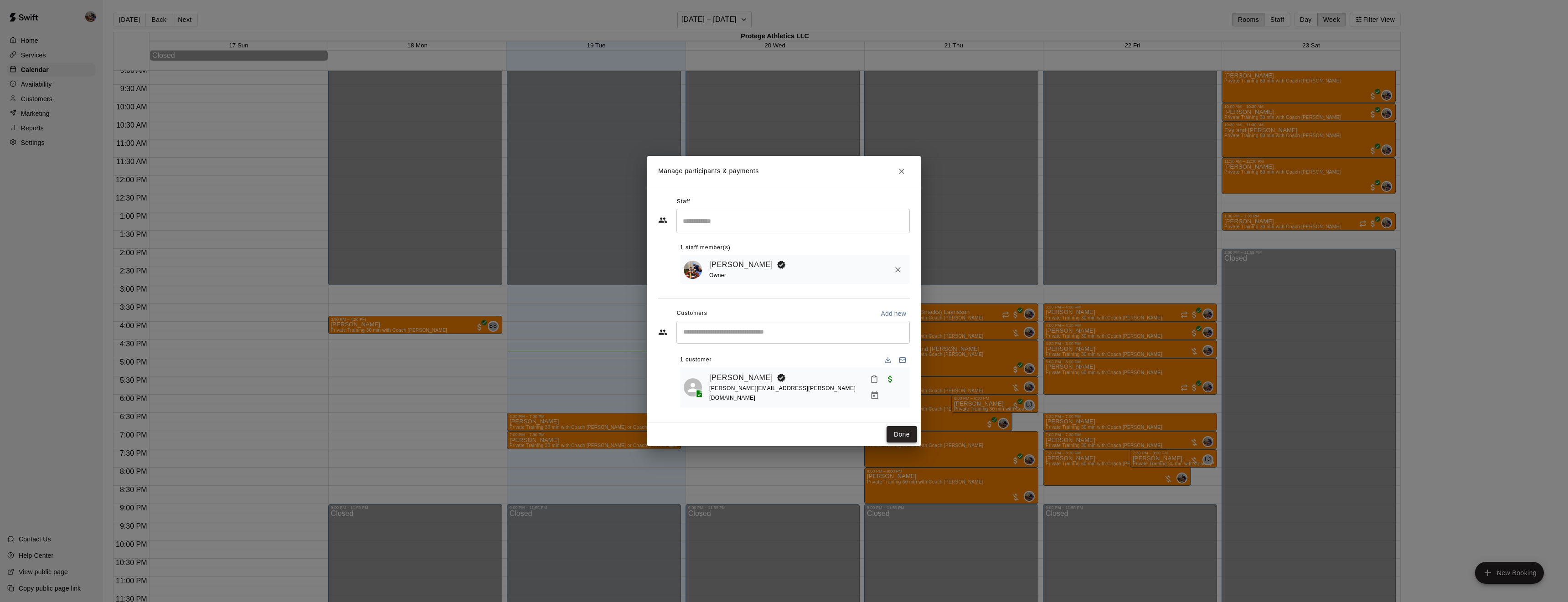
click at [901, 426] on button "Done" at bounding box center [901, 434] width 30 height 17
